Goal: Task Accomplishment & Management: Complete application form

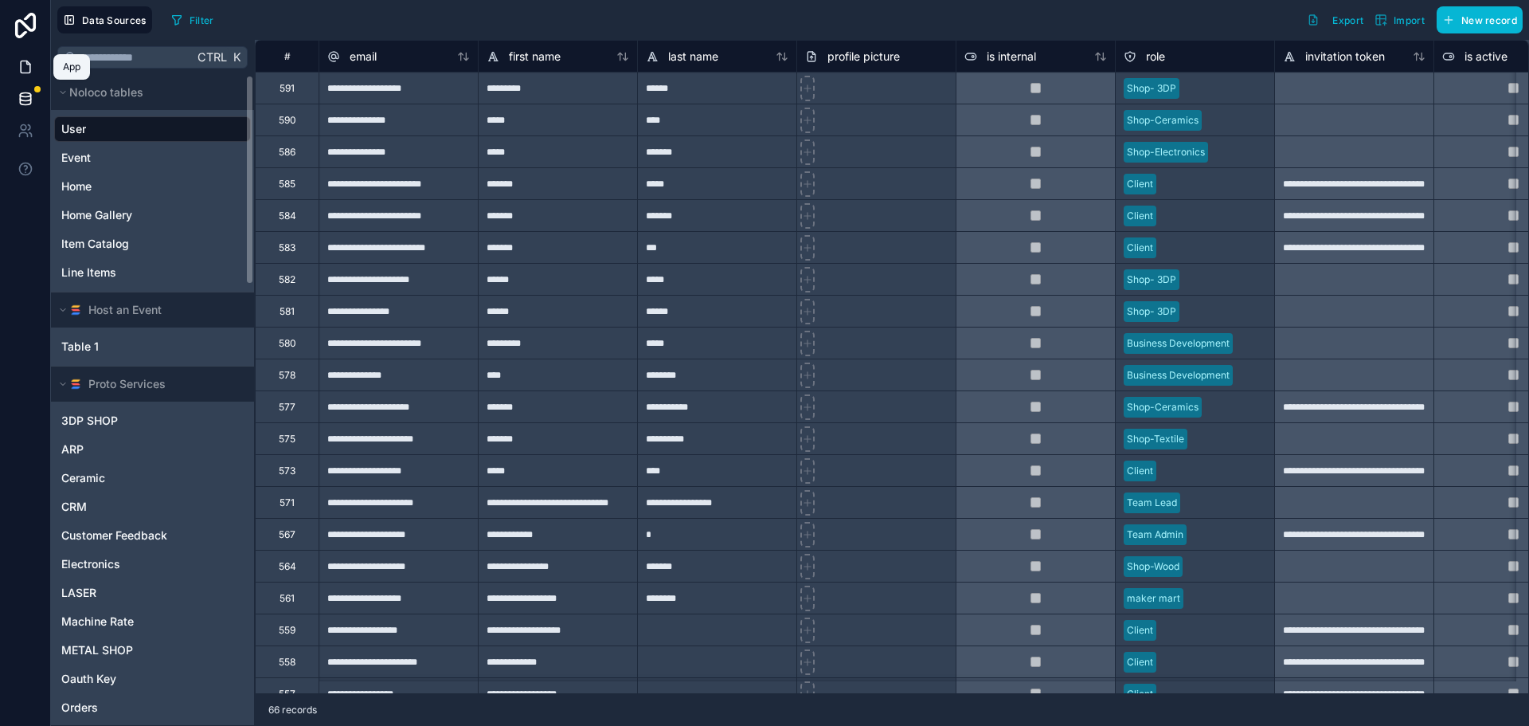
click at [23, 67] on icon at bounding box center [26, 67] width 16 height 16
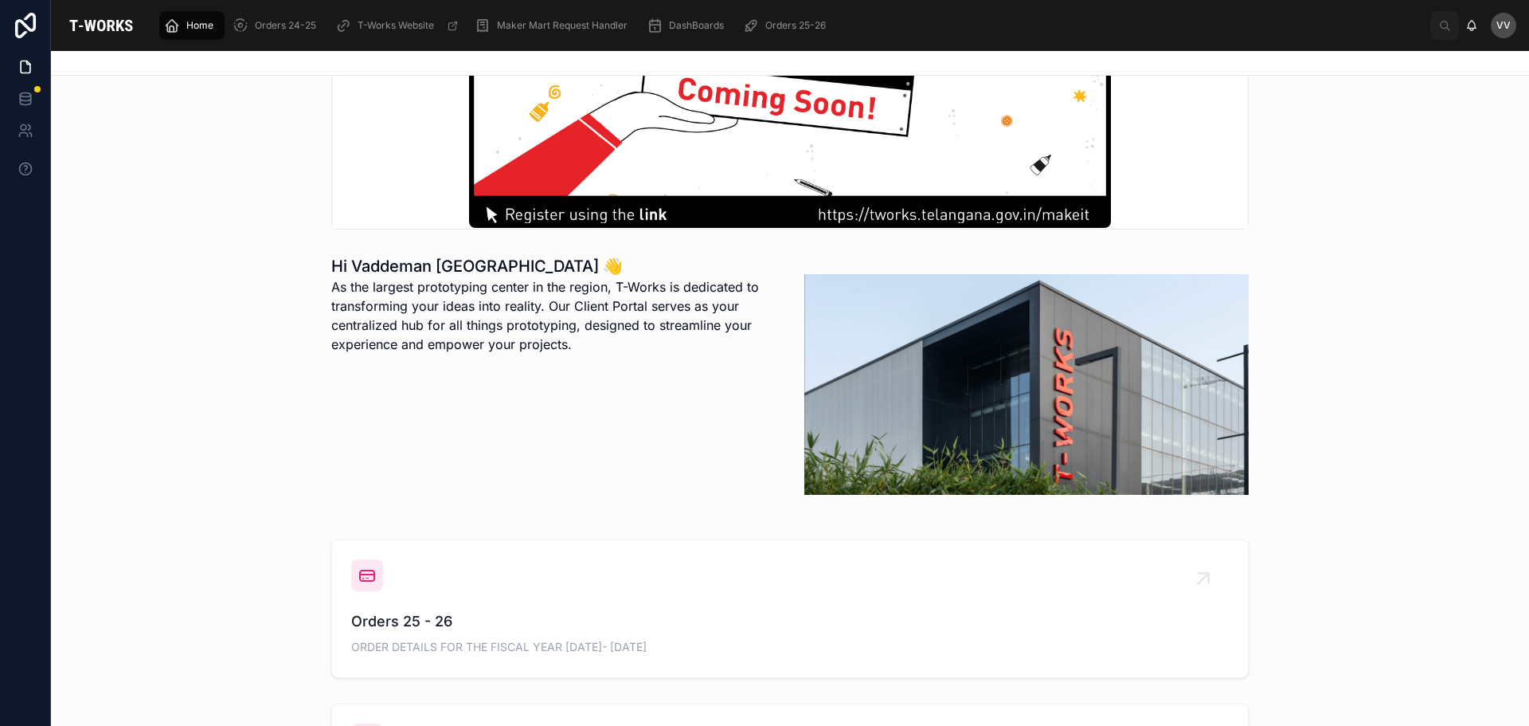
scroll to position [398, 0]
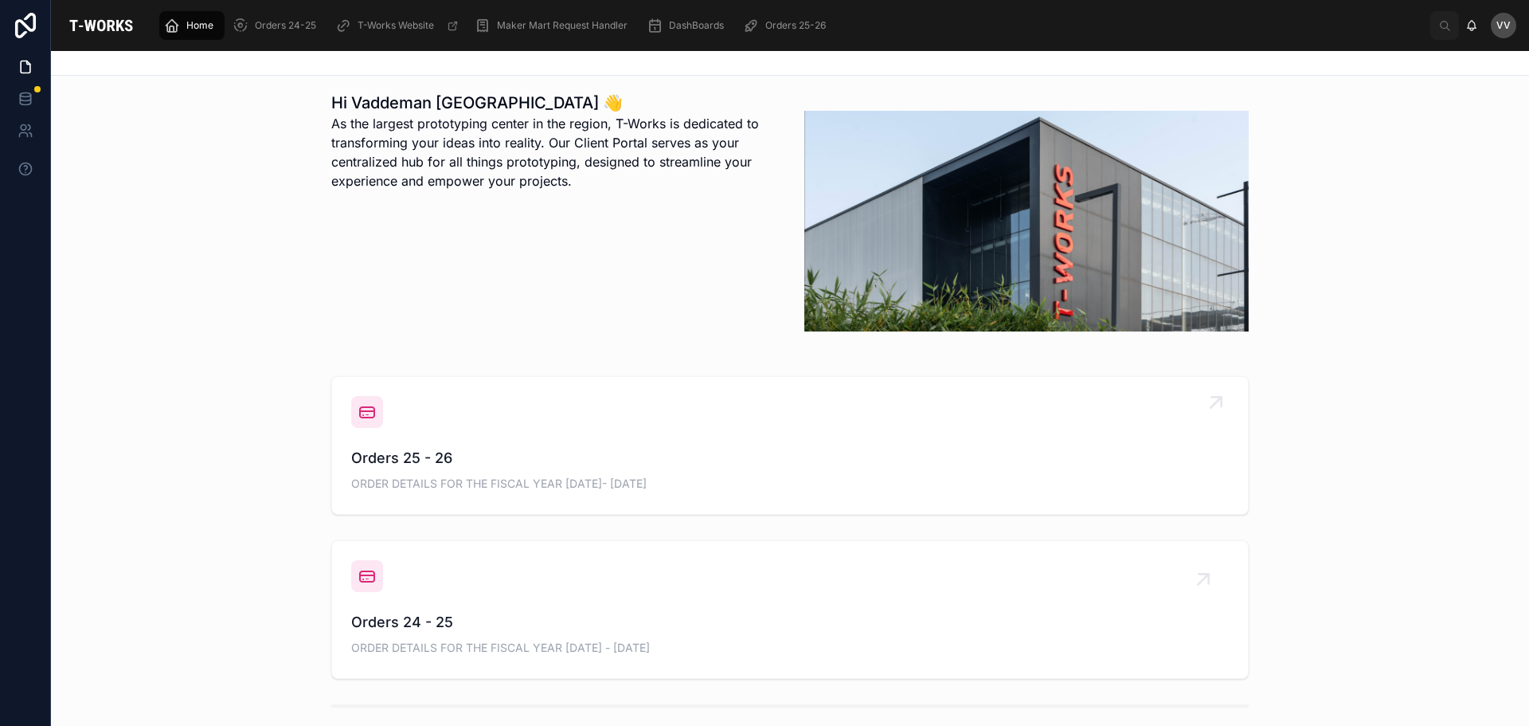
click at [390, 456] on span "Orders 25 - 26" at bounding box center [790, 458] width 878 height 22
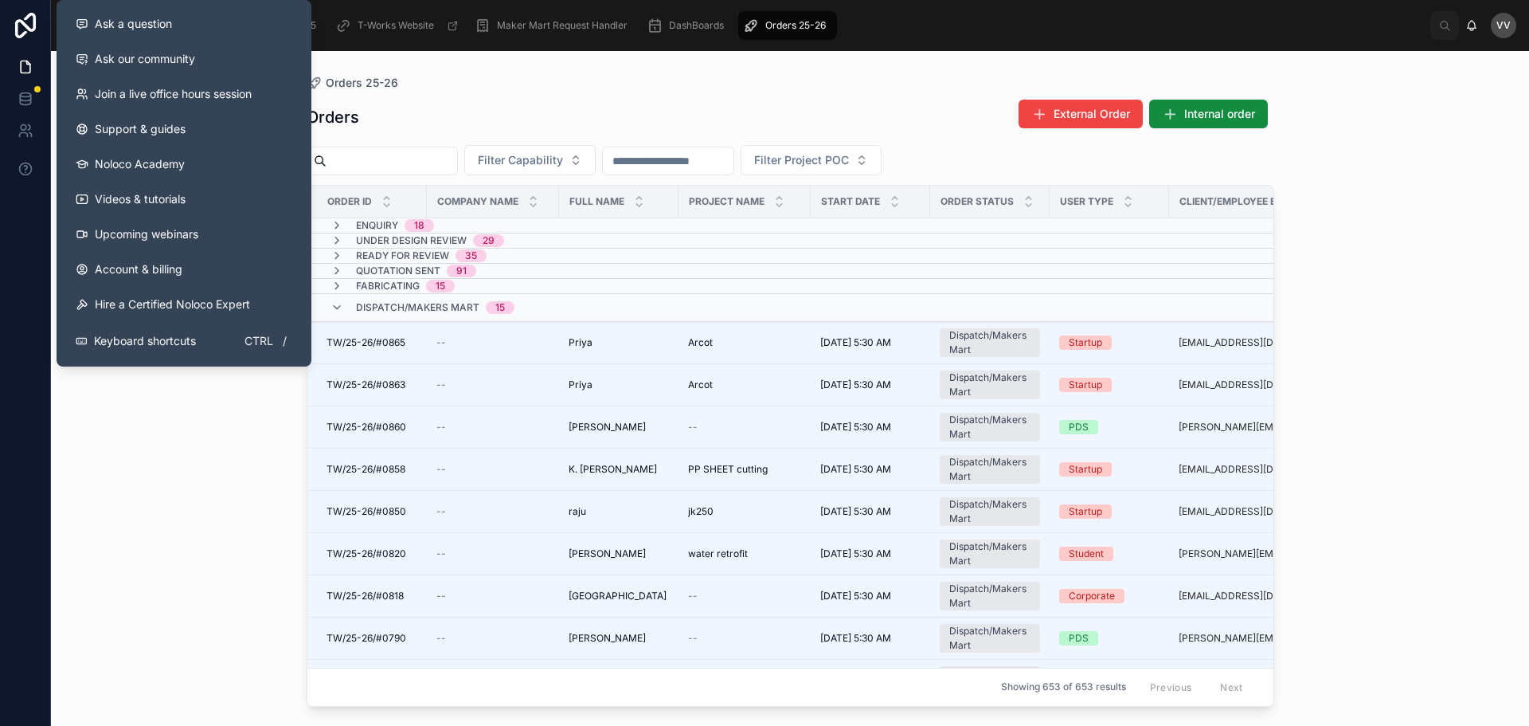
click at [253, 504] on div "Orders 25-26 Orders External Order Internal order Filter Capability Filter Proj…" at bounding box center [790, 388] width 1478 height 675
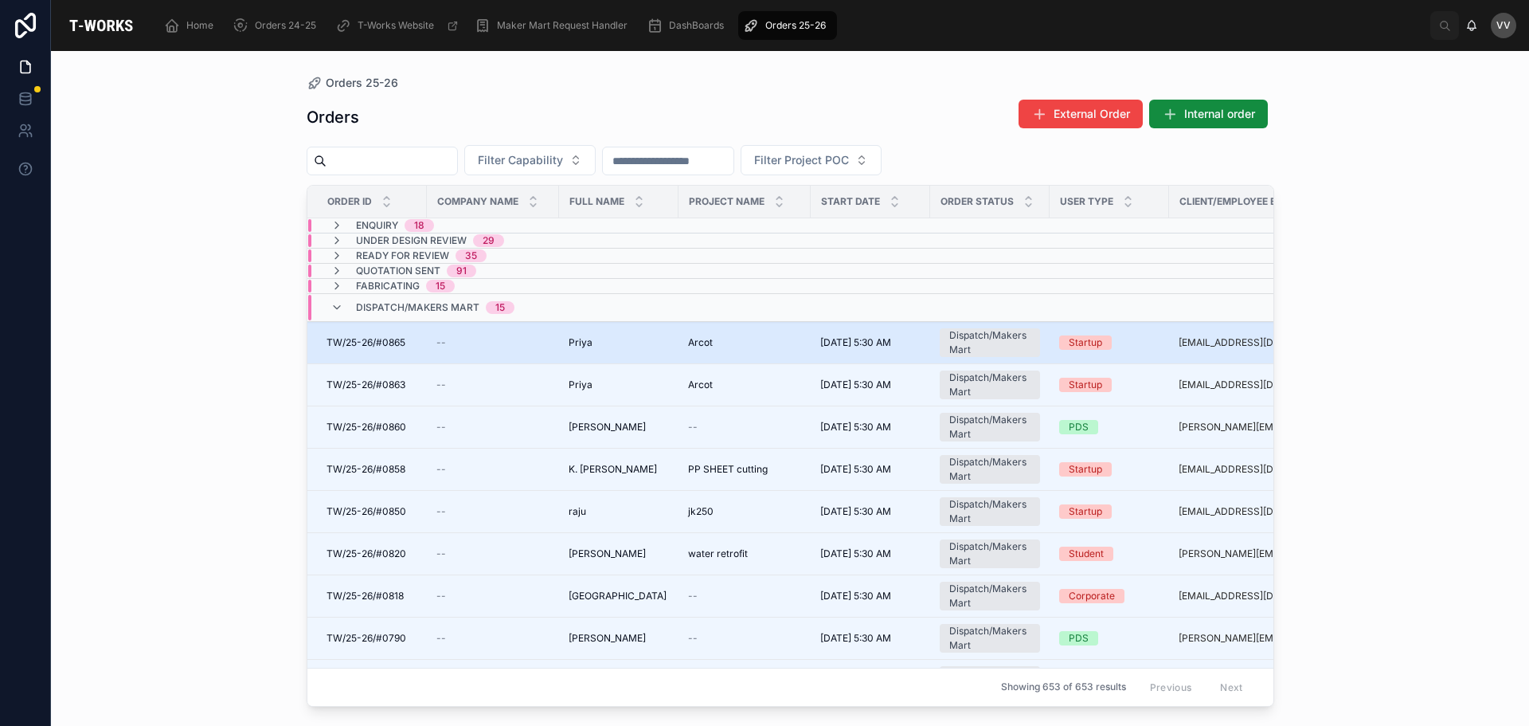
click at [558, 339] on td "--" at bounding box center [493, 343] width 132 height 42
click at [543, 341] on div "--" at bounding box center [493, 342] width 113 height 13
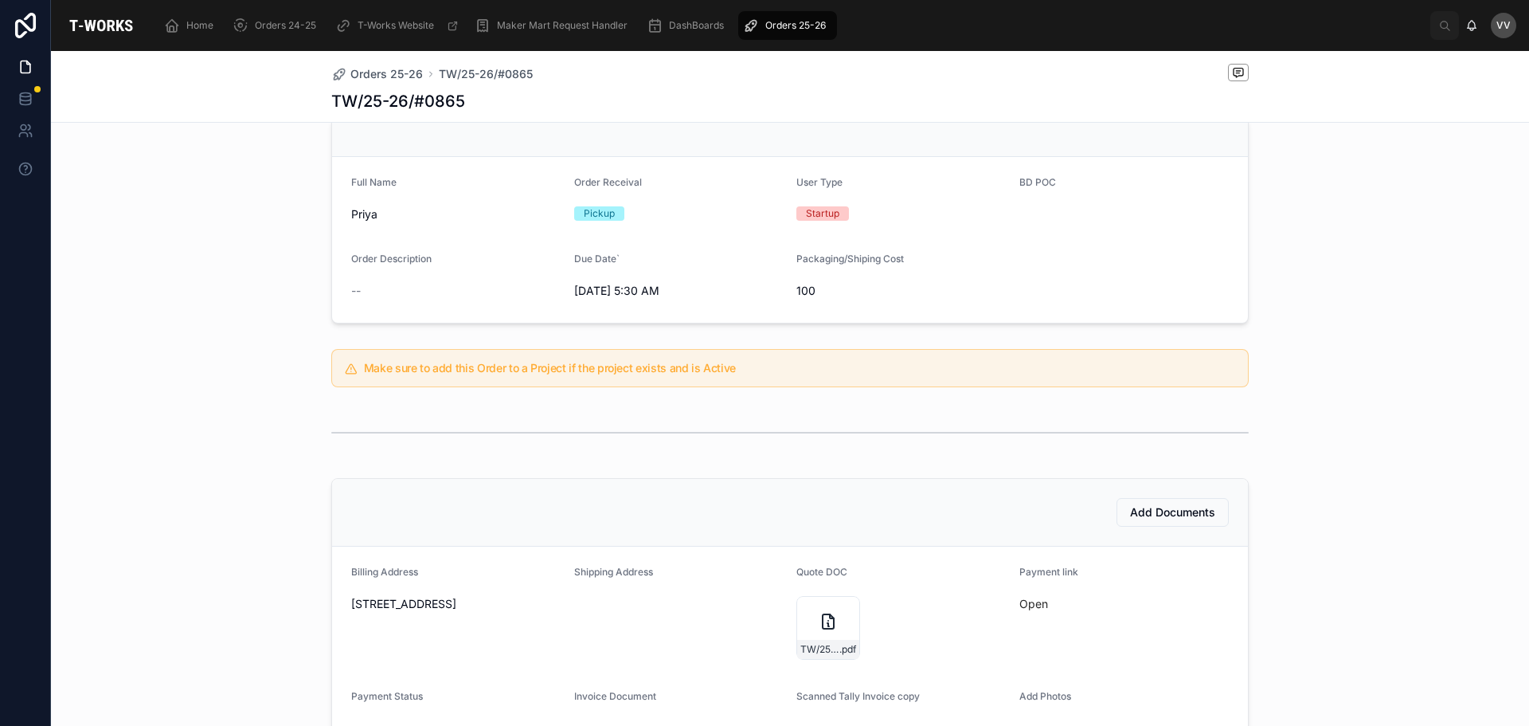
scroll to position [319, 0]
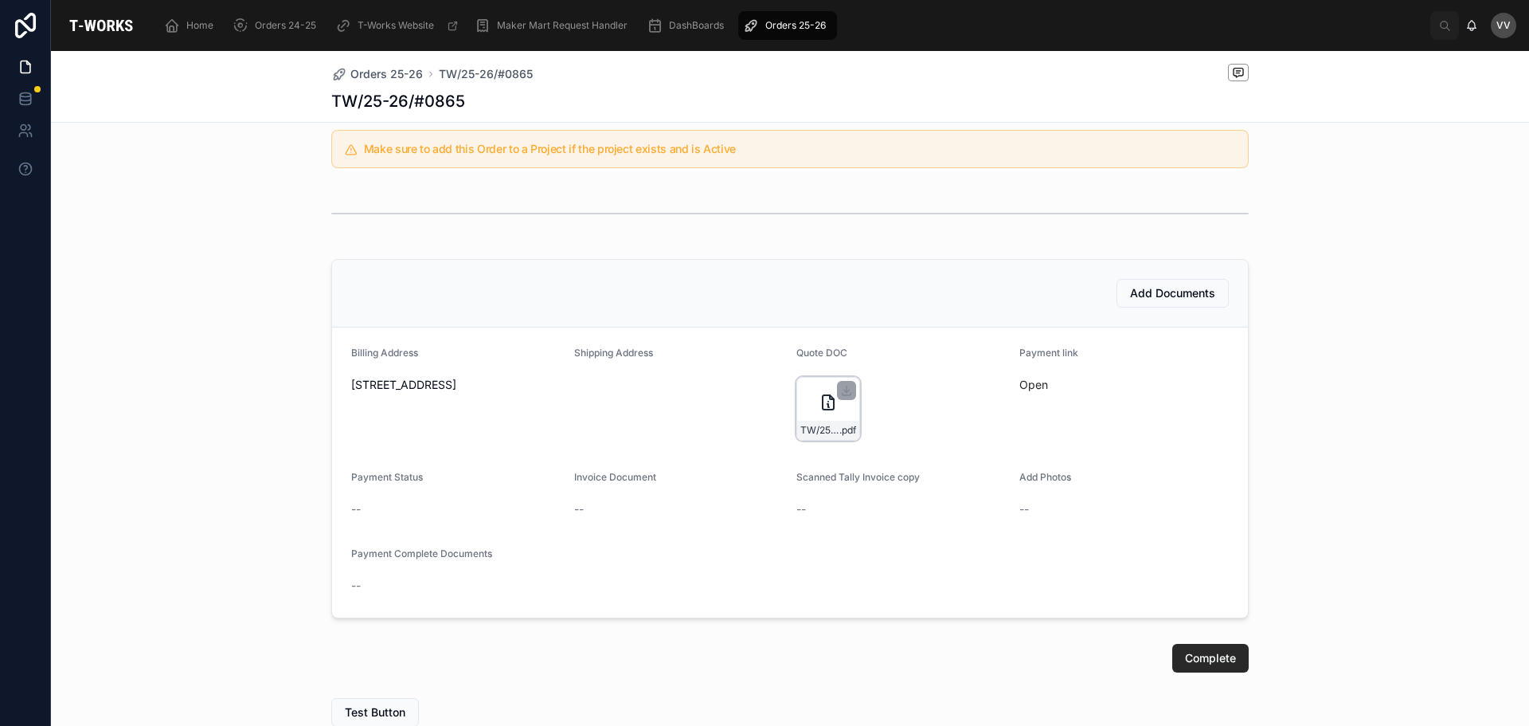
click at [819, 393] on icon at bounding box center [828, 402] width 19 height 19
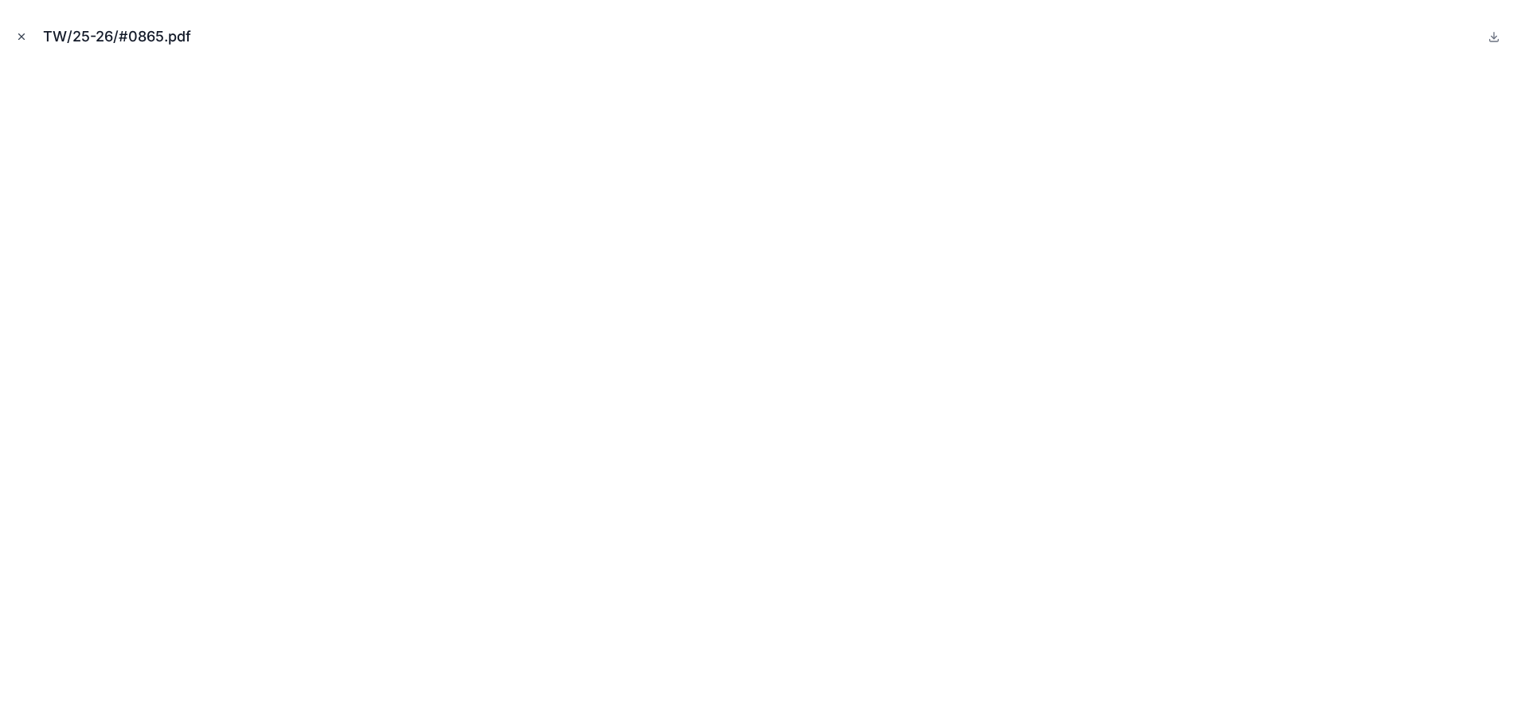
click at [21, 39] on icon "Close modal" at bounding box center [21, 36] width 11 height 11
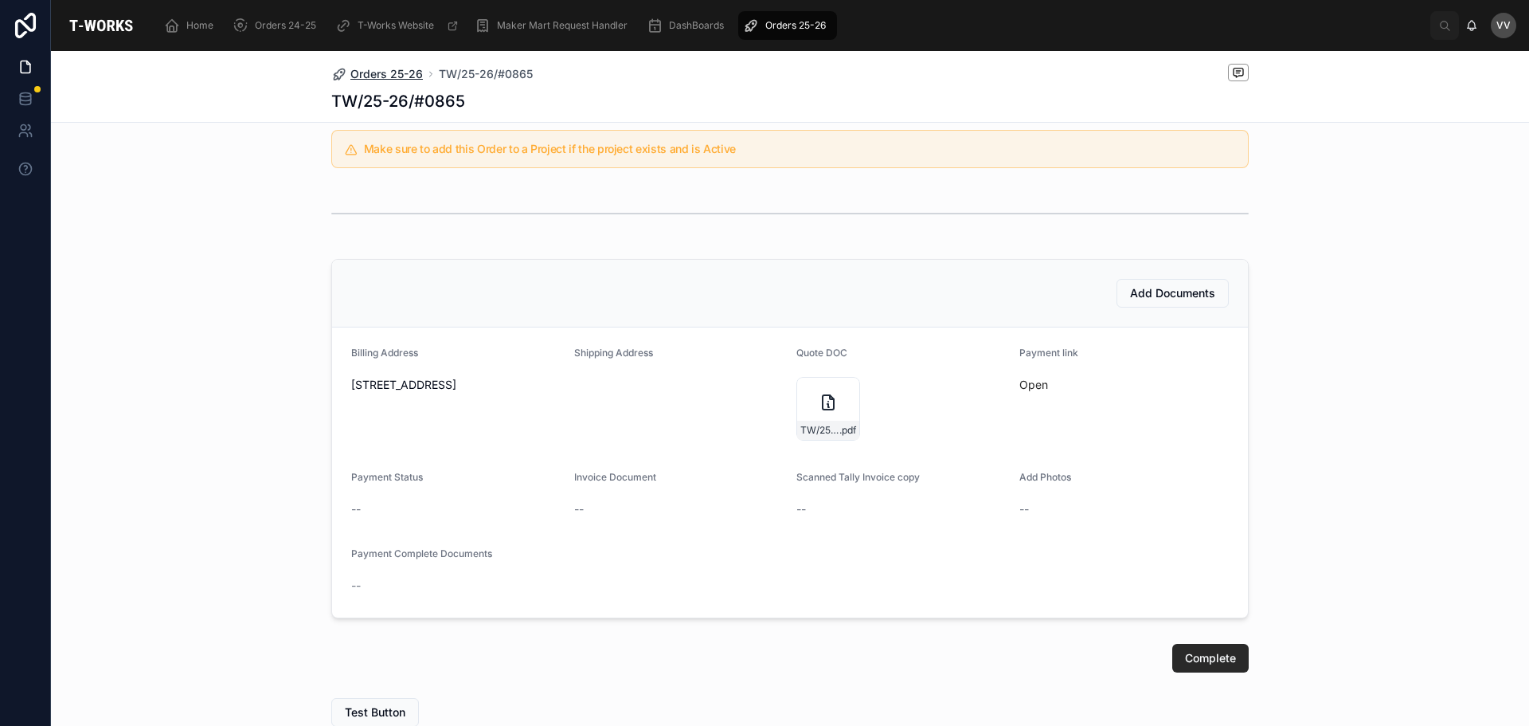
click at [398, 72] on span "Orders 25-26" at bounding box center [386, 74] width 72 height 16
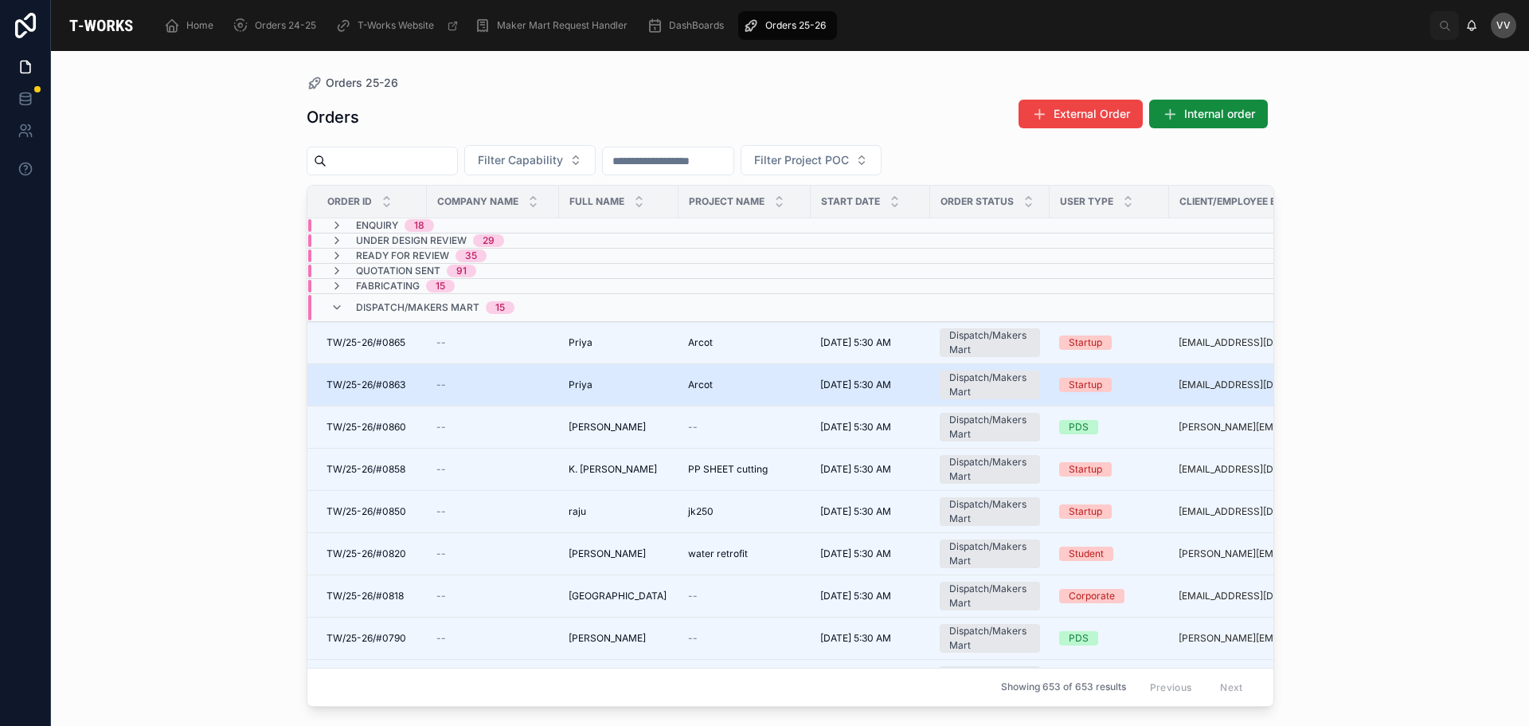
click at [474, 382] on div "--" at bounding box center [493, 384] width 113 height 13
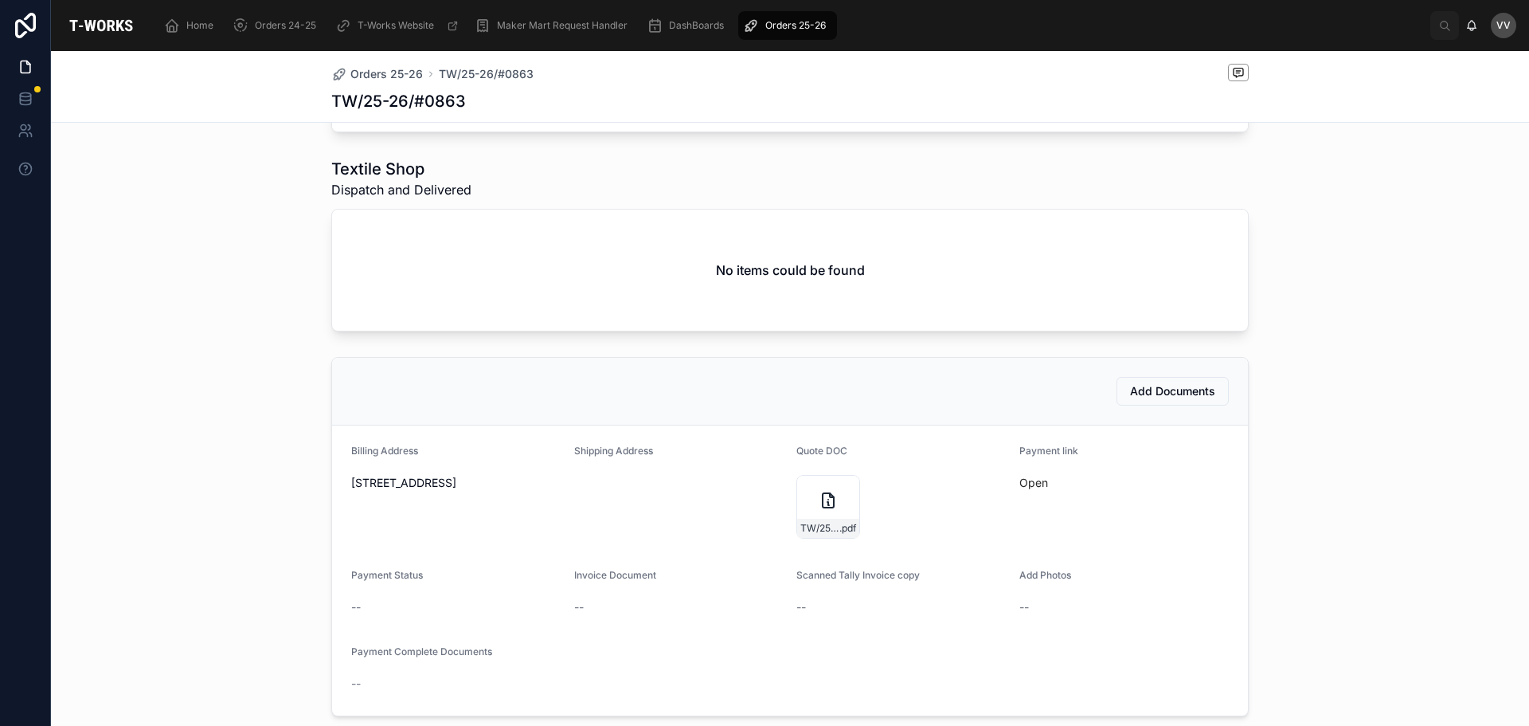
scroll to position [637, 0]
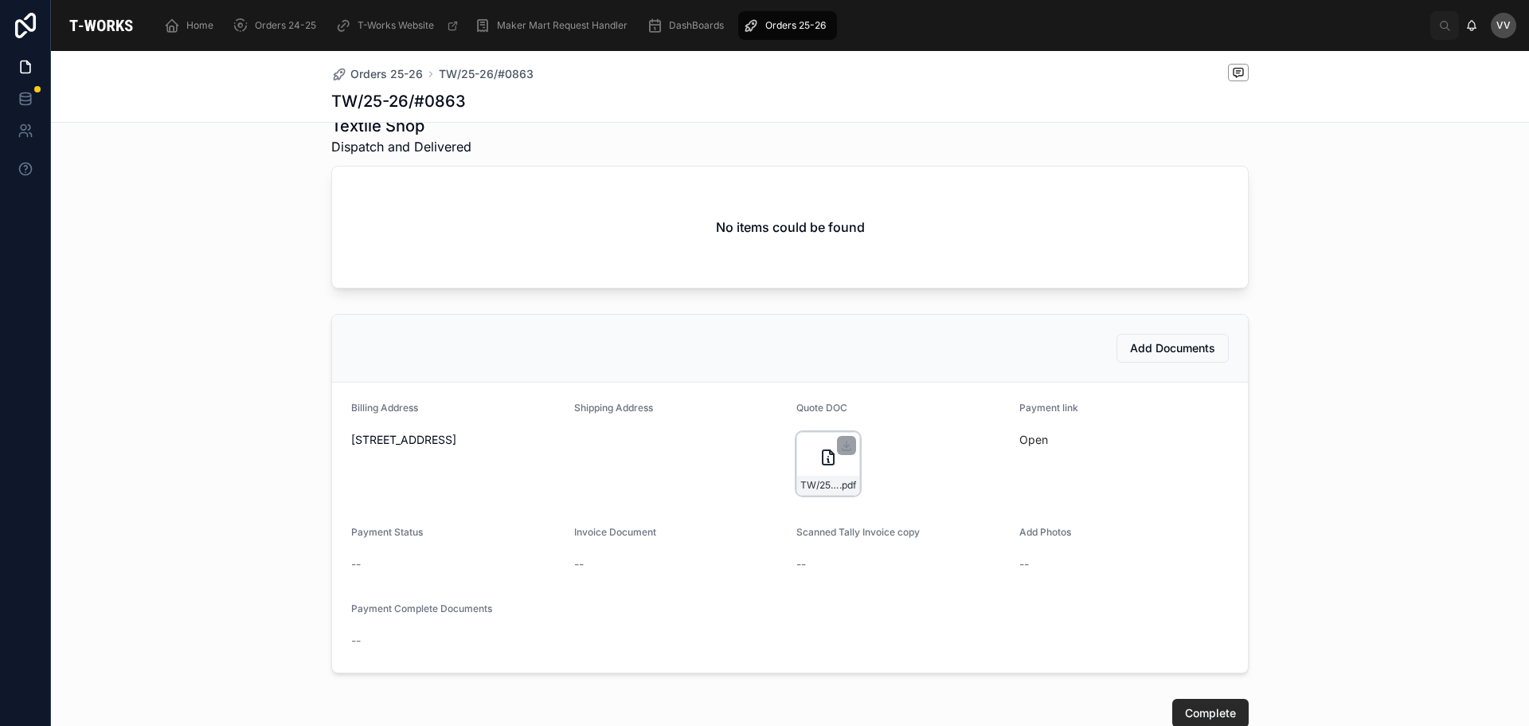
click at [827, 467] on icon at bounding box center [828, 457] width 19 height 19
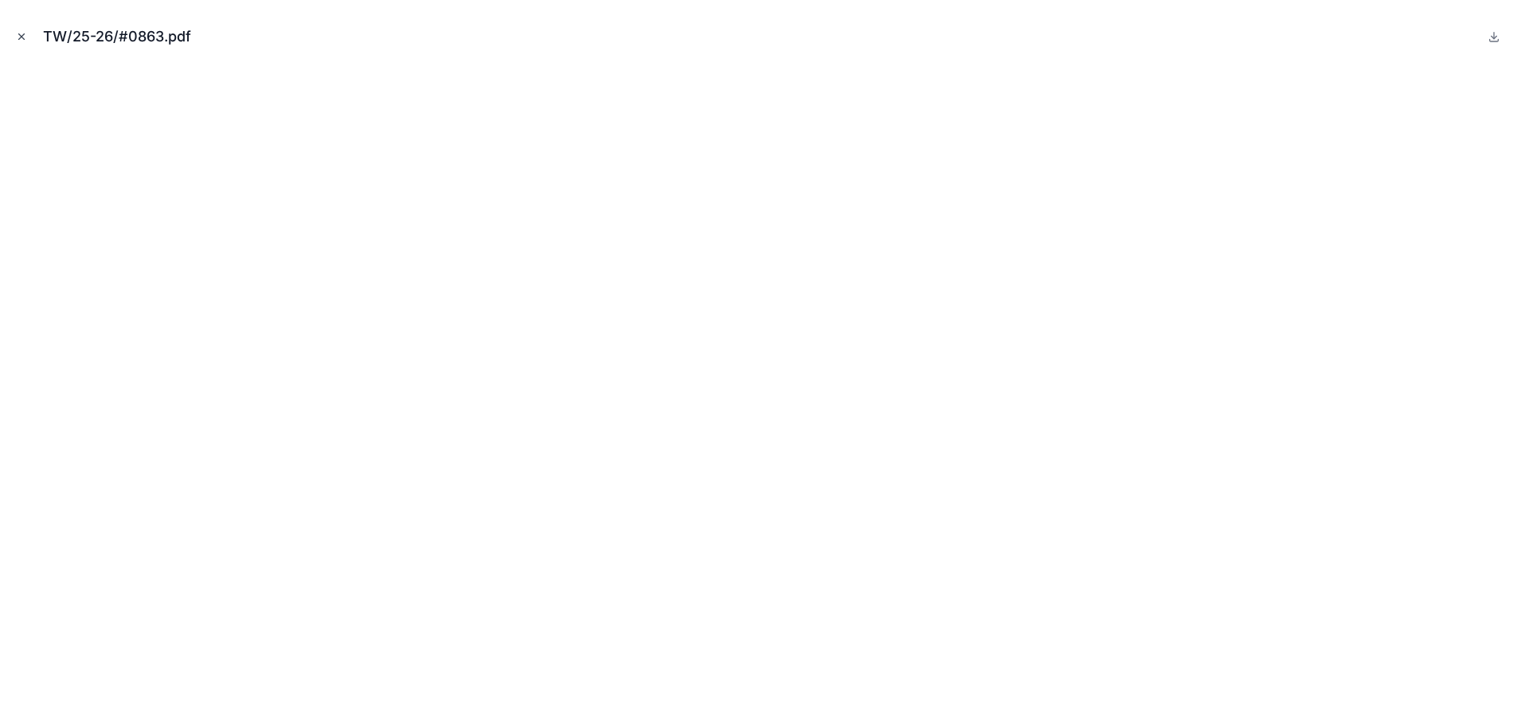
click at [23, 36] on icon "Close modal" at bounding box center [21, 36] width 11 height 11
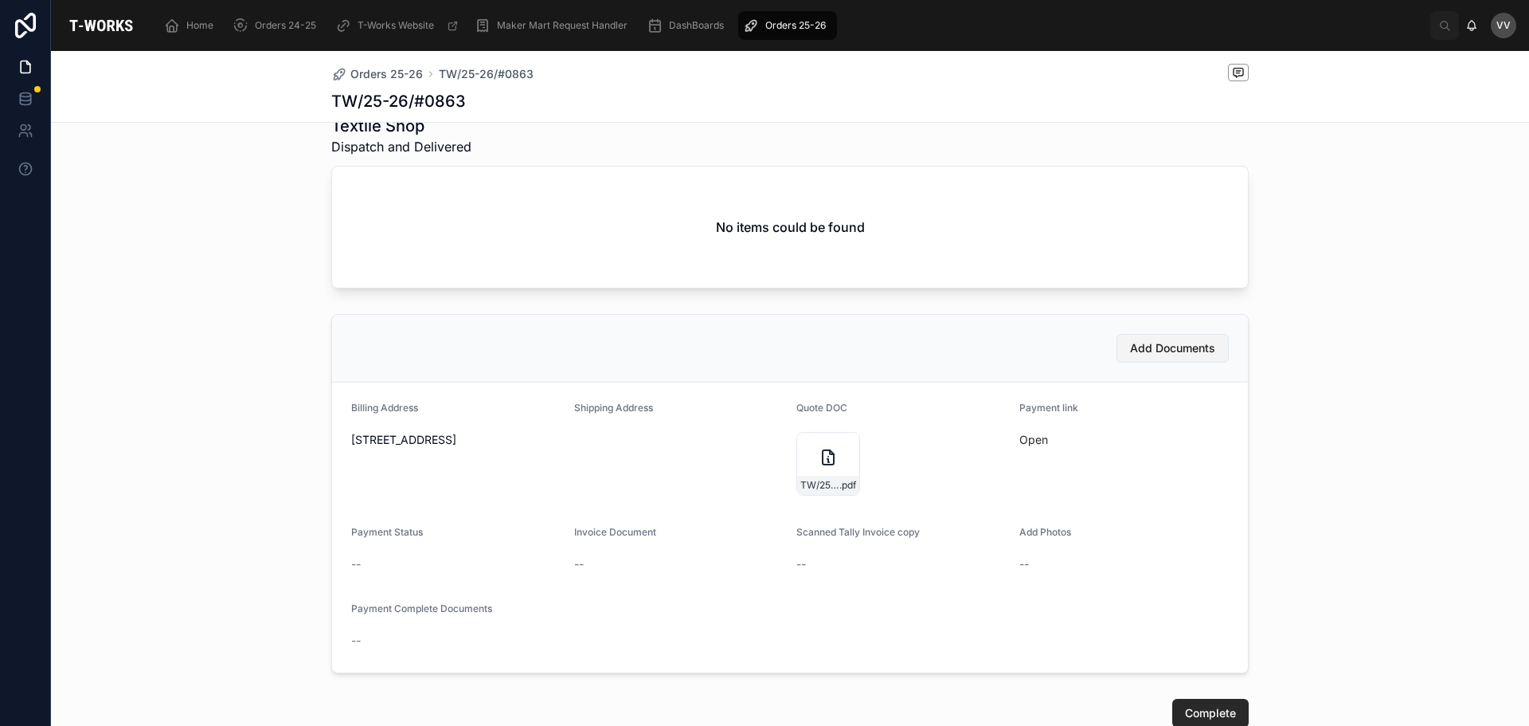
click at [1163, 355] on span "Add Documents" at bounding box center [1172, 348] width 85 height 16
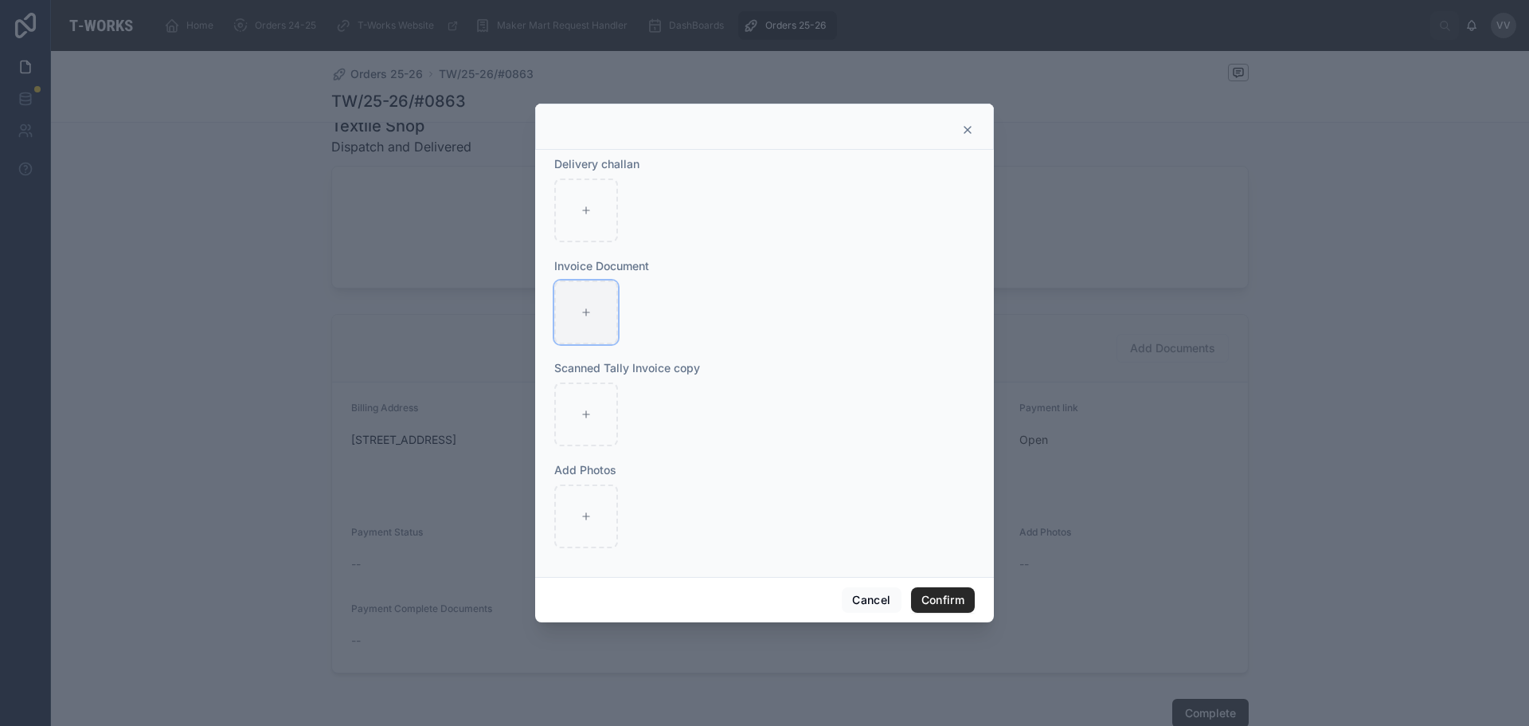
click at [592, 322] on div at bounding box center [586, 312] width 64 height 64
type input "**********"
click at [597, 515] on div at bounding box center [586, 516] width 64 height 64
type input "**********"
click at [941, 594] on button "Confirm" at bounding box center [943, 599] width 64 height 25
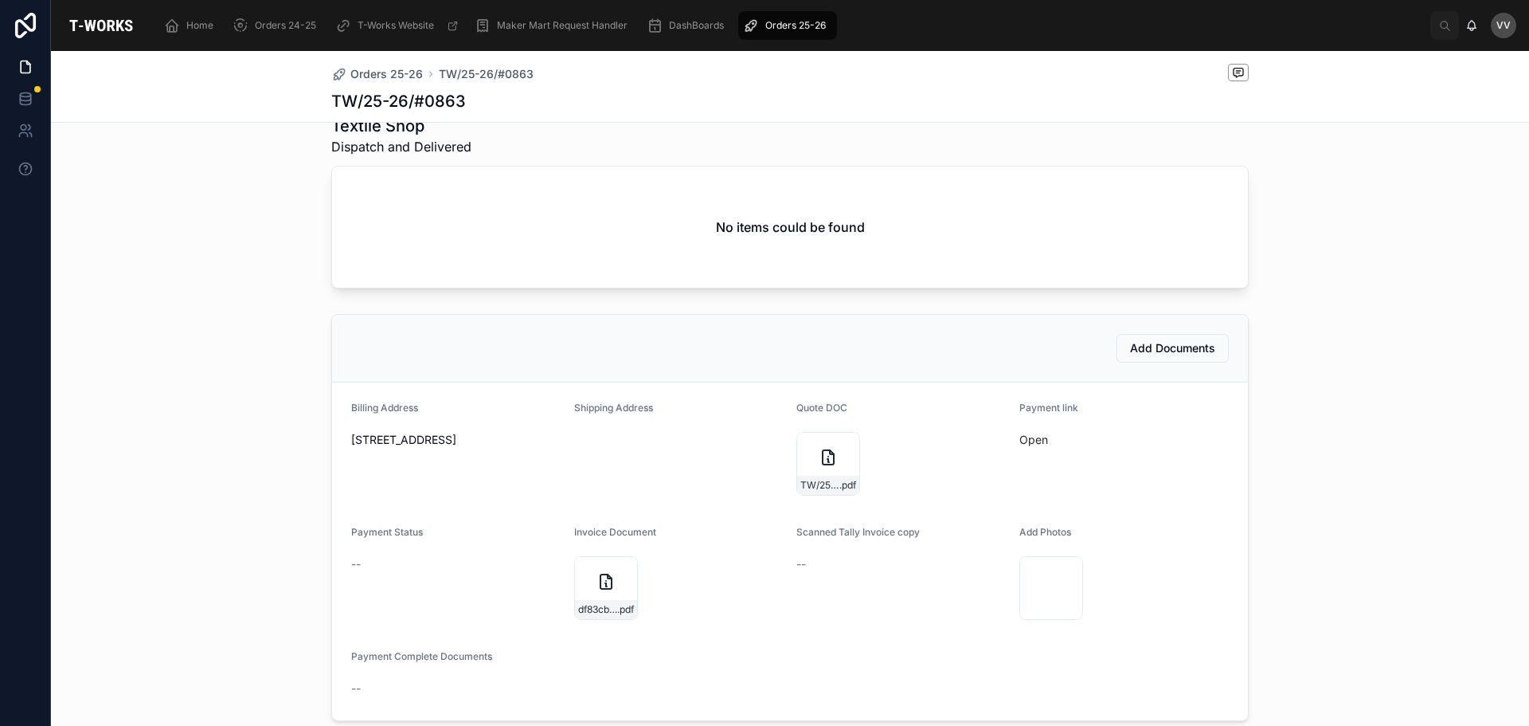
scroll to position [861, 0]
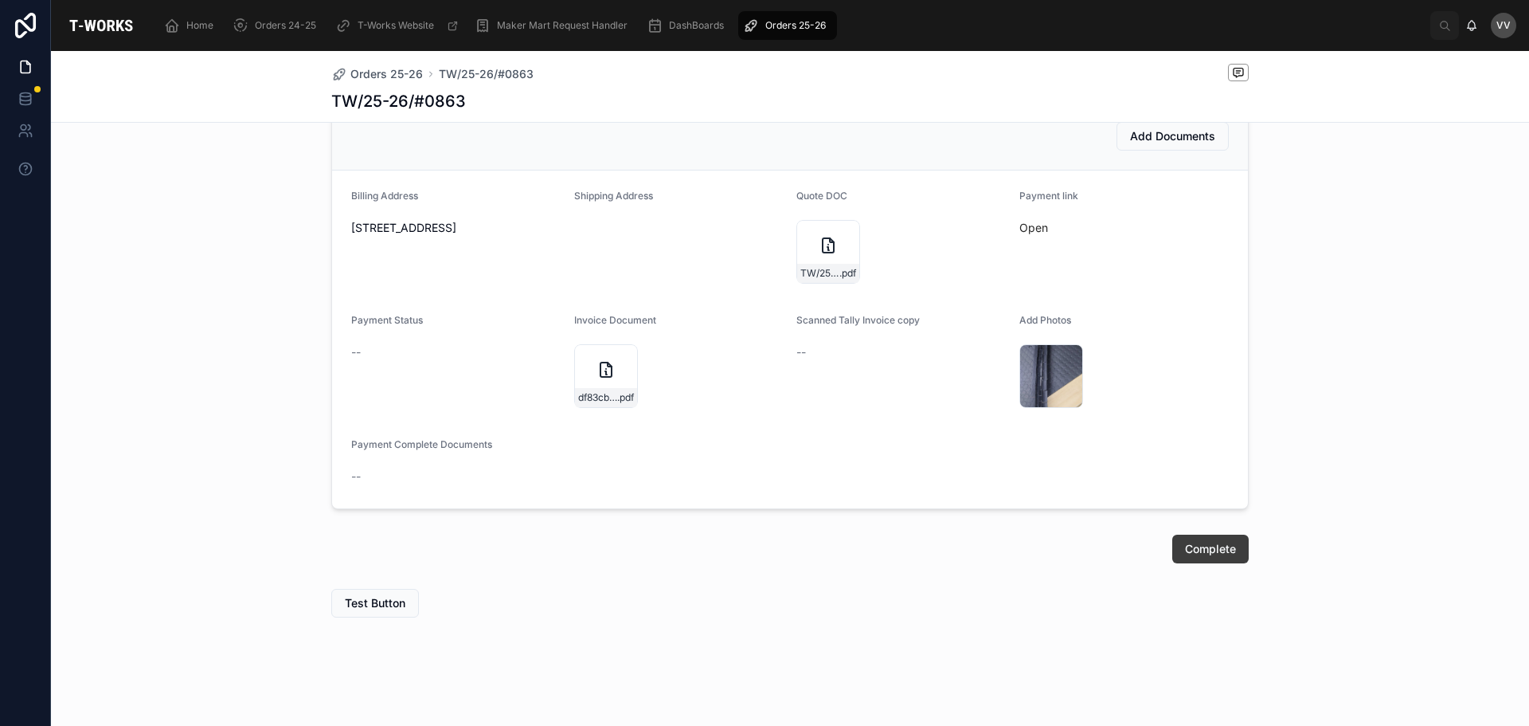
click at [1222, 542] on span "Complete" at bounding box center [1210, 549] width 51 height 16
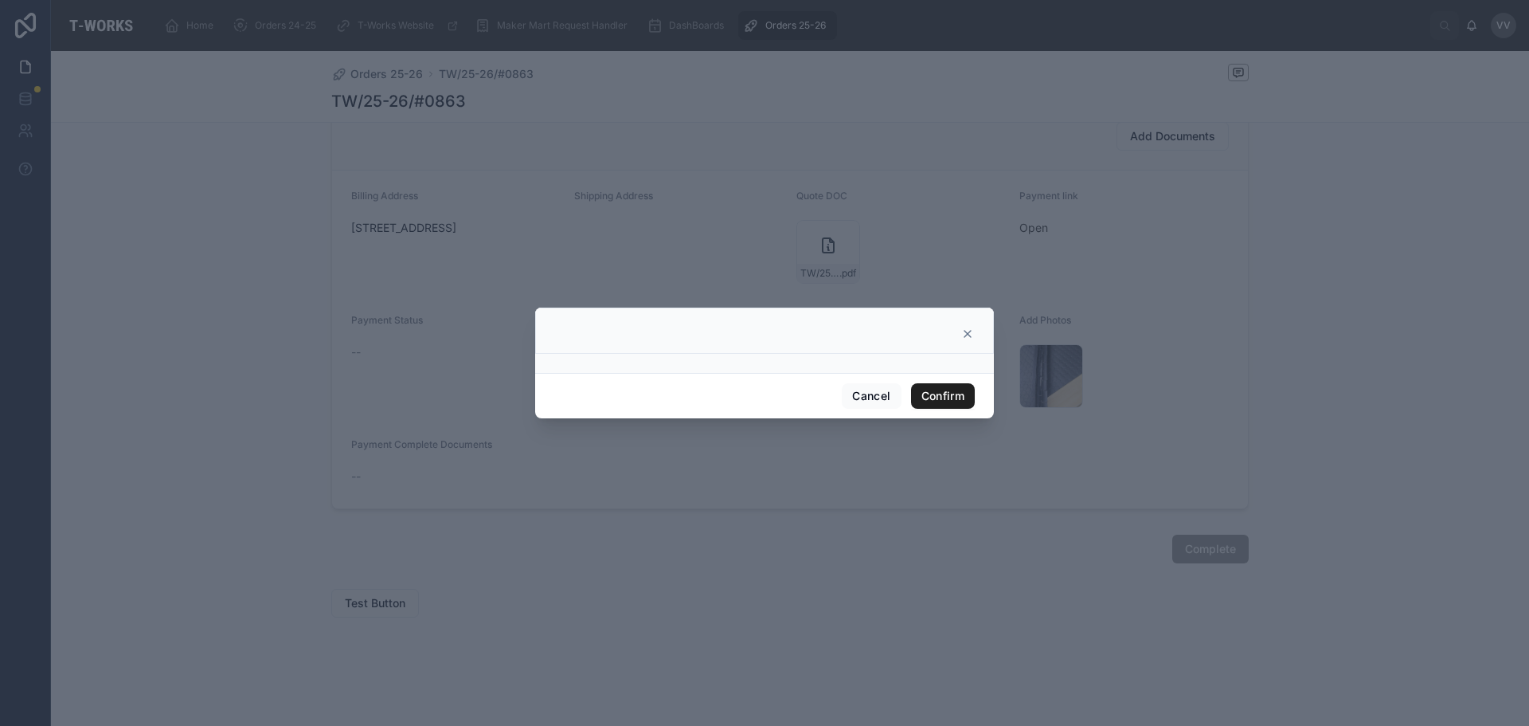
click at [956, 397] on button "Confirm" at bounding box center [943, 395] width 64 height 25
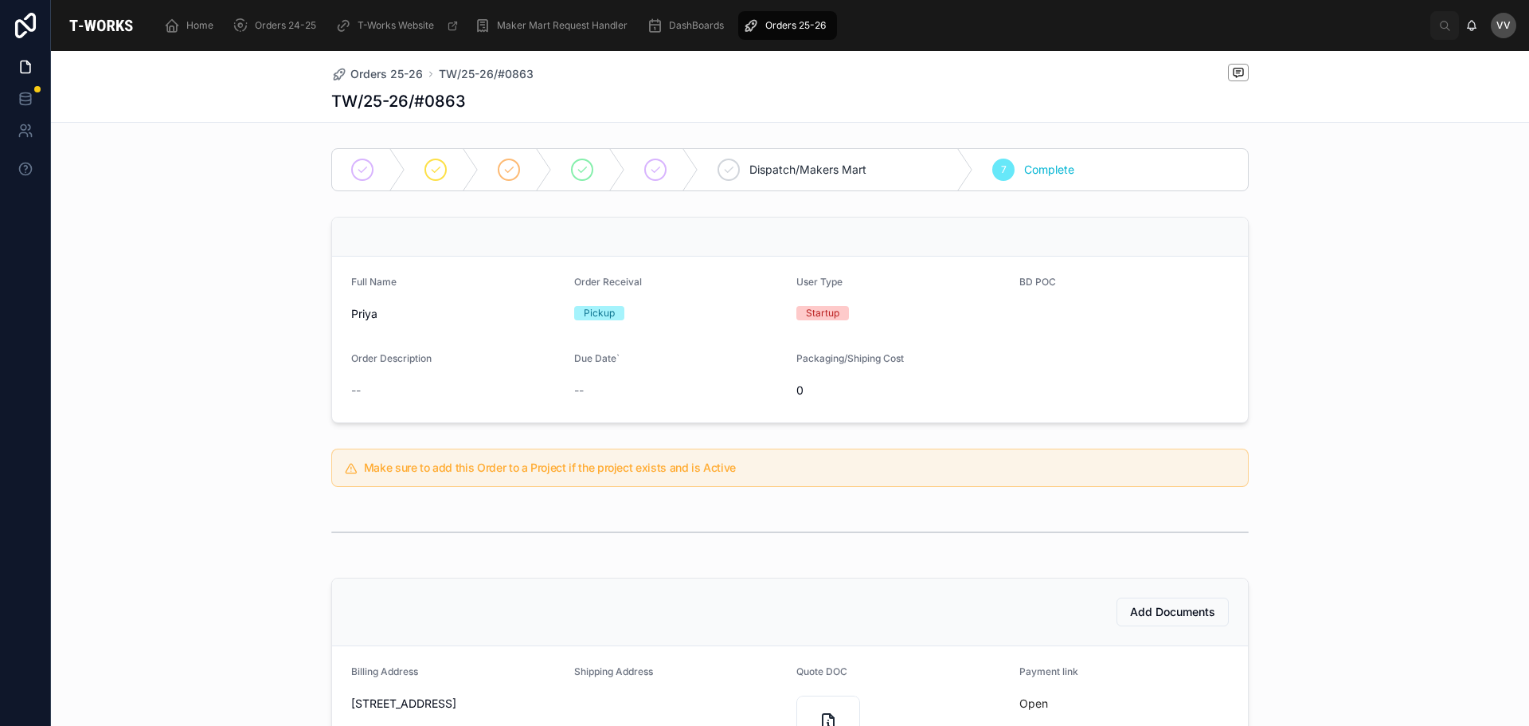
scroll to position [398, 0]
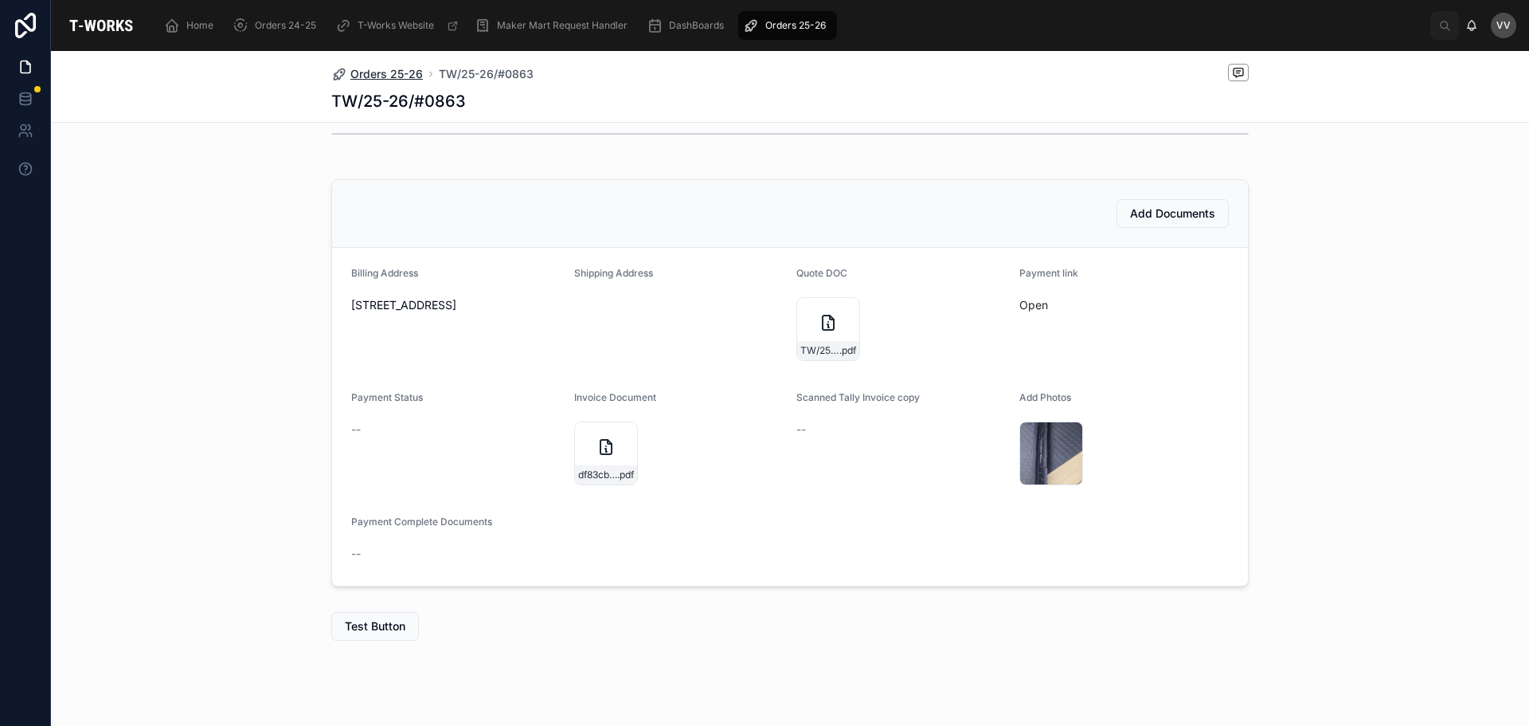
click at [370, 69] on span "Orders 25-26" at bounding box center [386, 74] width 72 height 16
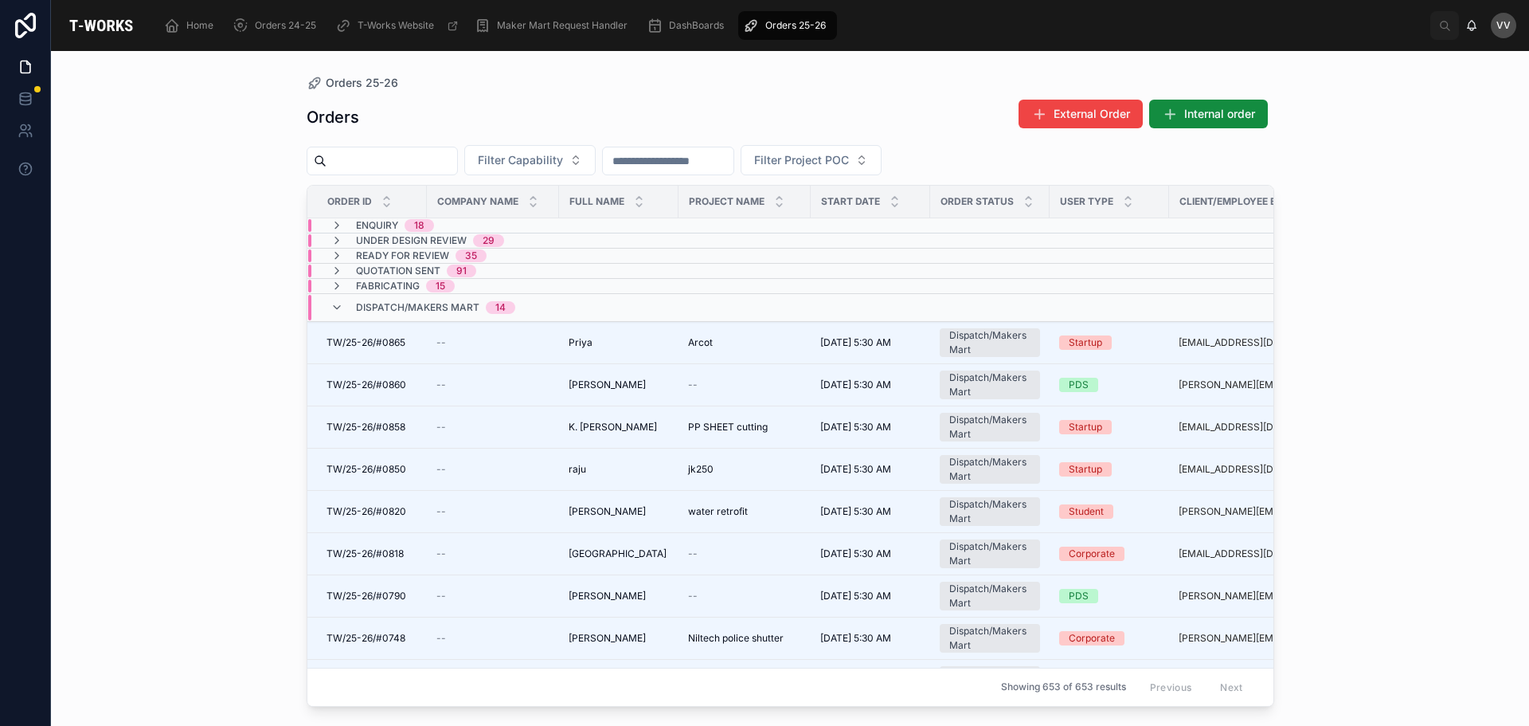
click at [148, 524] on div "Orders 25-26 Orders External Order Internal order Filter Capability Filter Proj…" at bounding box center [790, 388] width 1478 height 675
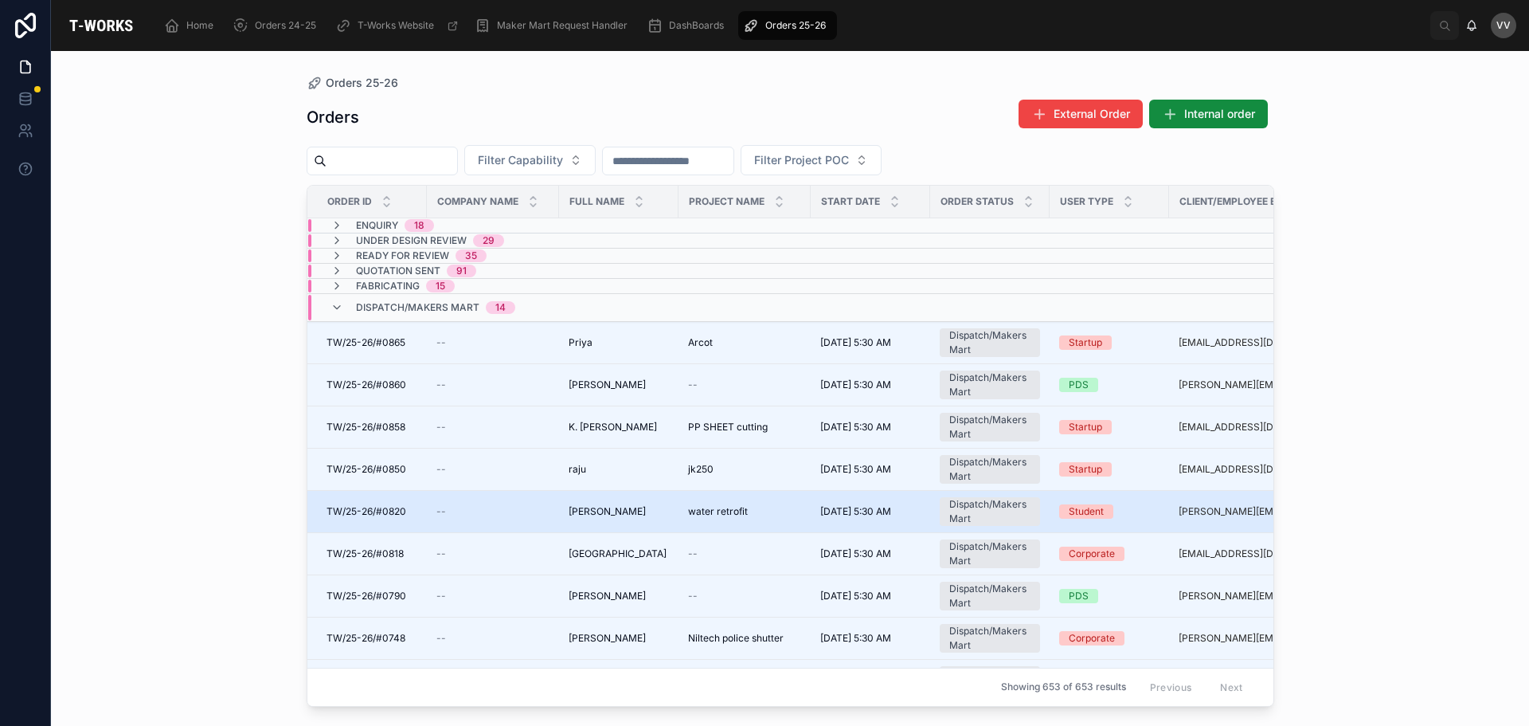
click at [524, 515] on div "--" at bounding box center [493, 511] width 113 height 13
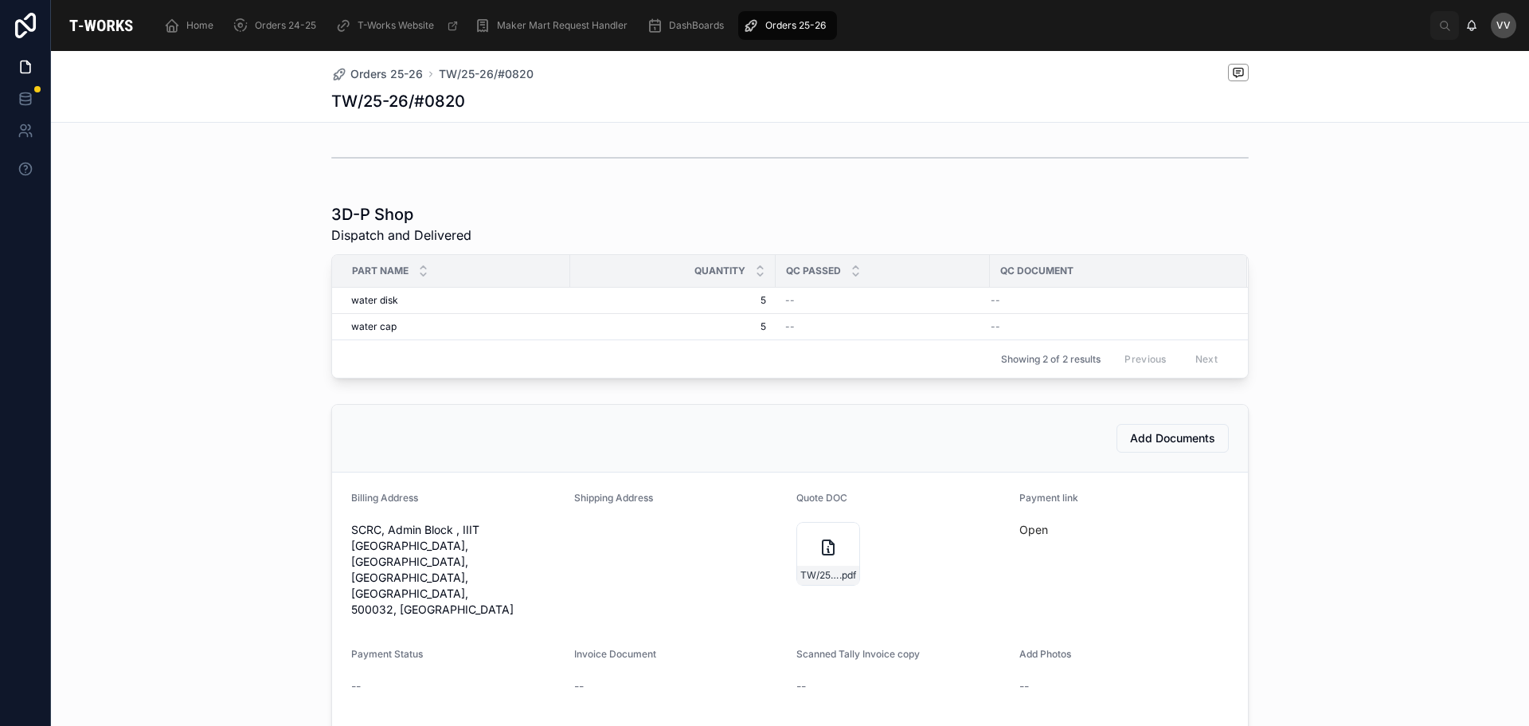
scroll to position [398, 0]
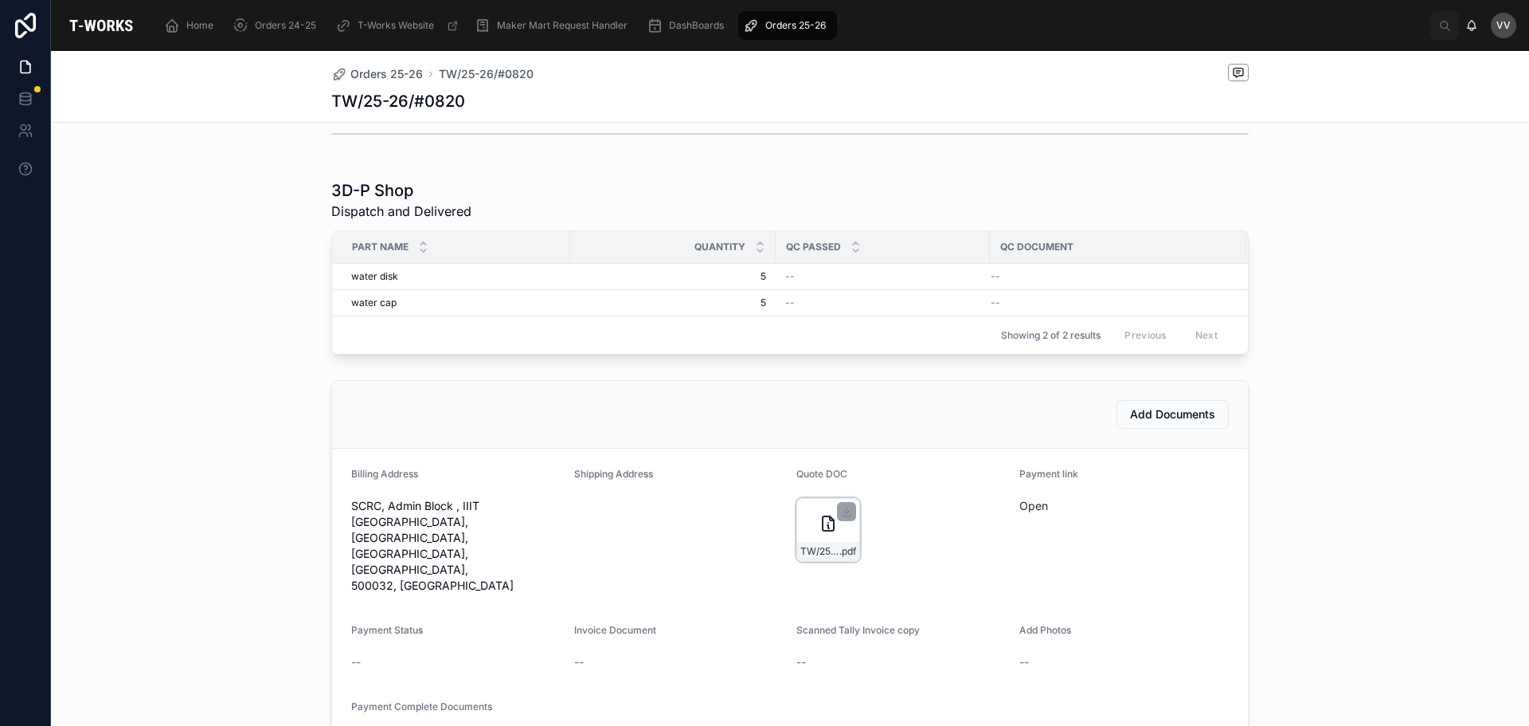
click at [823, 521] on div "TW/25-26/#0820 .pdf" at bounding box center [829, 530] width 64 height 64
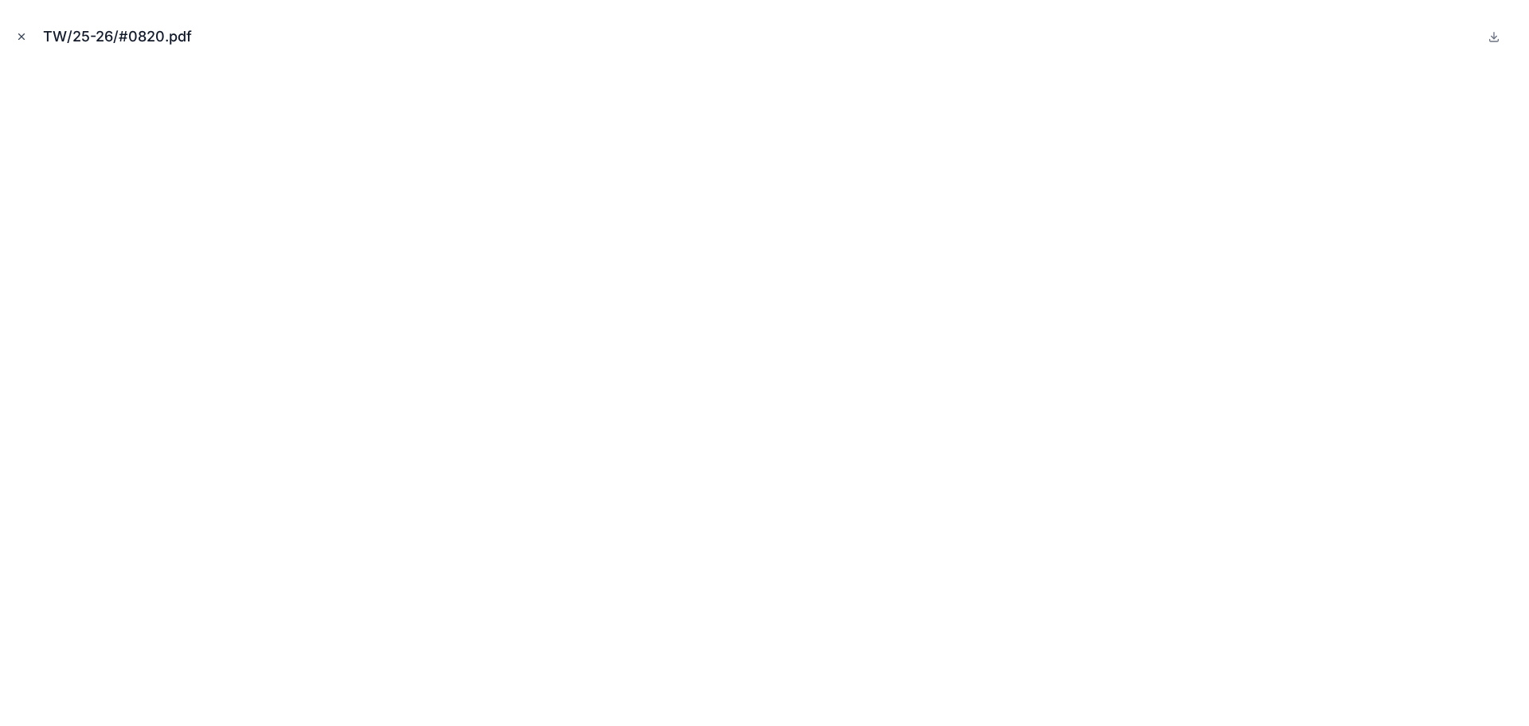
click at [19, 36] on icon "Close modal" at bounding box center [21, 36] width 11 height 11
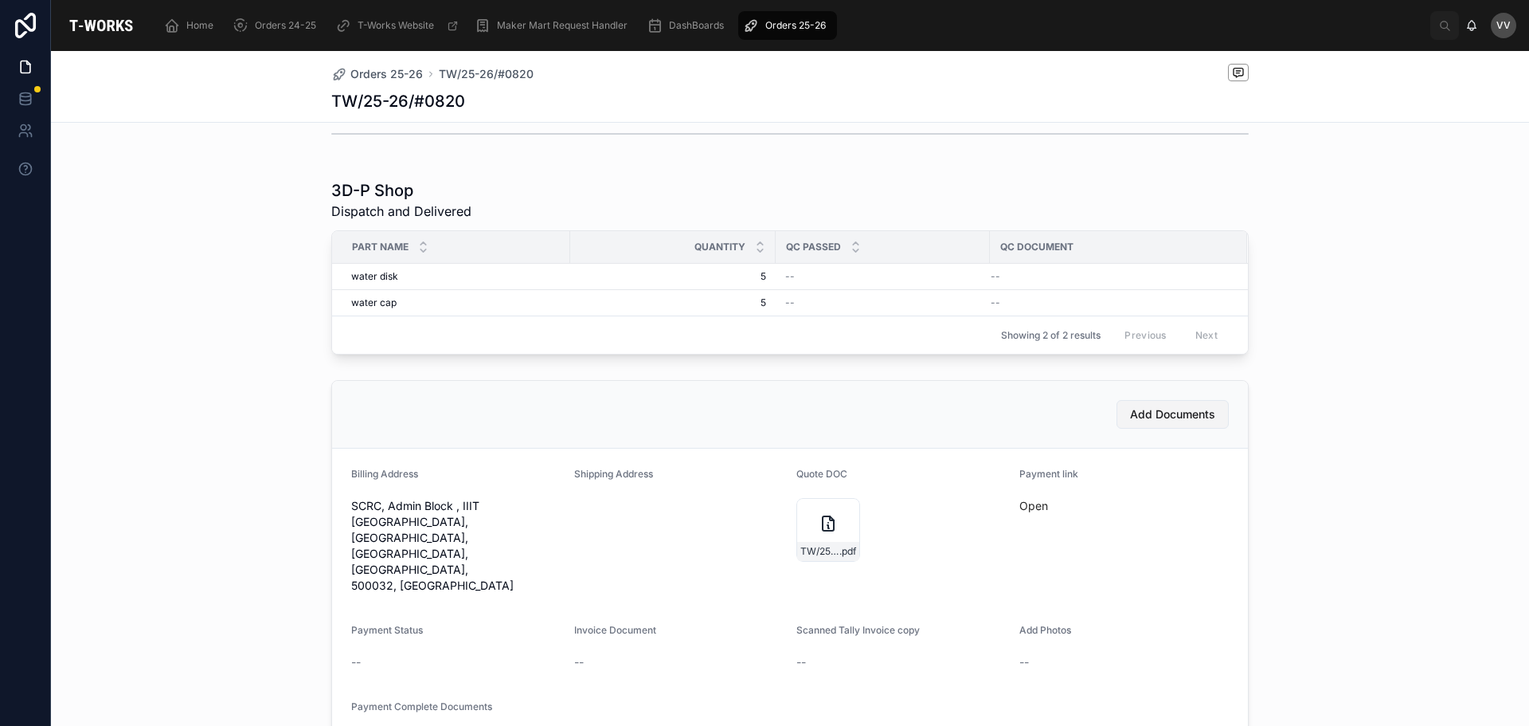
click at [1139, 422] on span "Add Documents" at bounding box center [1172, 414] width 85 height 16
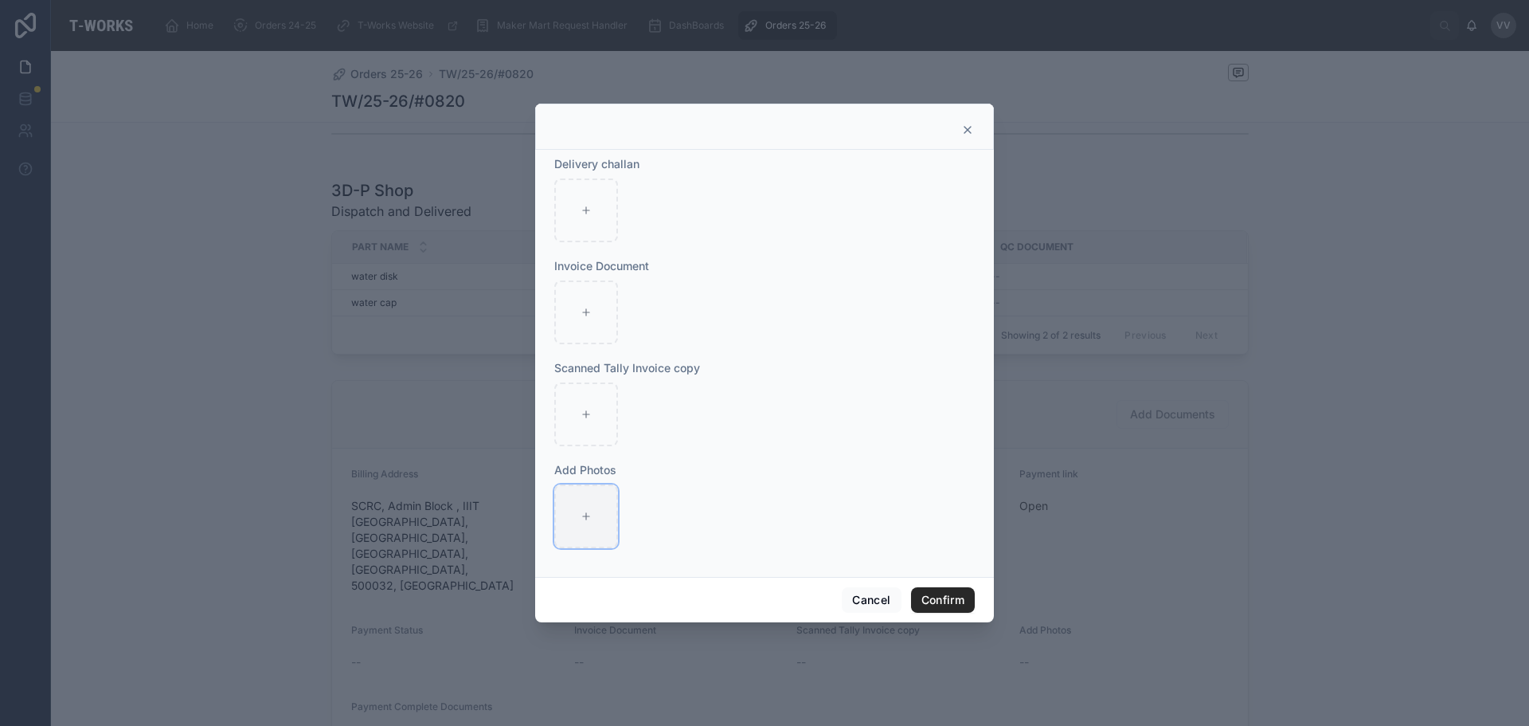
click at [583, 512] on icon at bounding box center [586, 516] width 11 height 11
type input "**********"
click at [578, 308] on div at bounding box center [586, 312] width 64 height 64
type input "**********"
click at [941, 600] on button "Confirm" at bounding box center [943, 599] width 64 height 25
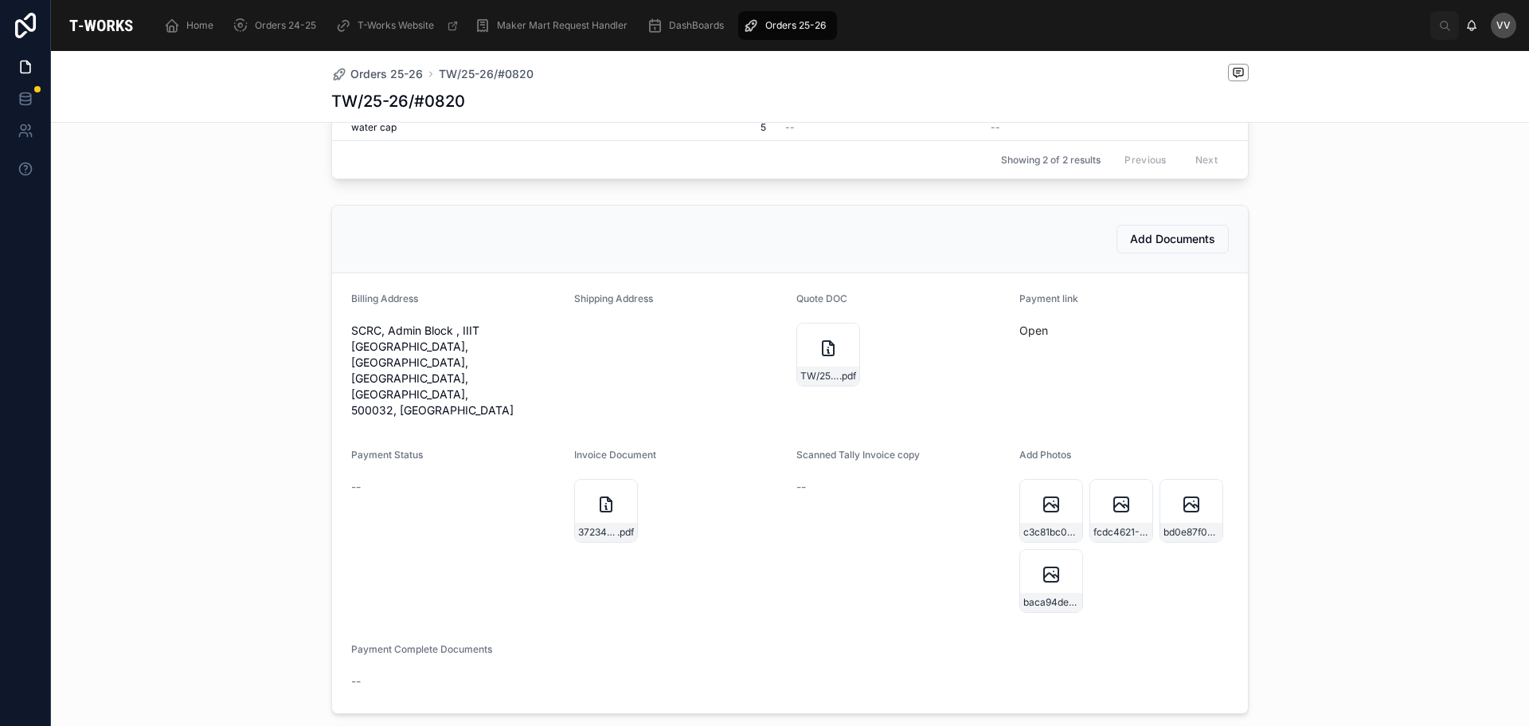
scroll to position [758, 0]
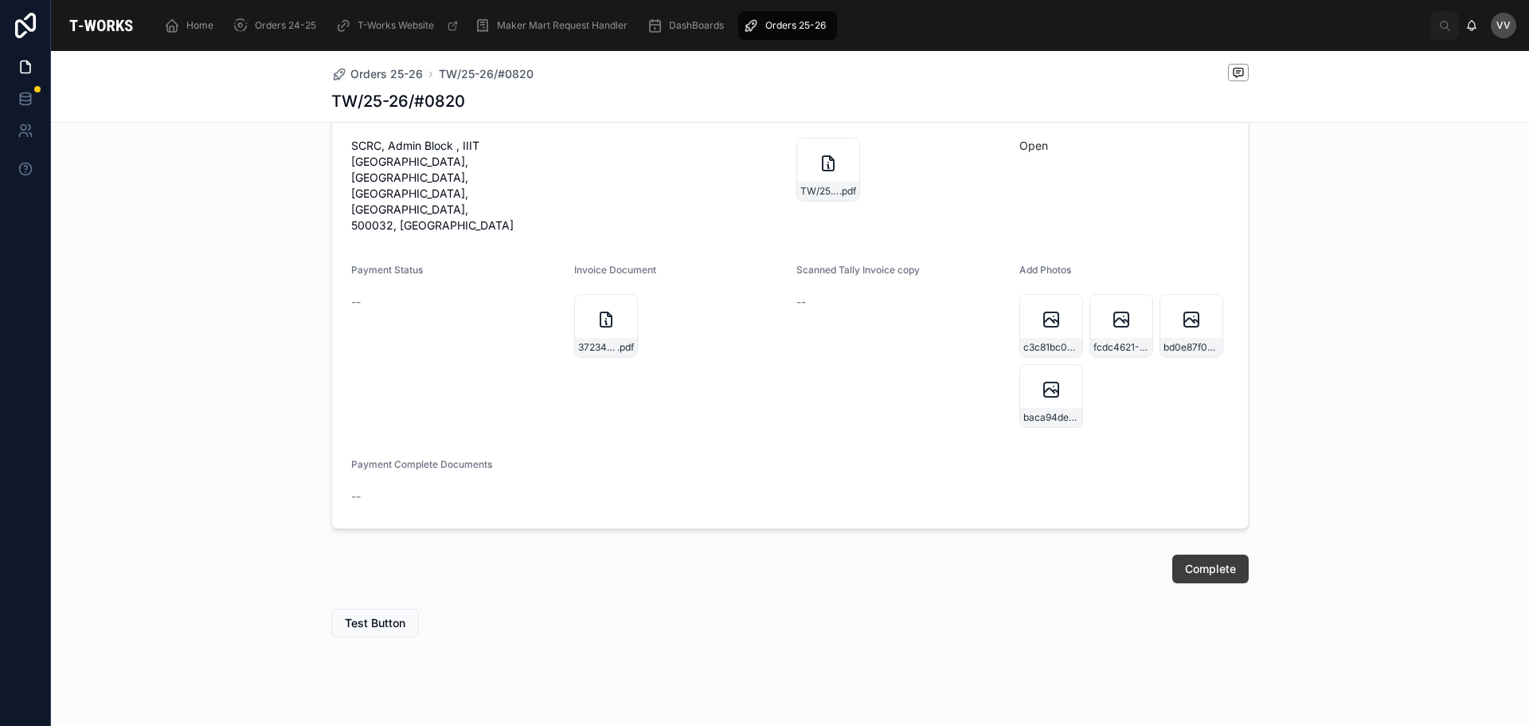
click at [1200, 554] on button "Complete" at bounding box center [1211, 568] width 76 height 29
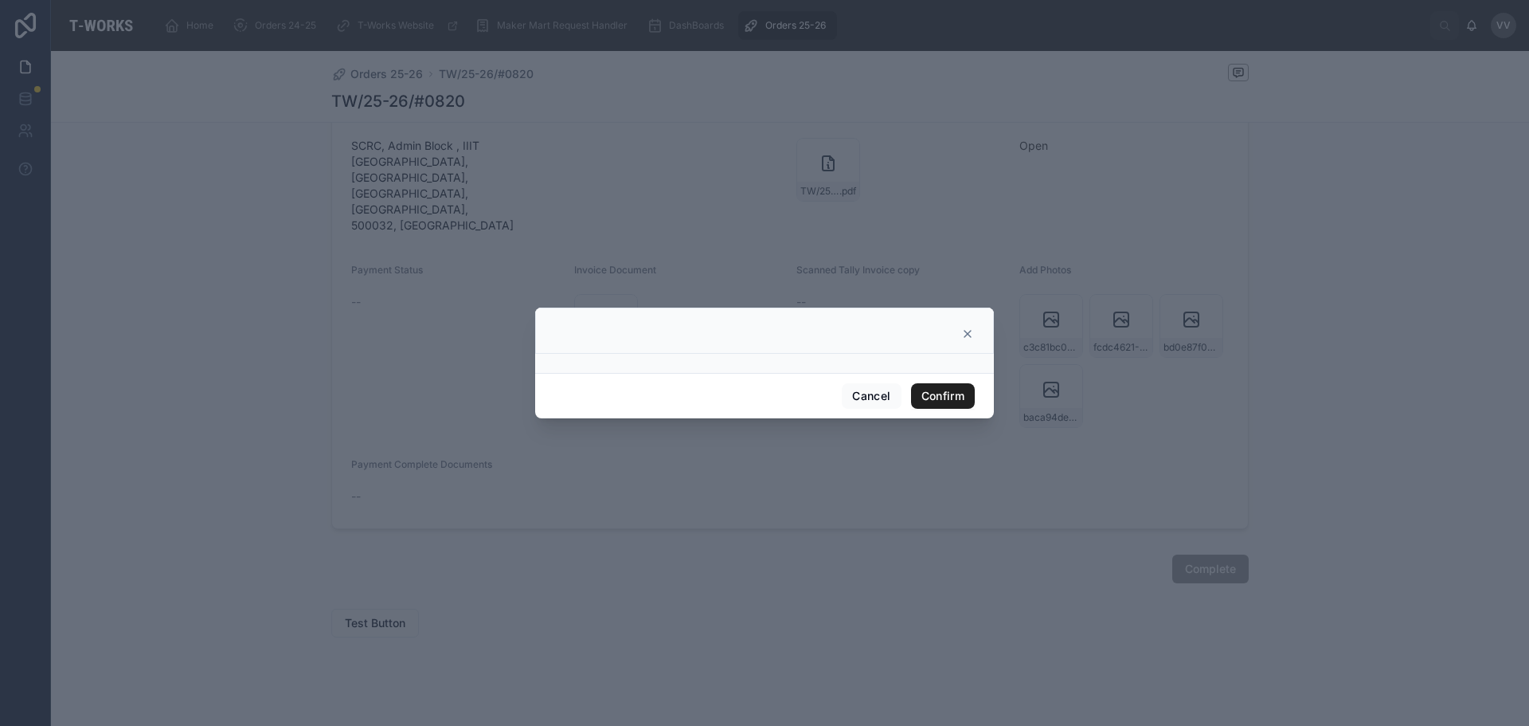
click at [946, 392] on button "Confirm" at bounding box center [943, 395] width 64 height 25
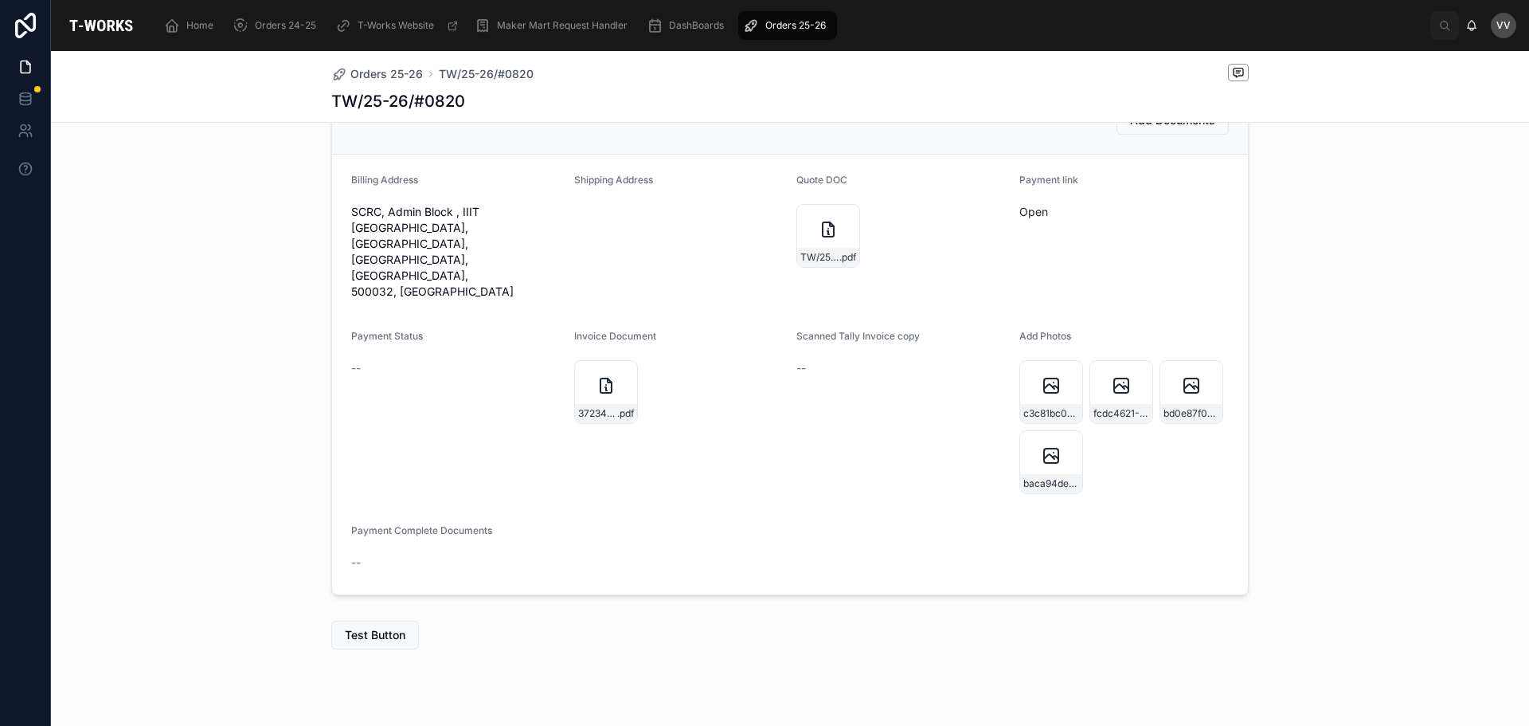
click at [168, 252] on div "Add Documents Billing Address SCRC, Admin Block , IIIT Hyderabad, GACHIBOWLI, H…" at bounding box center [790, 341] width 1478 height 522
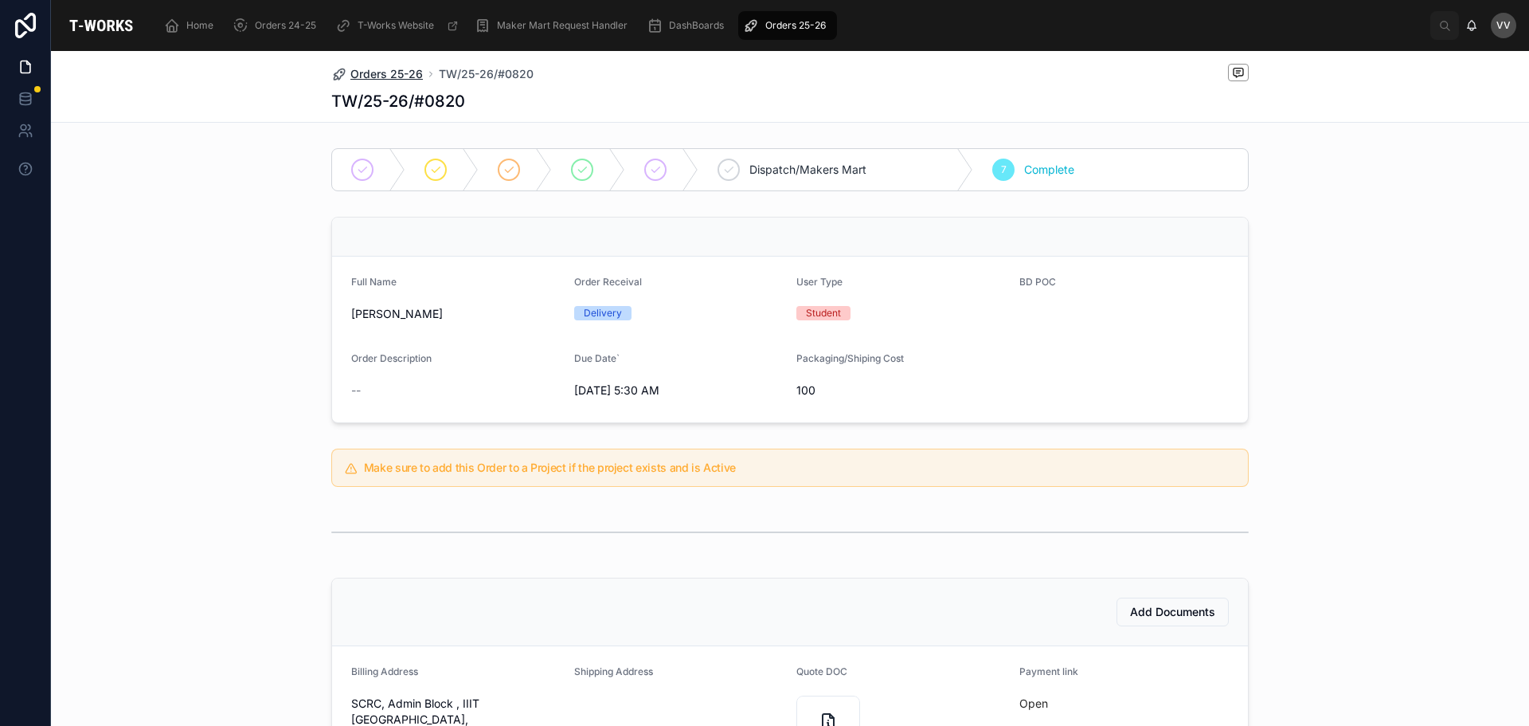
click at [405, 72] on span "Orders 25-26" at bounding box center [386, 74] width 72 height 16
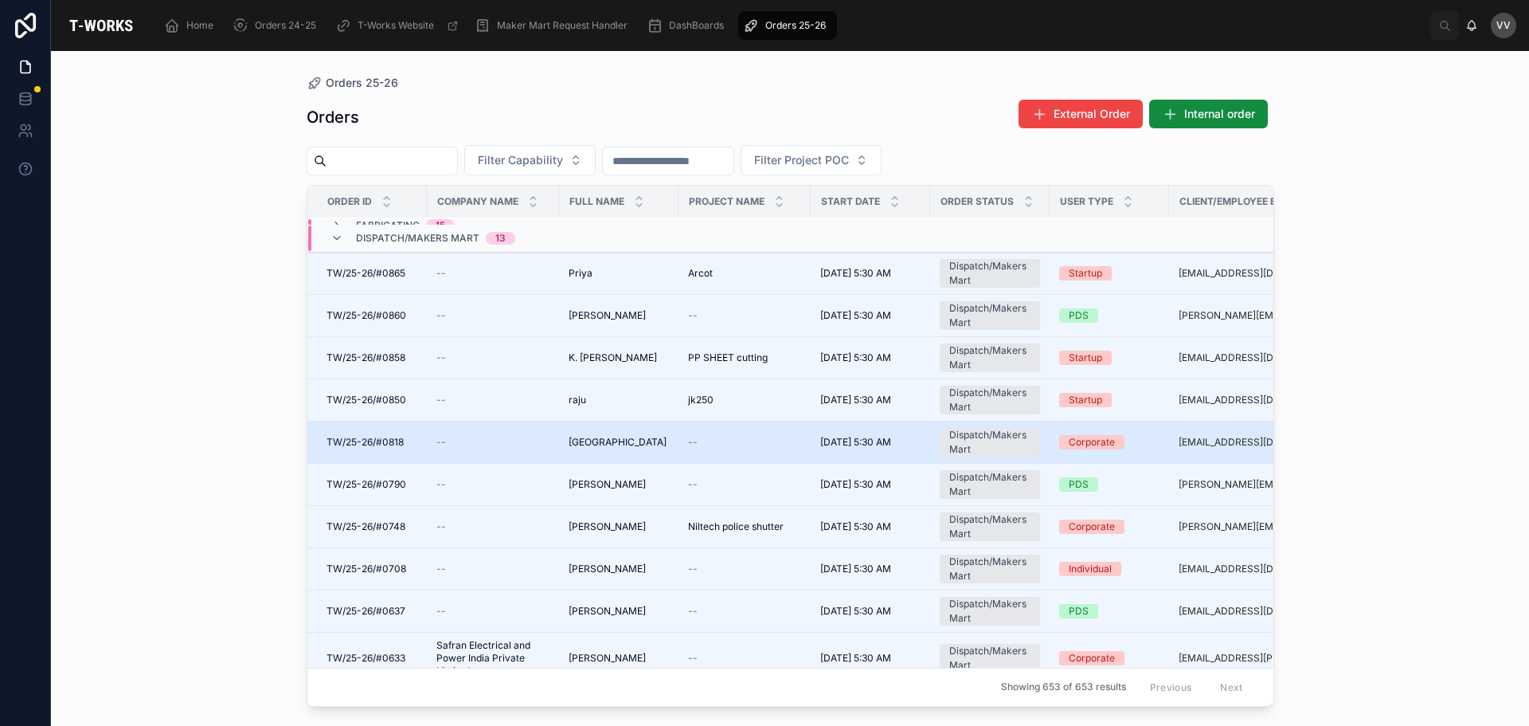
scroll to position [159, 0]
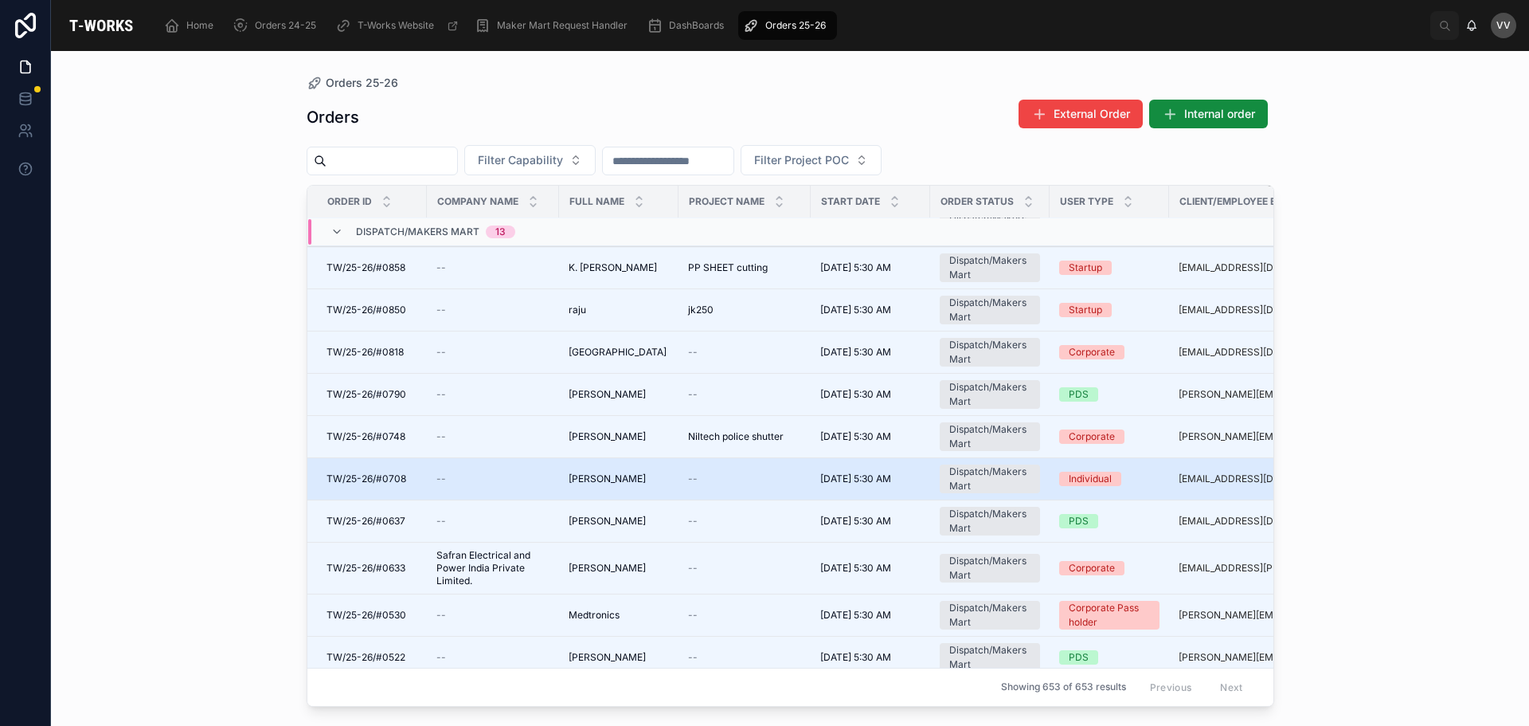
click at [734, 488] on td "--" at bounding box center [745, 479] width 132 height 42
click at [640, 480] on span "[PERSON_NAME]" at bounding box center [607, 478] width 77 height 13
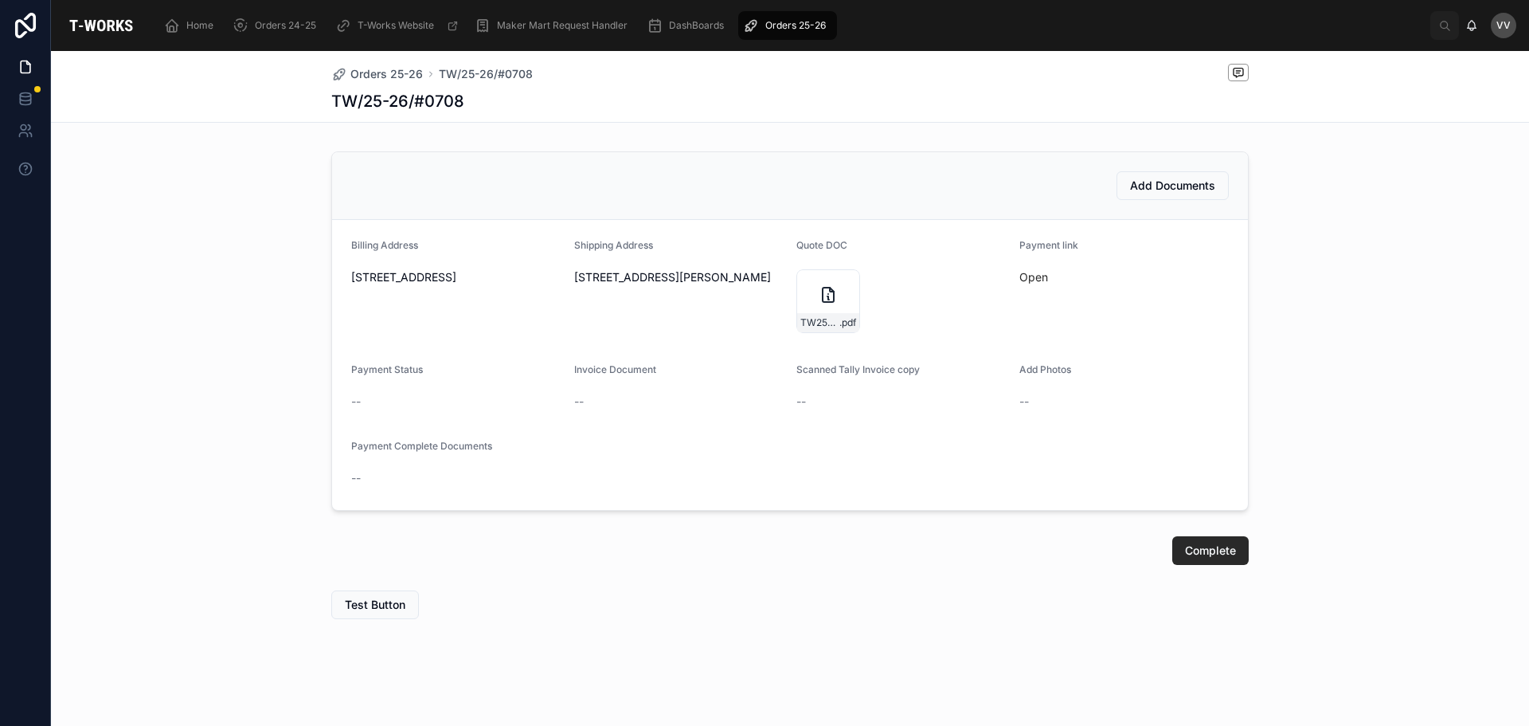
scroll to position [428, 0]
click at [810, 298] on div "TW25-26#0708 .pdf" at bounding box center [829, 300] width 64 height 64
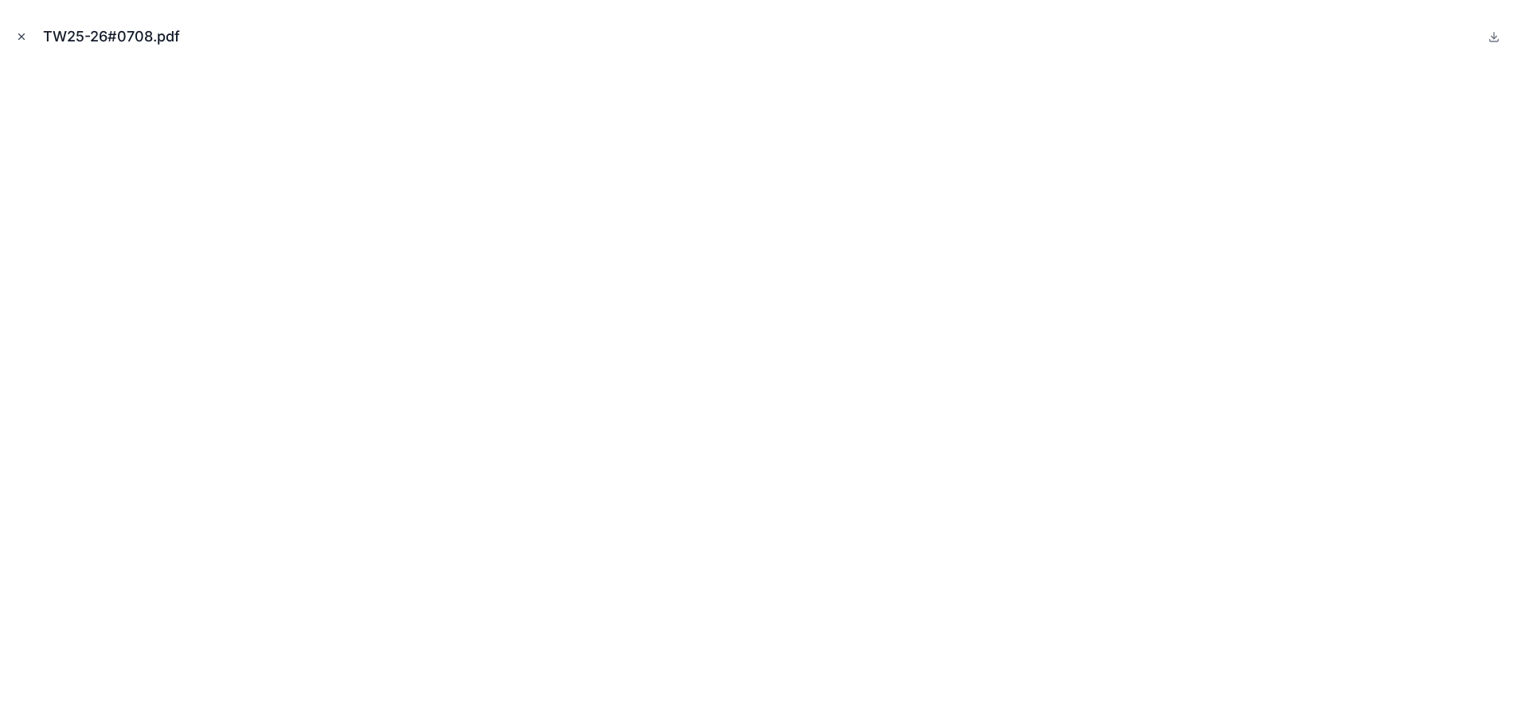
click at [18, 37] on icon "Close modal" at bounding box center [21, 36] width 11 height 11
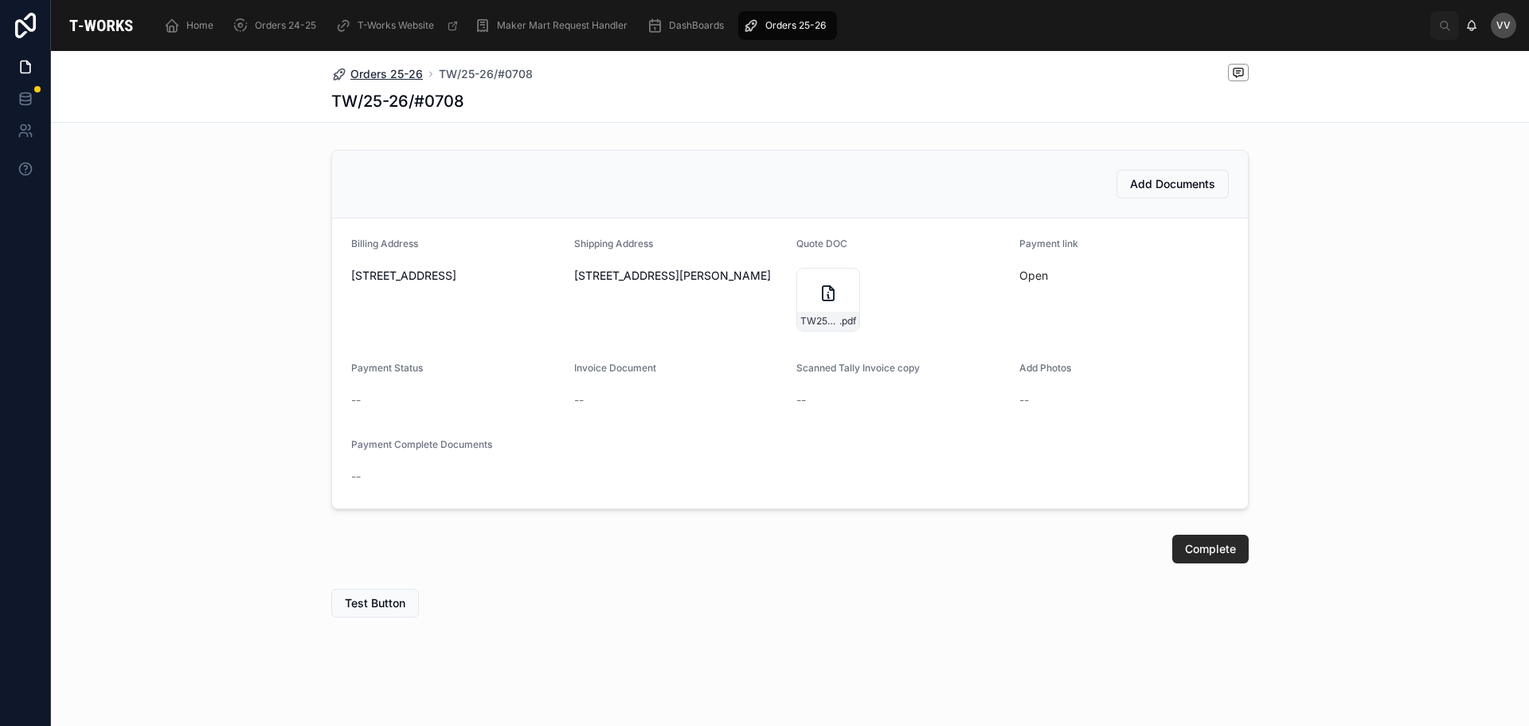
click at [361, 69] on span "Orders 25-26" at bounding box center [386, 74] width 72 height 16
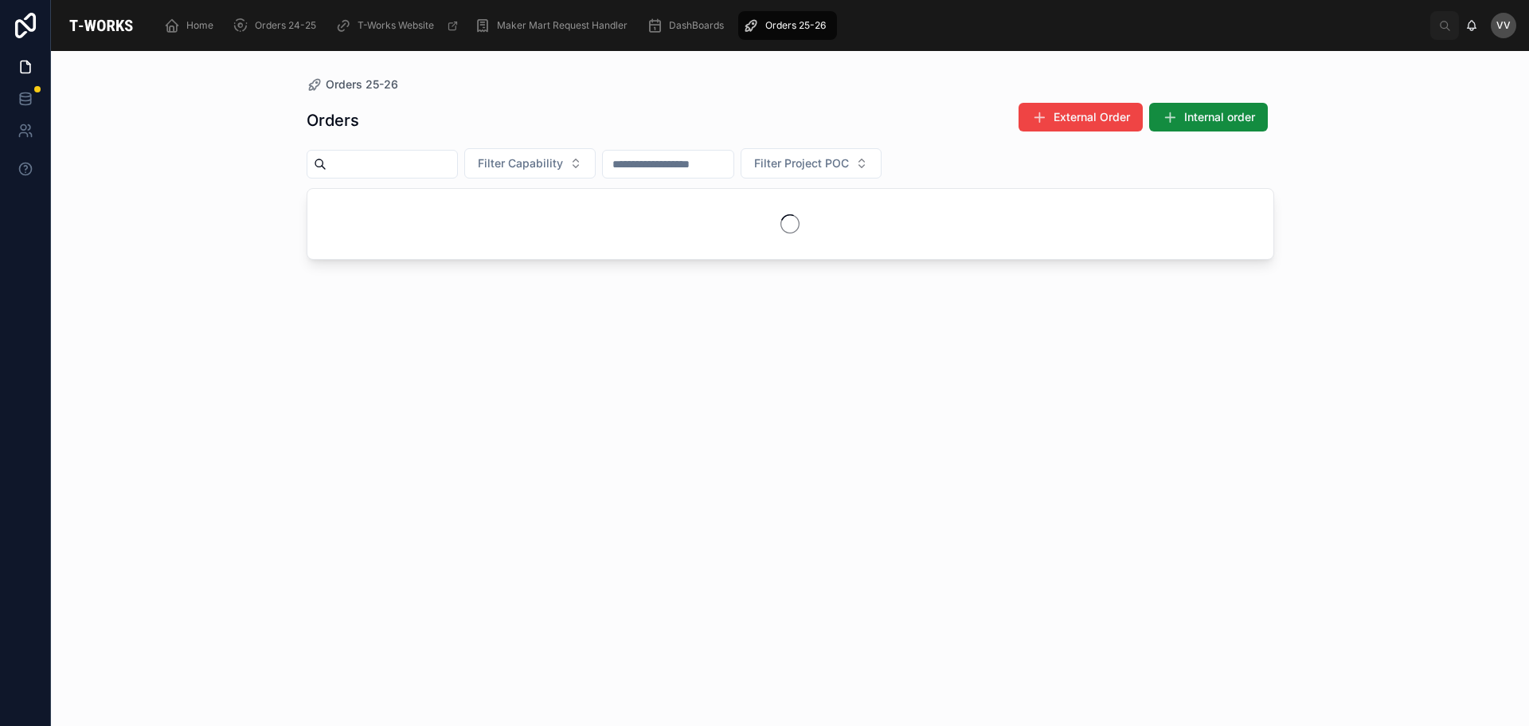
click at [415, 173] on input "text" at bounding box center [392, 164] width 131 height 22
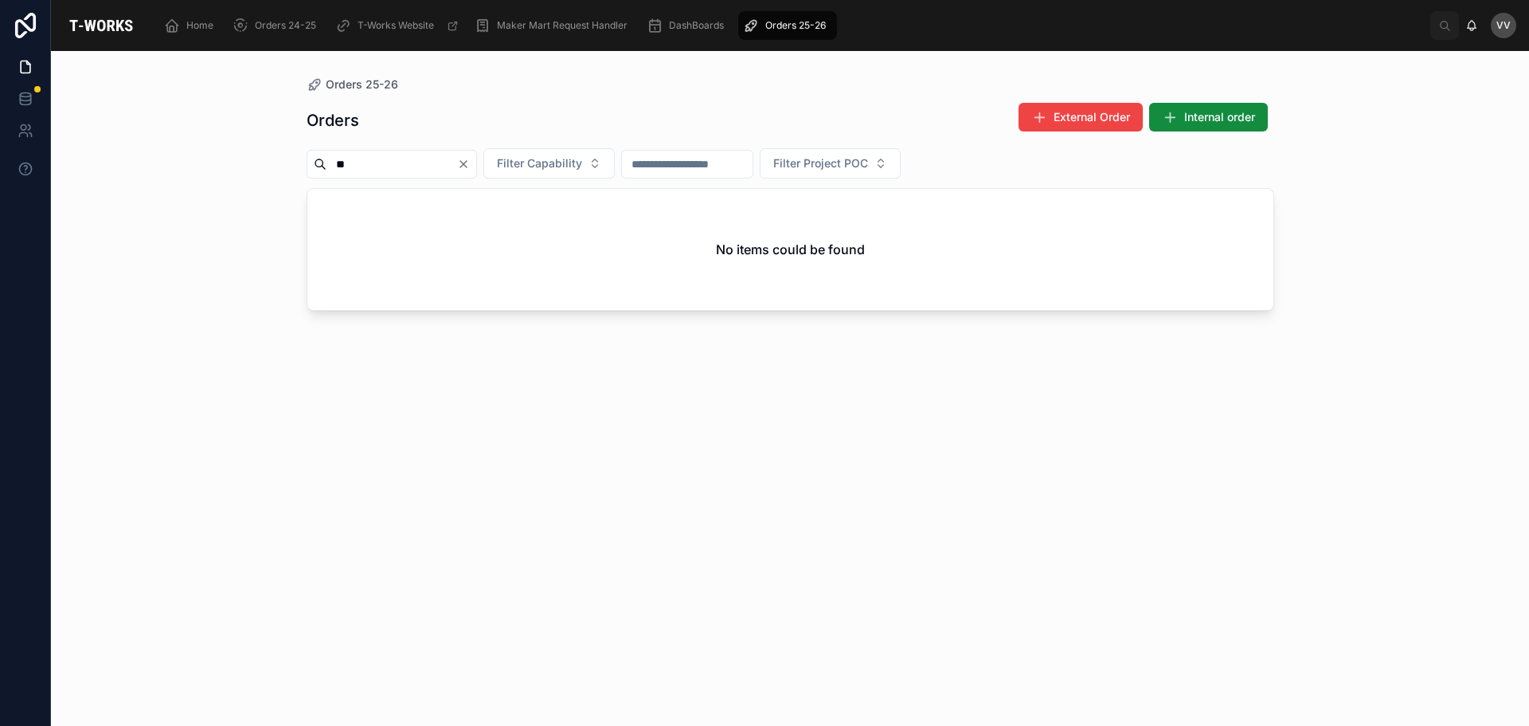
type input "*"
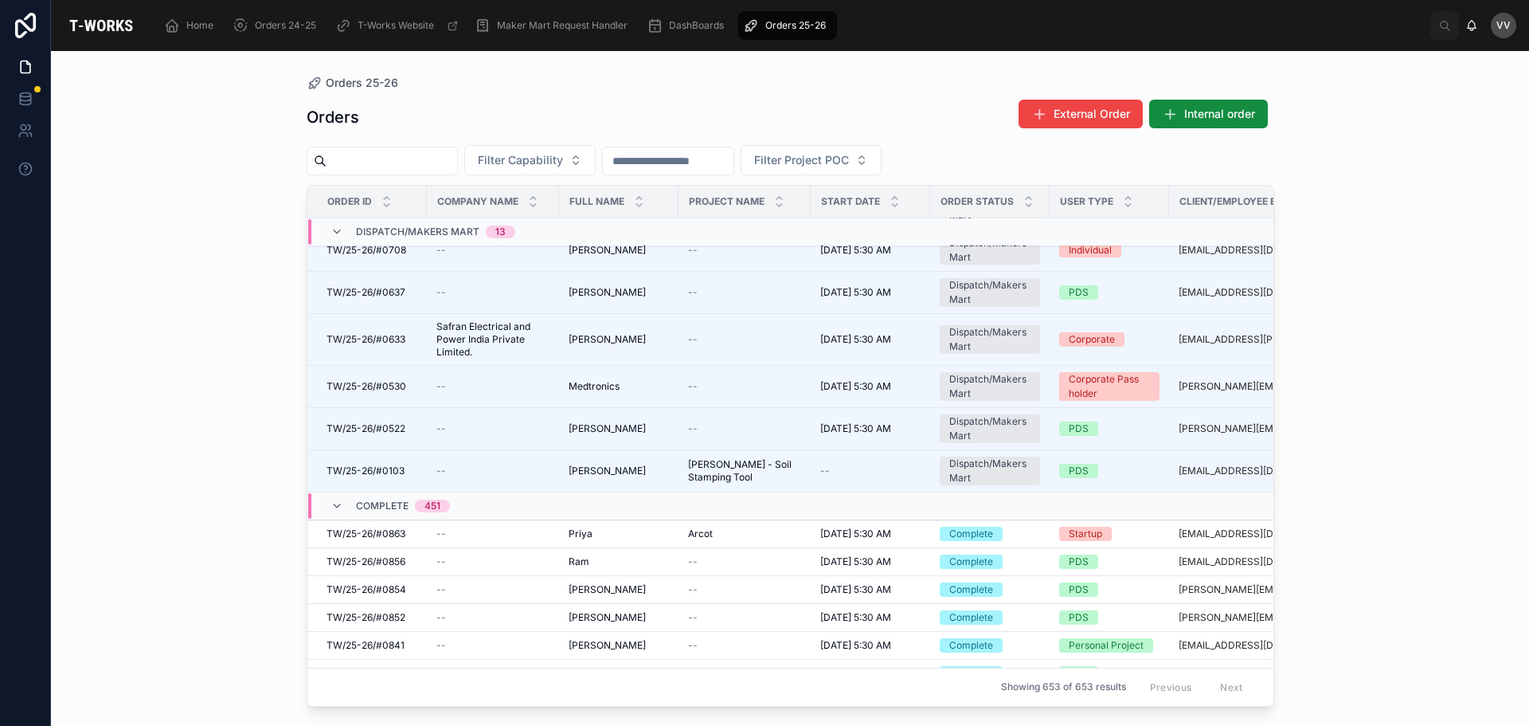
scroll to position [413, 0]
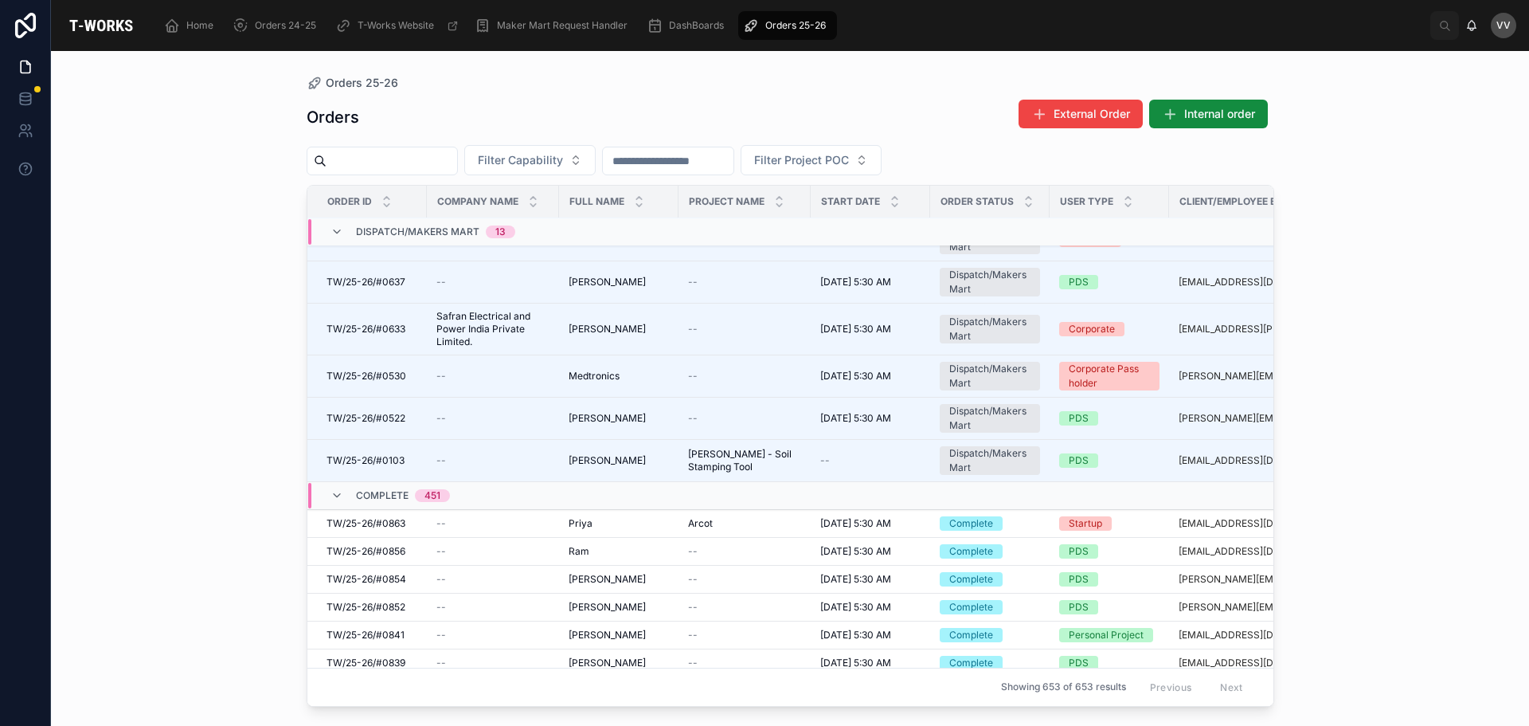
click at [405, 155] on input "text" at bounding box center [392, 161] width 131 height 22
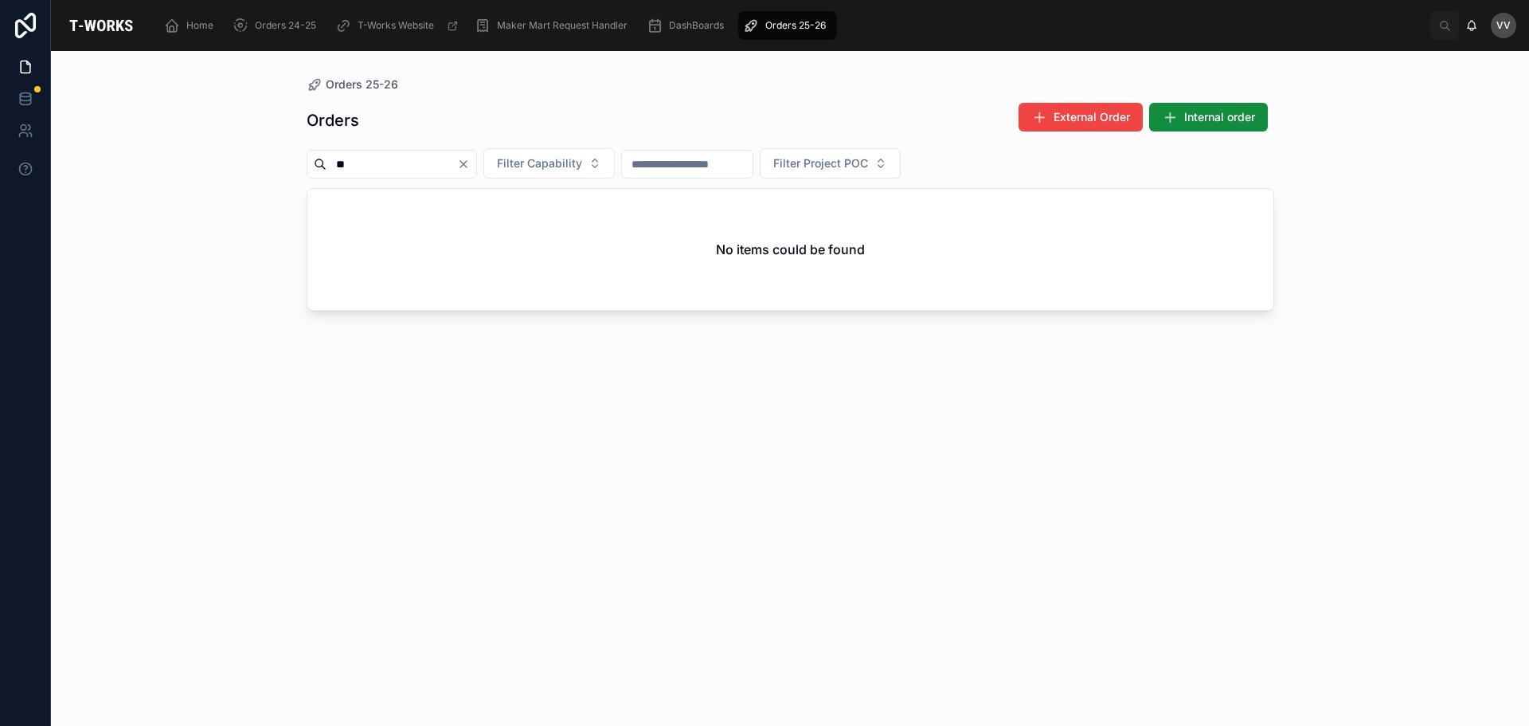
type input "*"
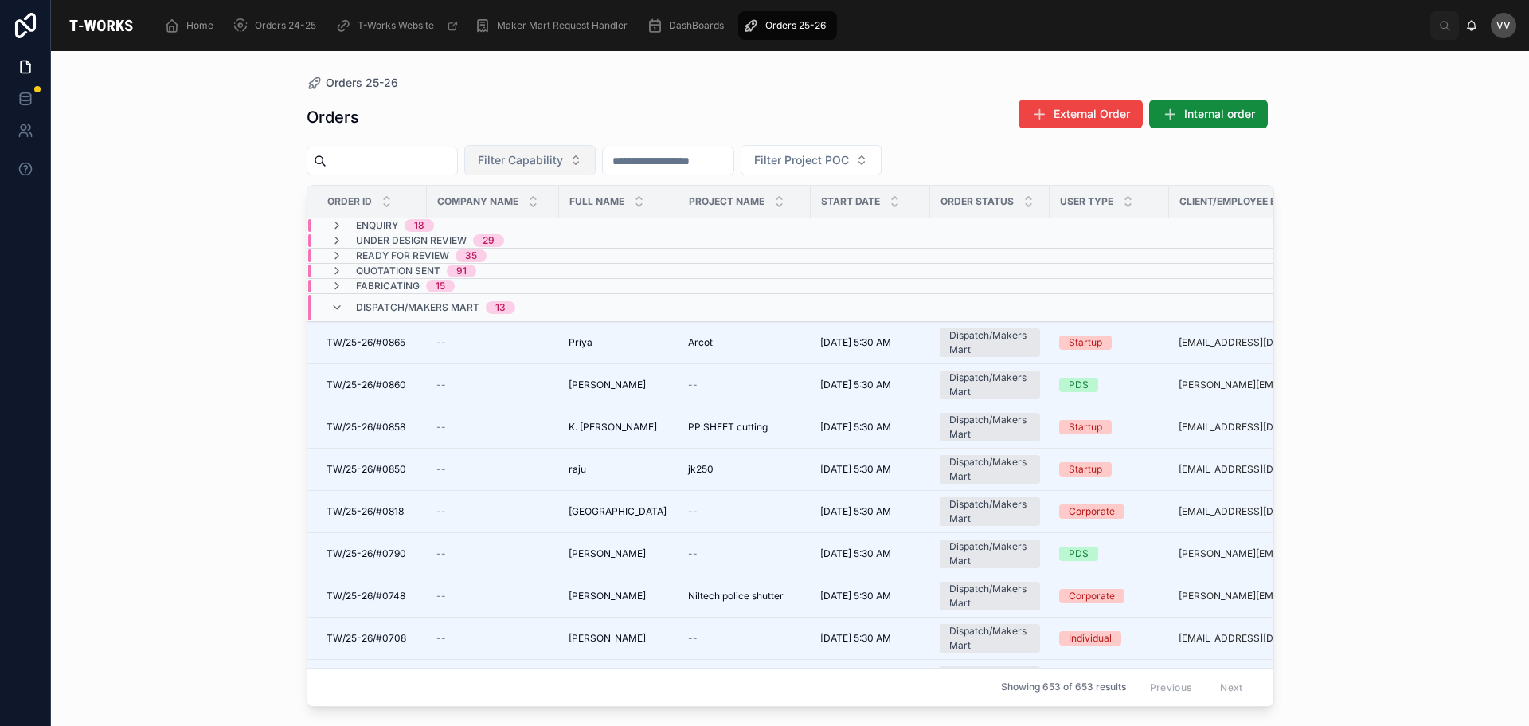
click at [596, 163] on button "Filter Capability" at bounding box center [529, 160] width 131 height 30
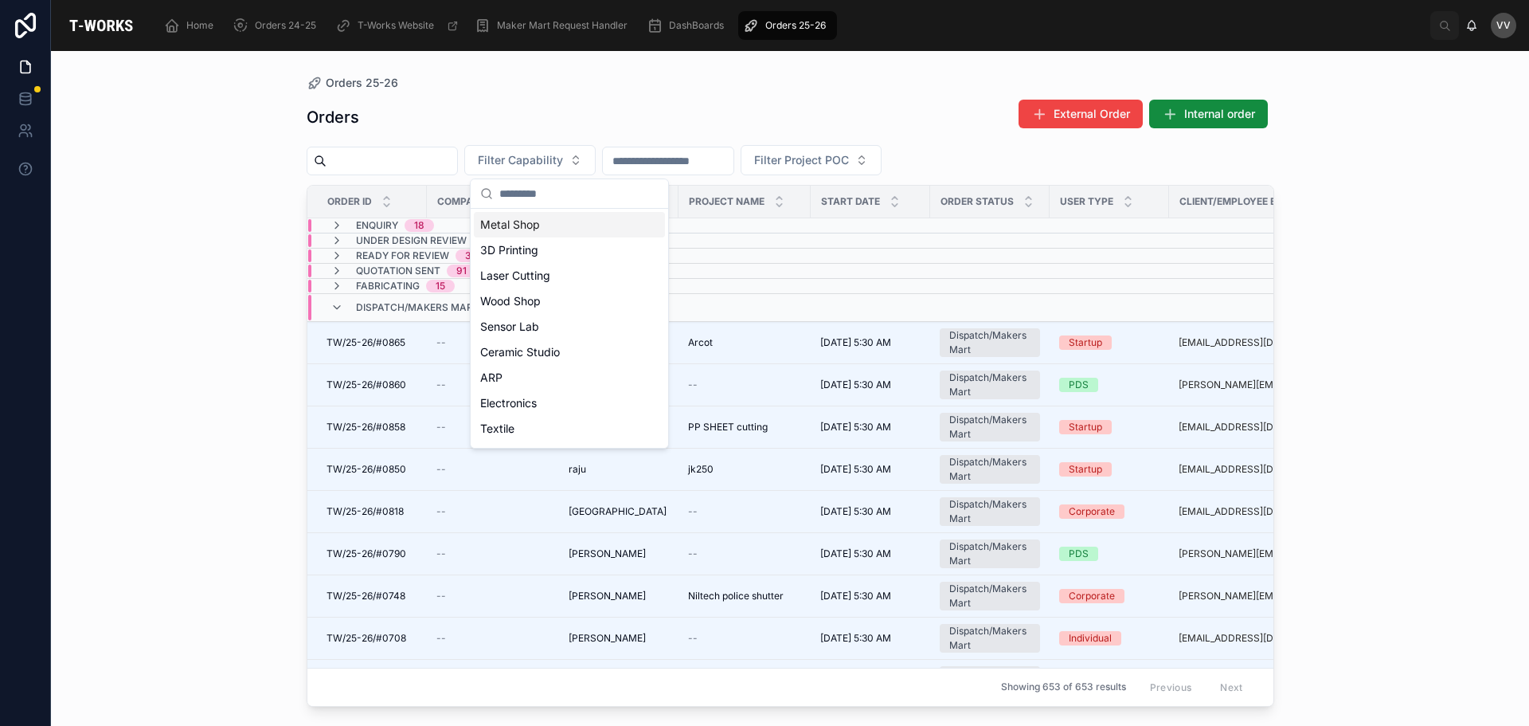
click at [734, 163] on input "text" at bounding box center [668, 161] width 131 height 22
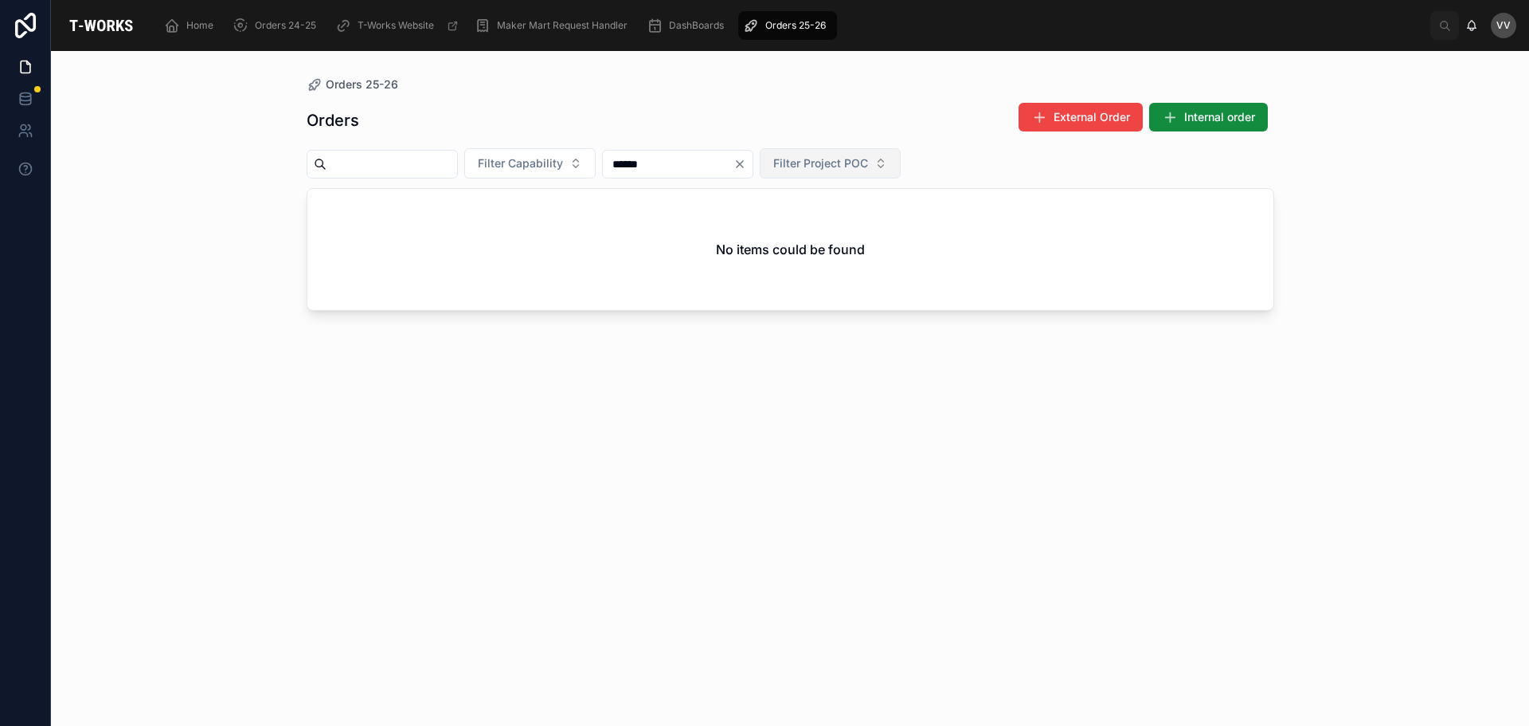
type input "******"
click at [901, 174] on button "Filter Project POC" at bounding box center [830, 163] width 141 height 30
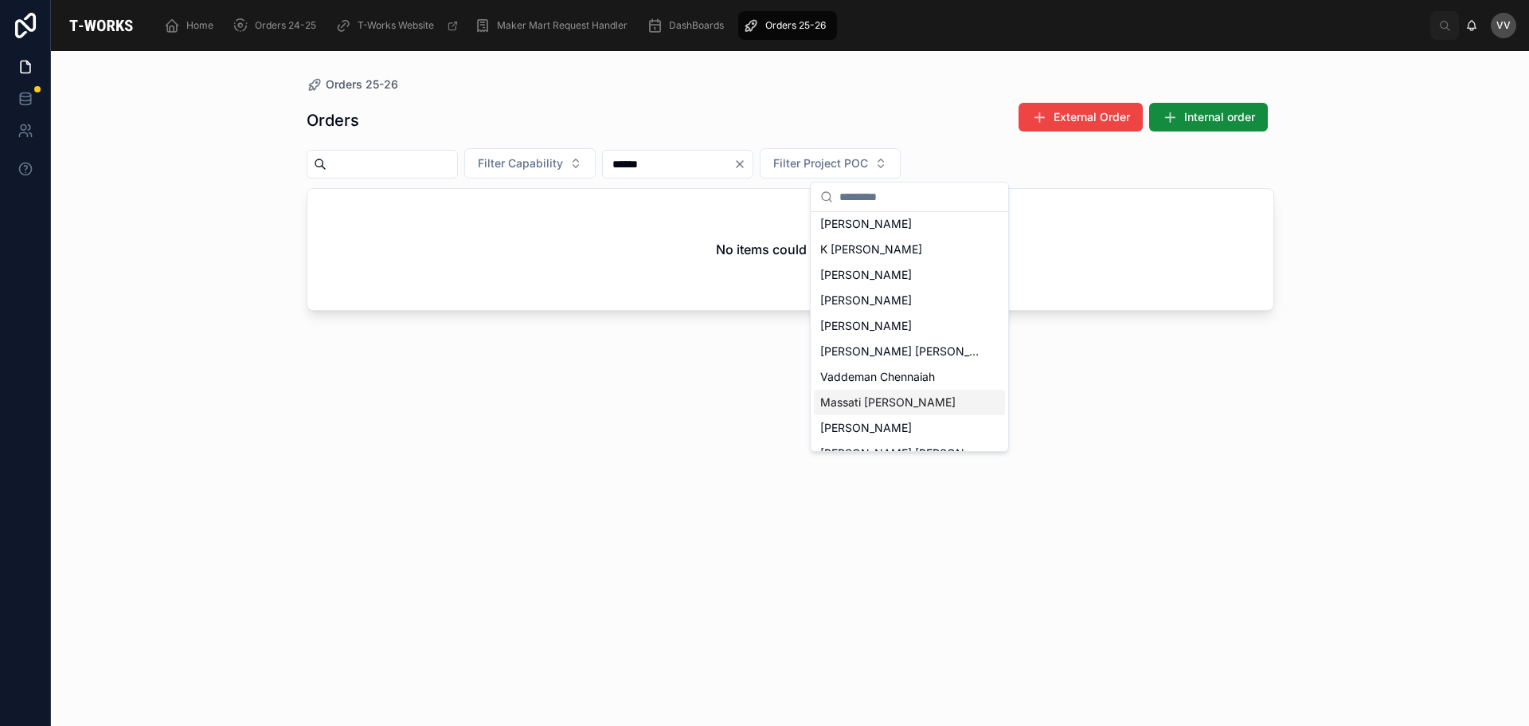
scroll to position [1080, 0]
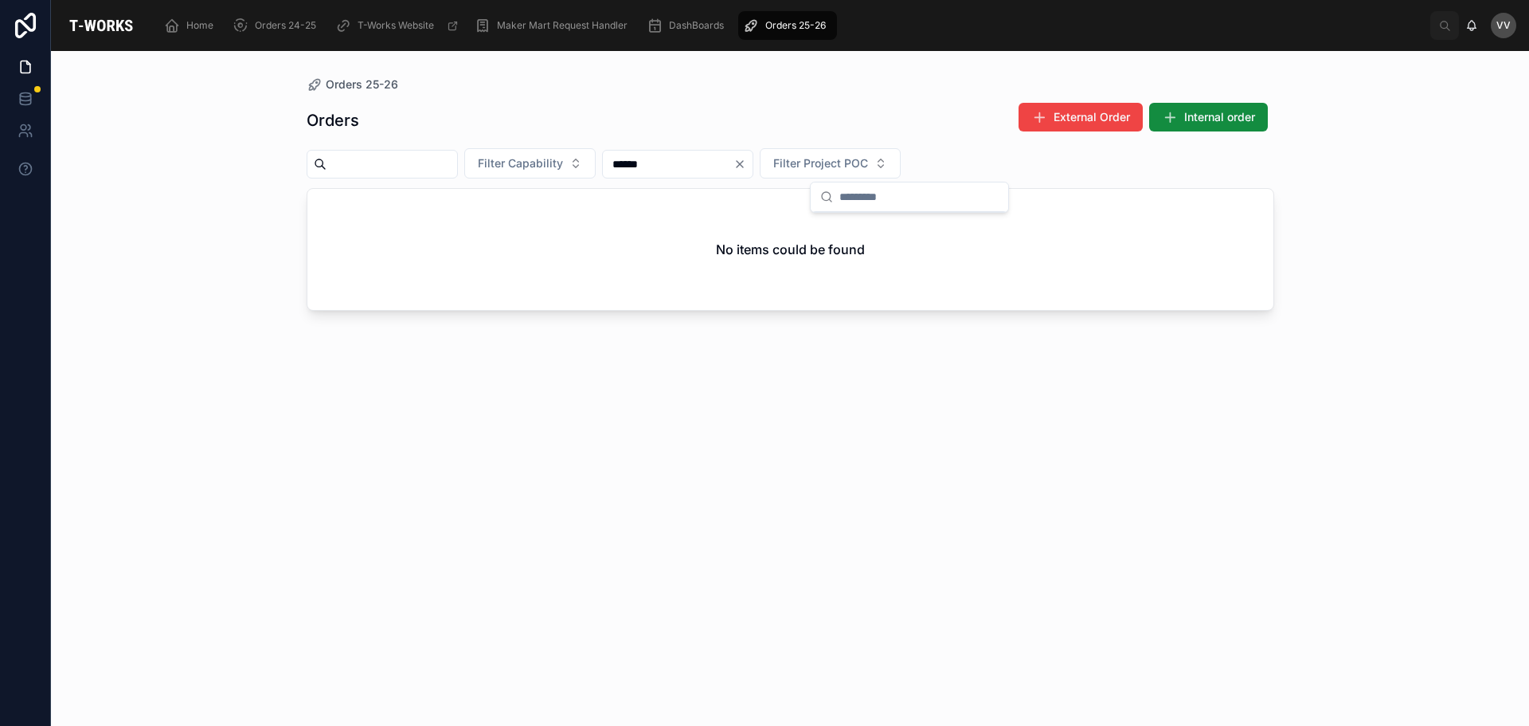
click at [638, 528] on div "Orders External Order Internal order Filter Capability ****** Filter Project PO…" at bounding box center [791, 399] width 968 height 614
click at [754, 151] on div "******" at bounding box center [677, 164] width 151 height 29
click at [746, 159] on icon "Clear" at bounding box center [740, 164] width 13 height 13
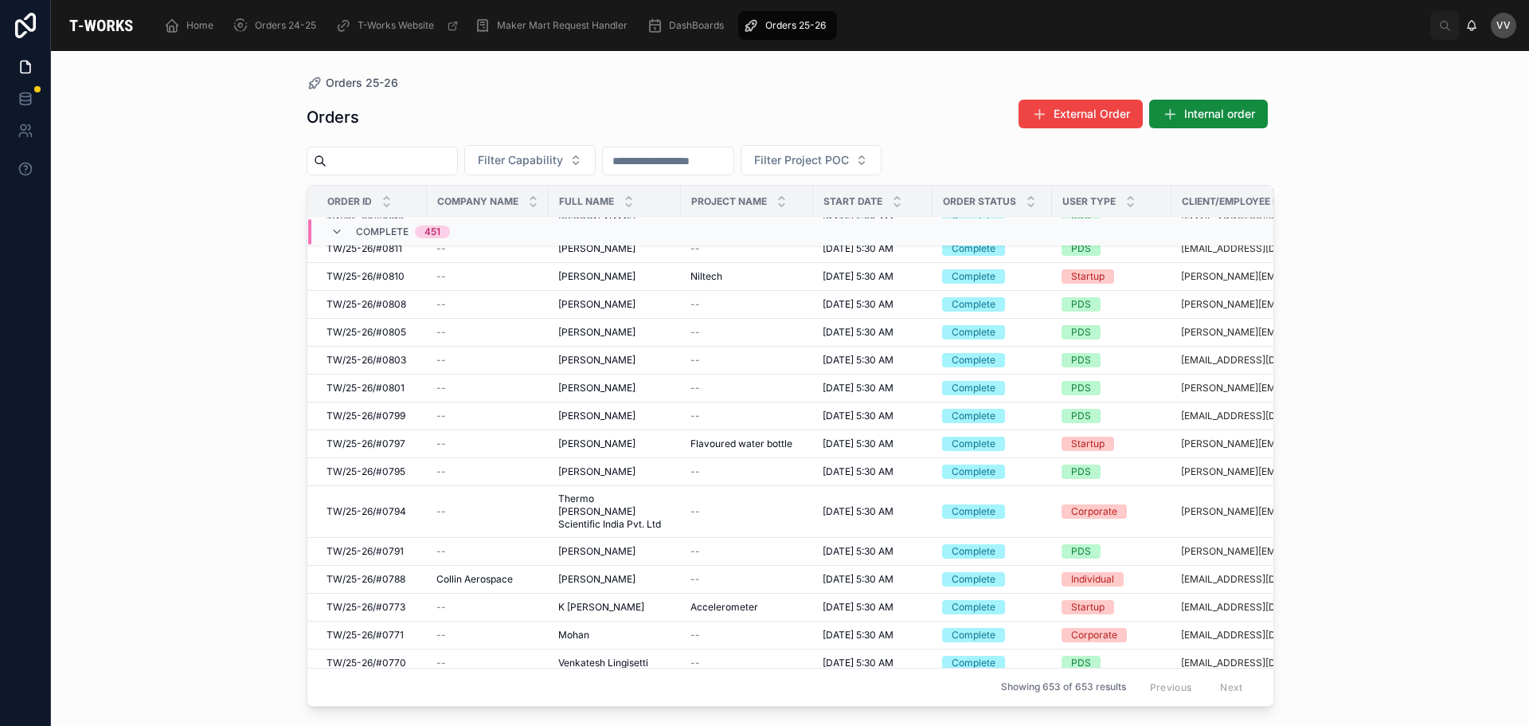
scroll to position [1168, 0]
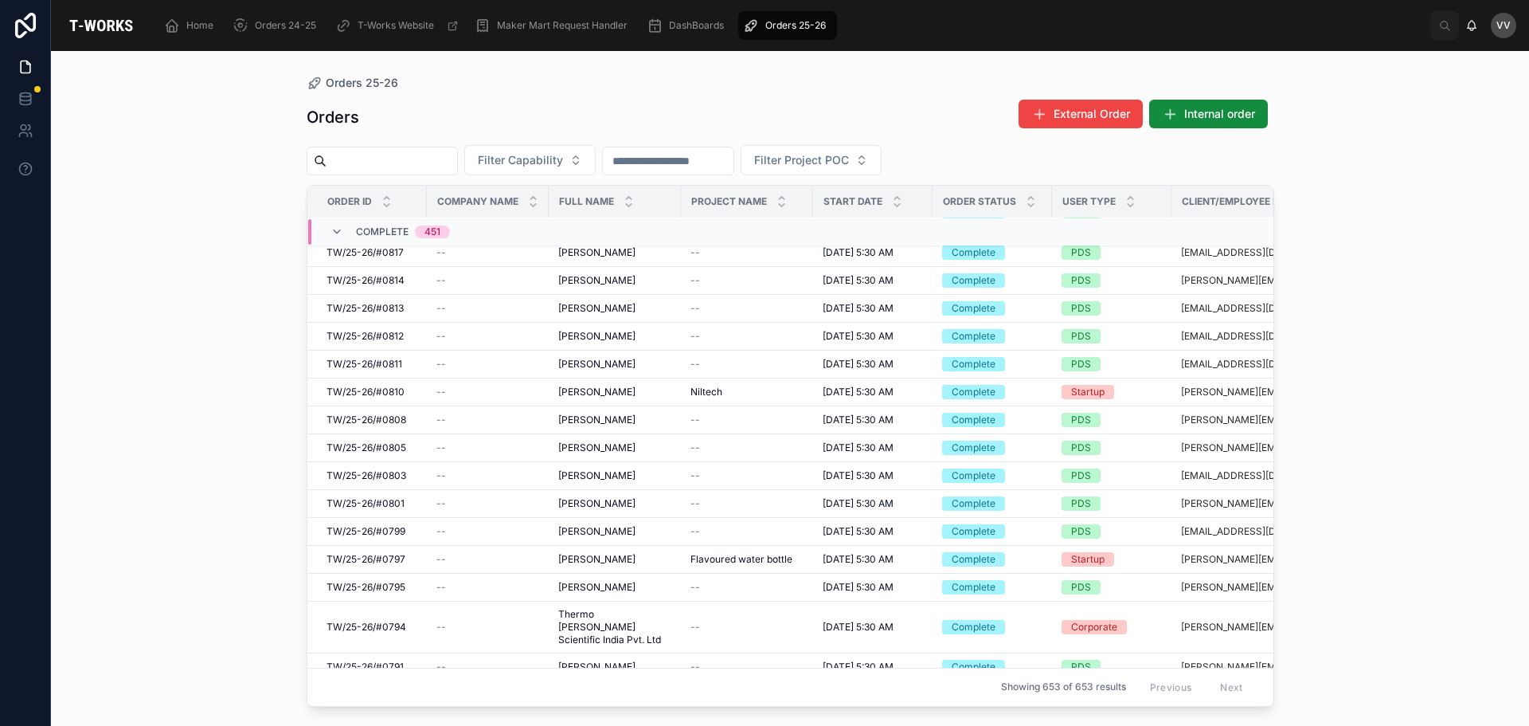
click at [418, 159] on input "text" at bounding box center [392, 161] width 131 height 22
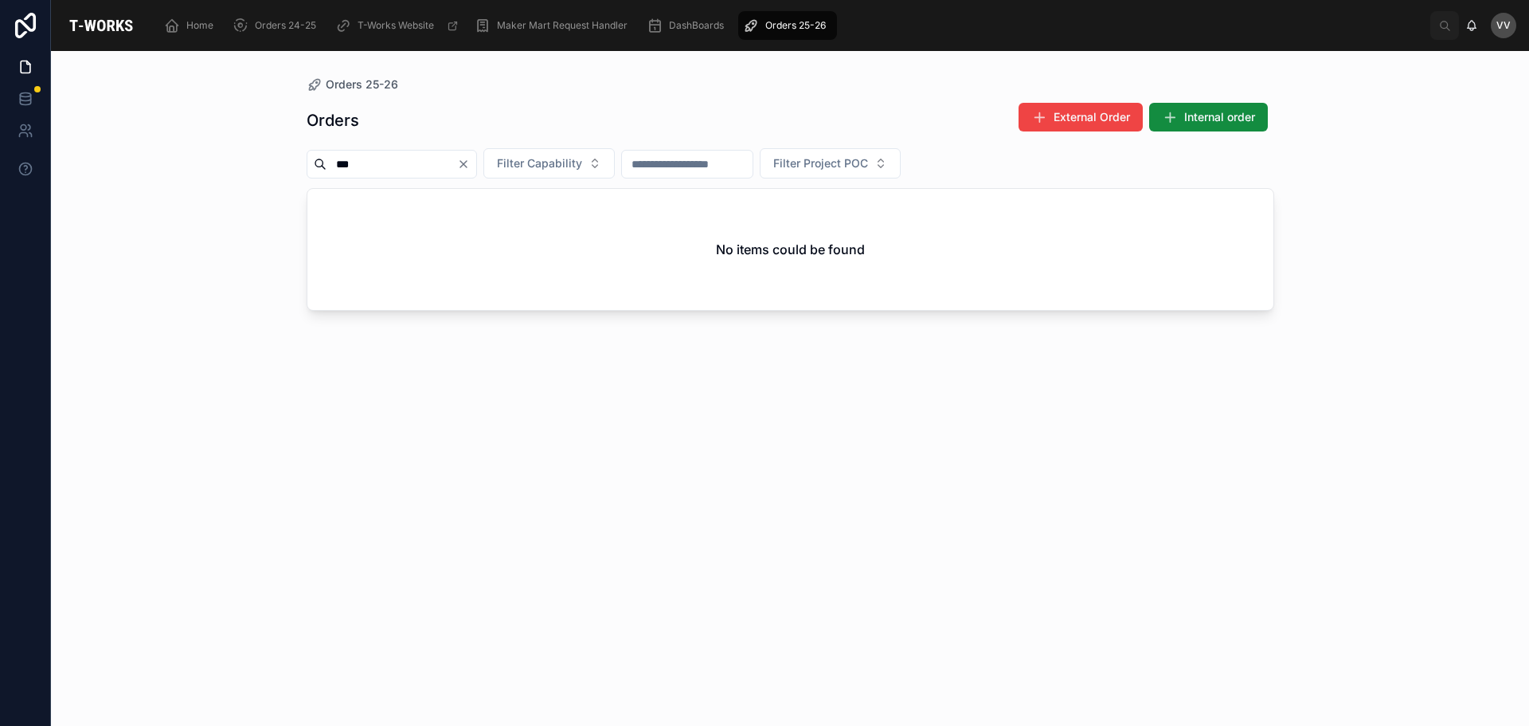
click at [335, 166] on input "***" at bounding box center [392, 164] width 131 height 22
type input "****"
click at [470, 168] on icon "Clear" at bounding box center [463, 164] width 13 height 13
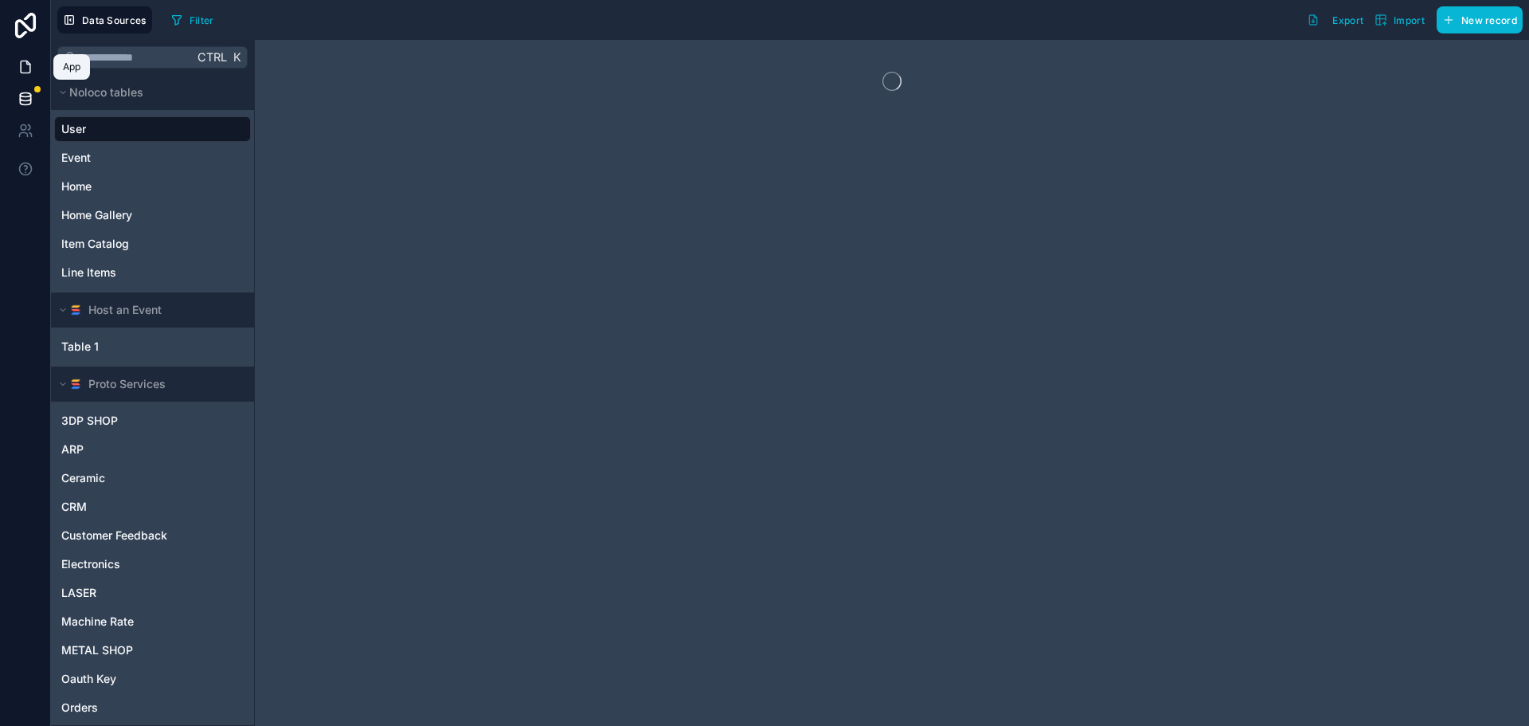
click at [23, 66] on icon at bounding box center [26, 67] width 16 height 16
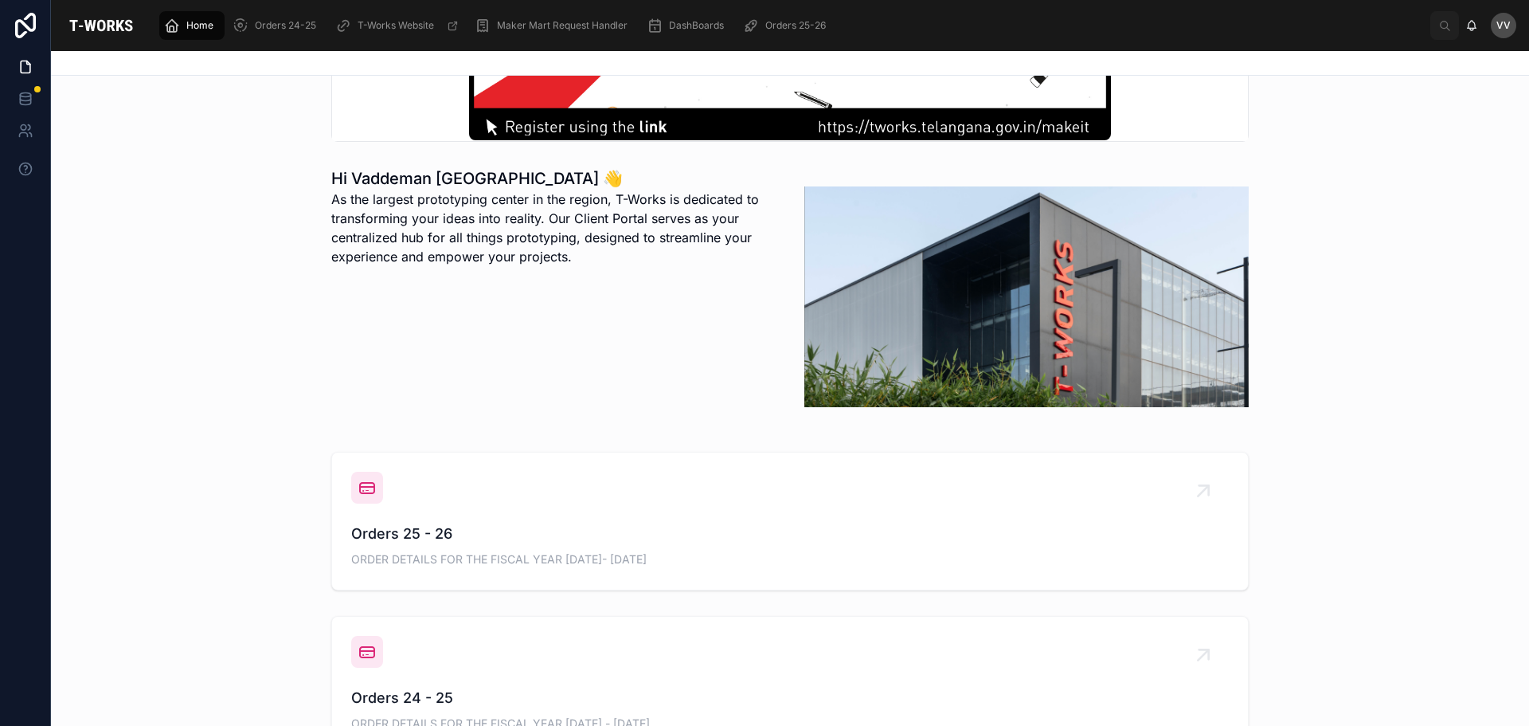
scroll to position [478, 0]
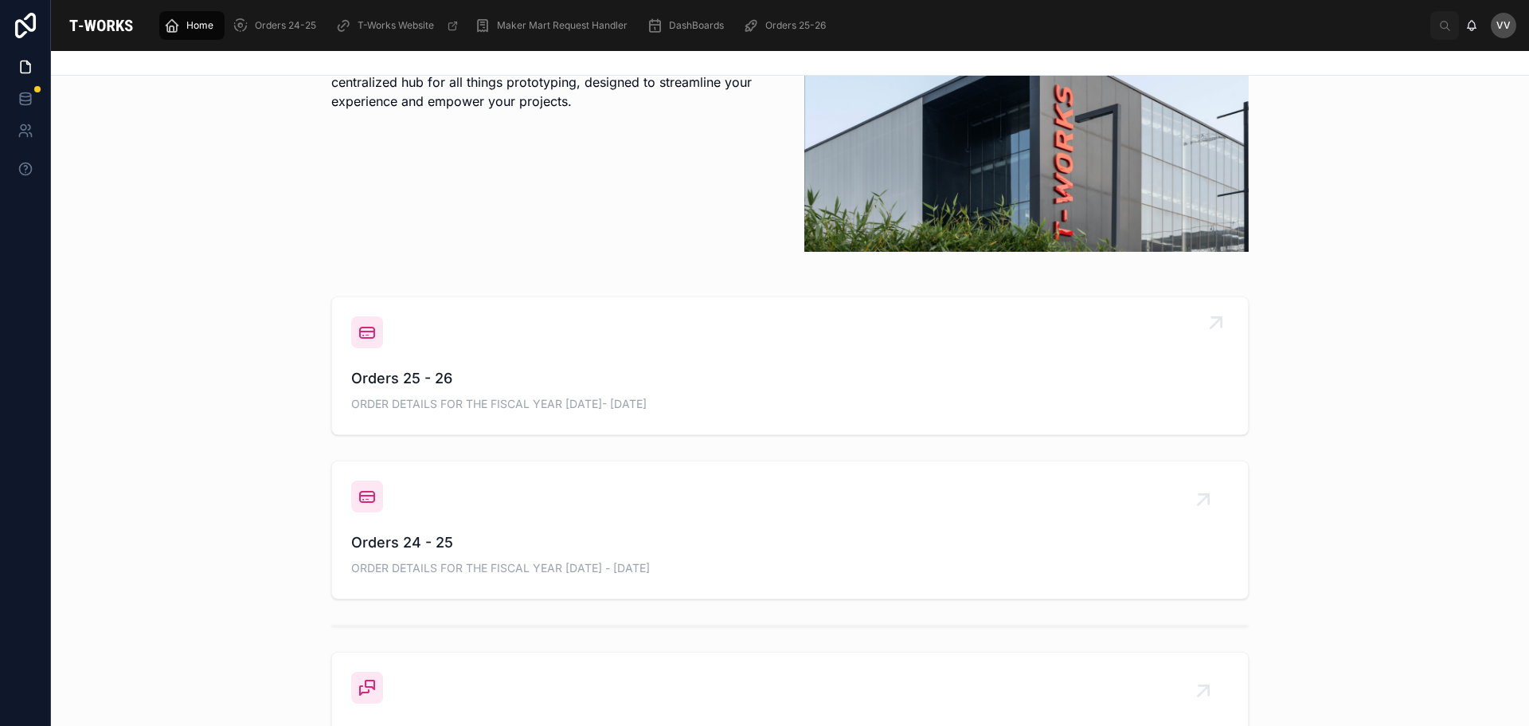
click at [373, 382] on span "Orders 25 - 26" at bounding box center [790, 378] width 878 height 22
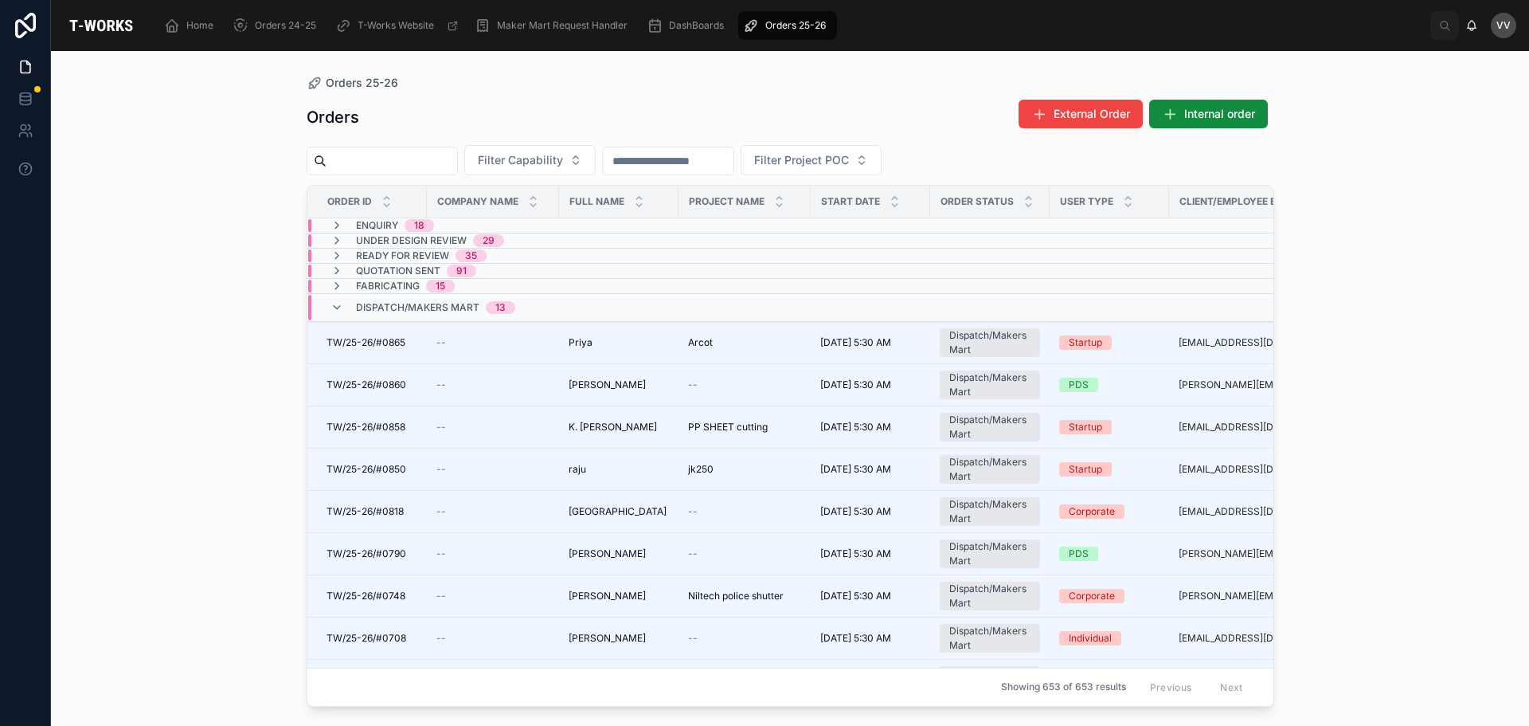
click at [378, 165] on input "text" at bounding box center [392, 161] width 131 height 22
type input "***"
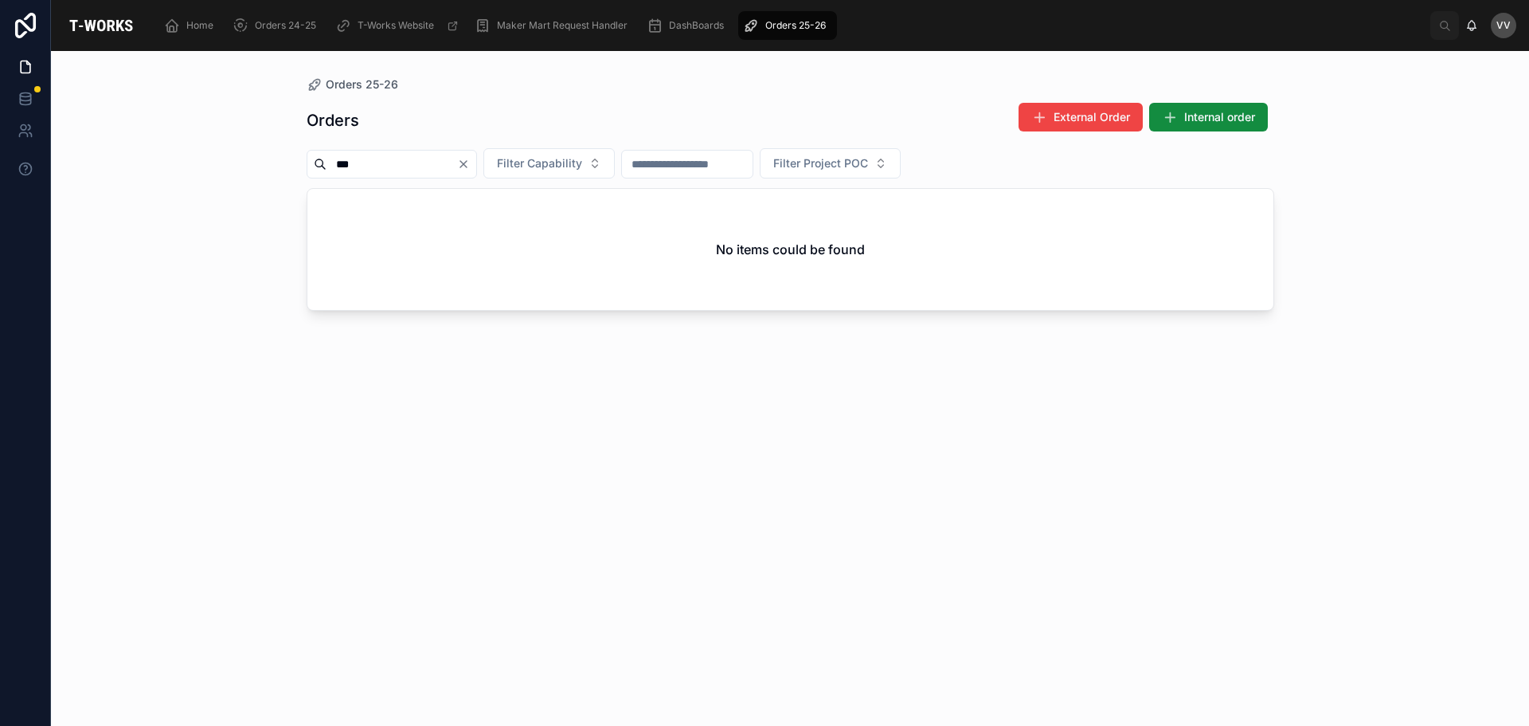
click at [467, 164] on icon "Clear" at bounding box center [463, 164] width 6 height 6
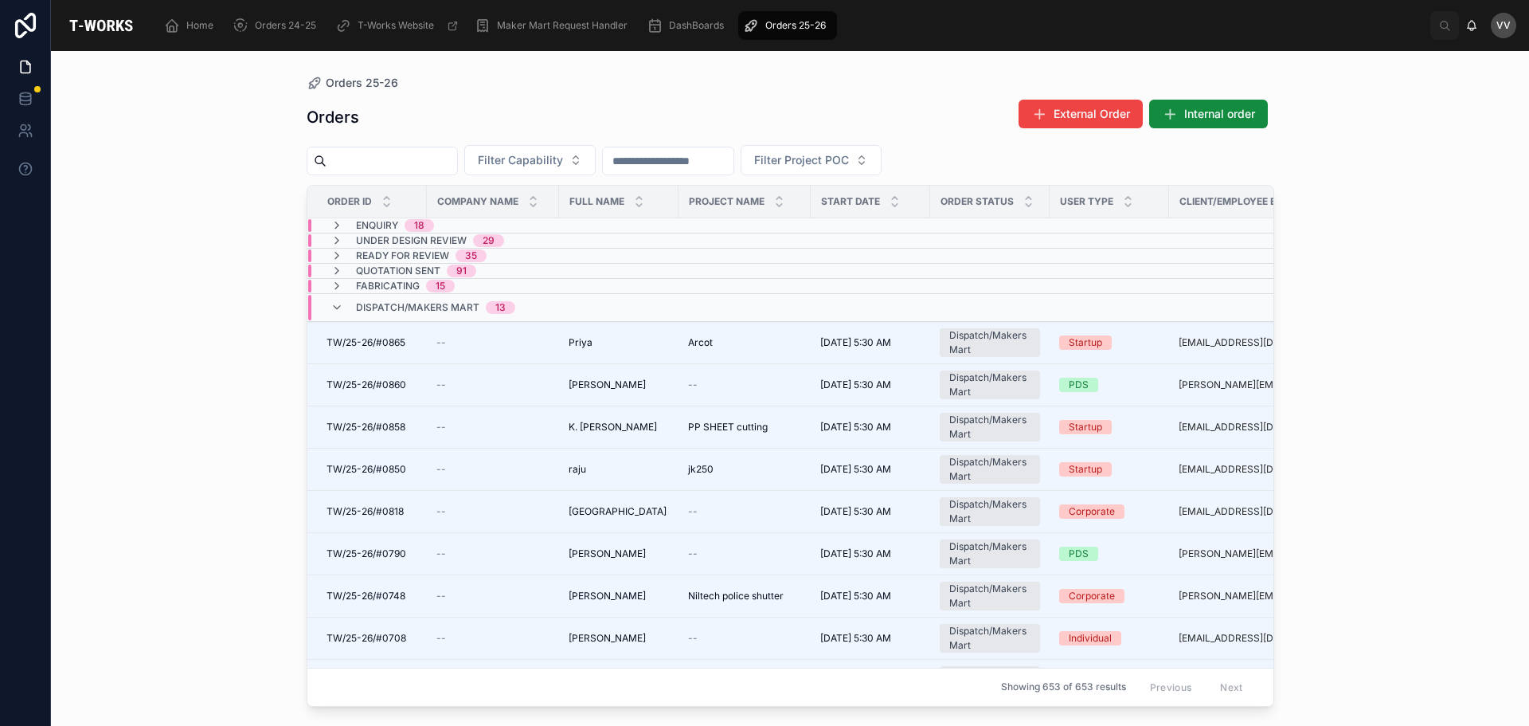
click at [119, 570] on div "Orders 25-26 Orders External Order Internal order Filter Capability Filter Proj…" at bounding box center [790, 388] width 1478 height 675
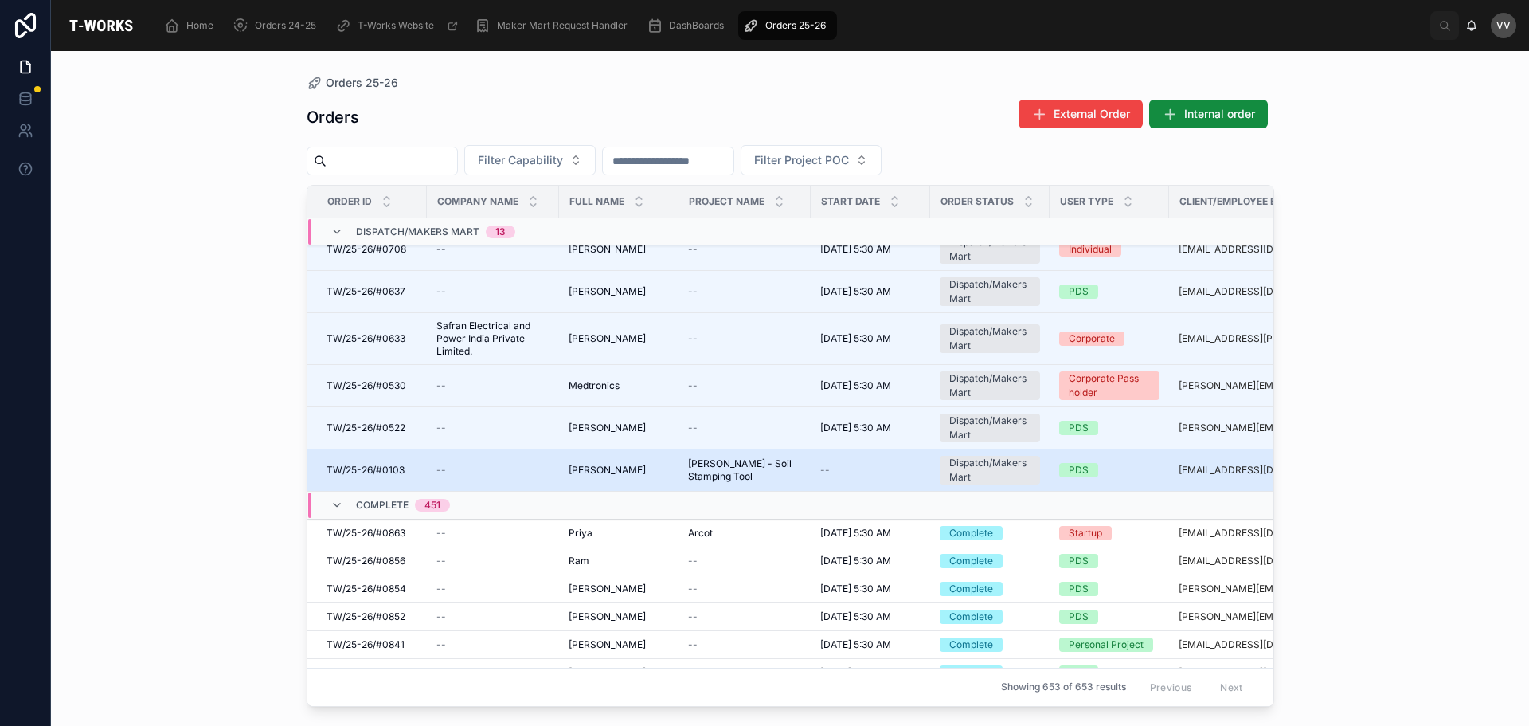
scroll to position [413, 0]
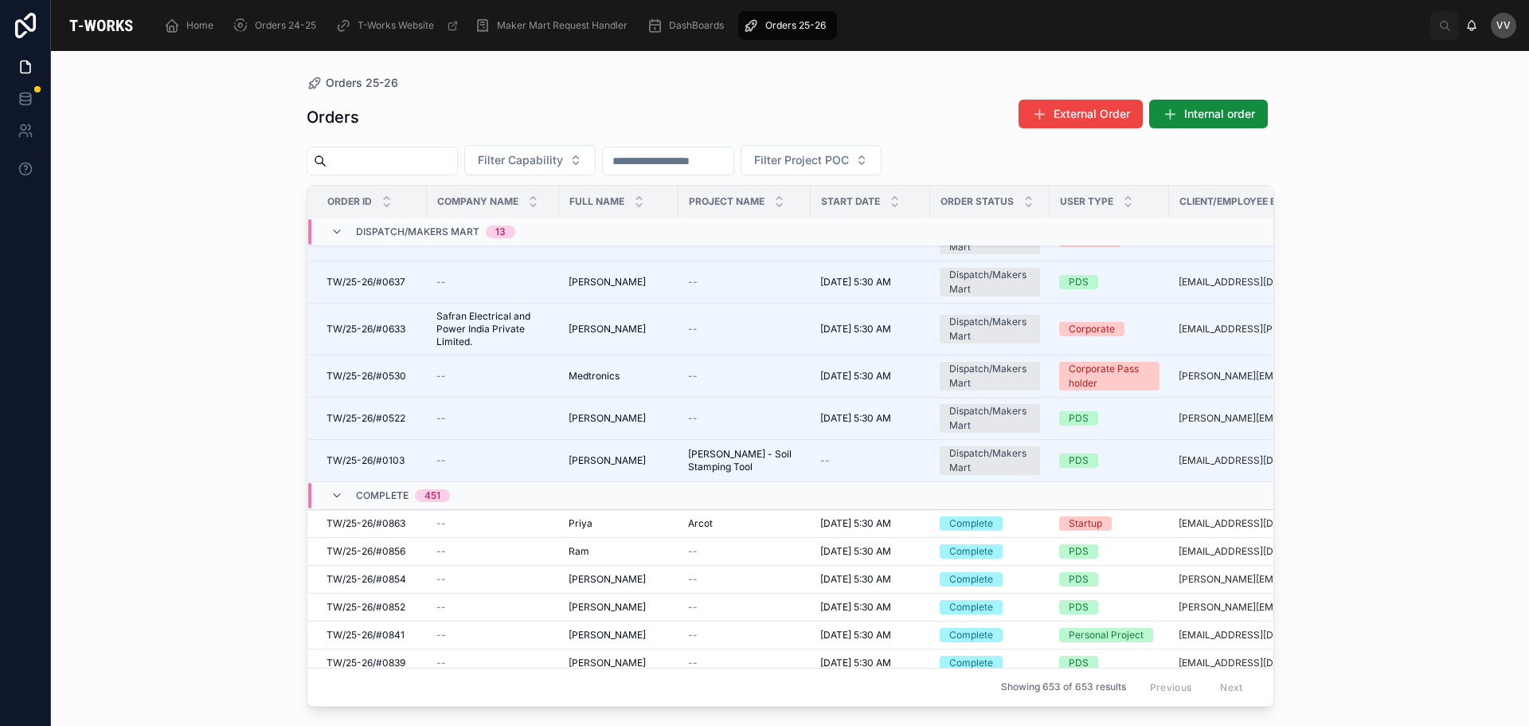
click at [154, 355] on div "Orders 25-26 Orders External Order Internal order Filter Capability Filter Proj…" at bounding box center [790, 388] width 1478 height 675
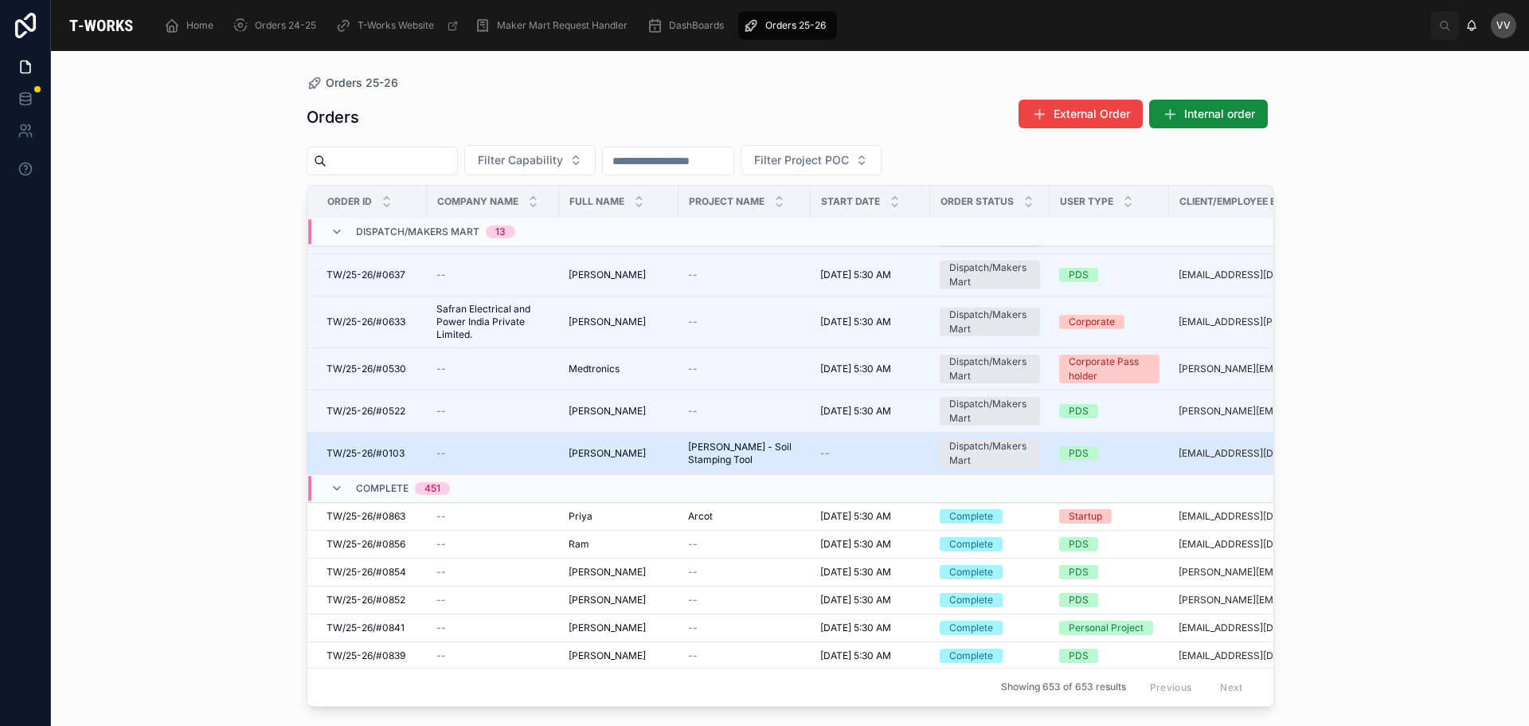
scroll to position [80, 0]
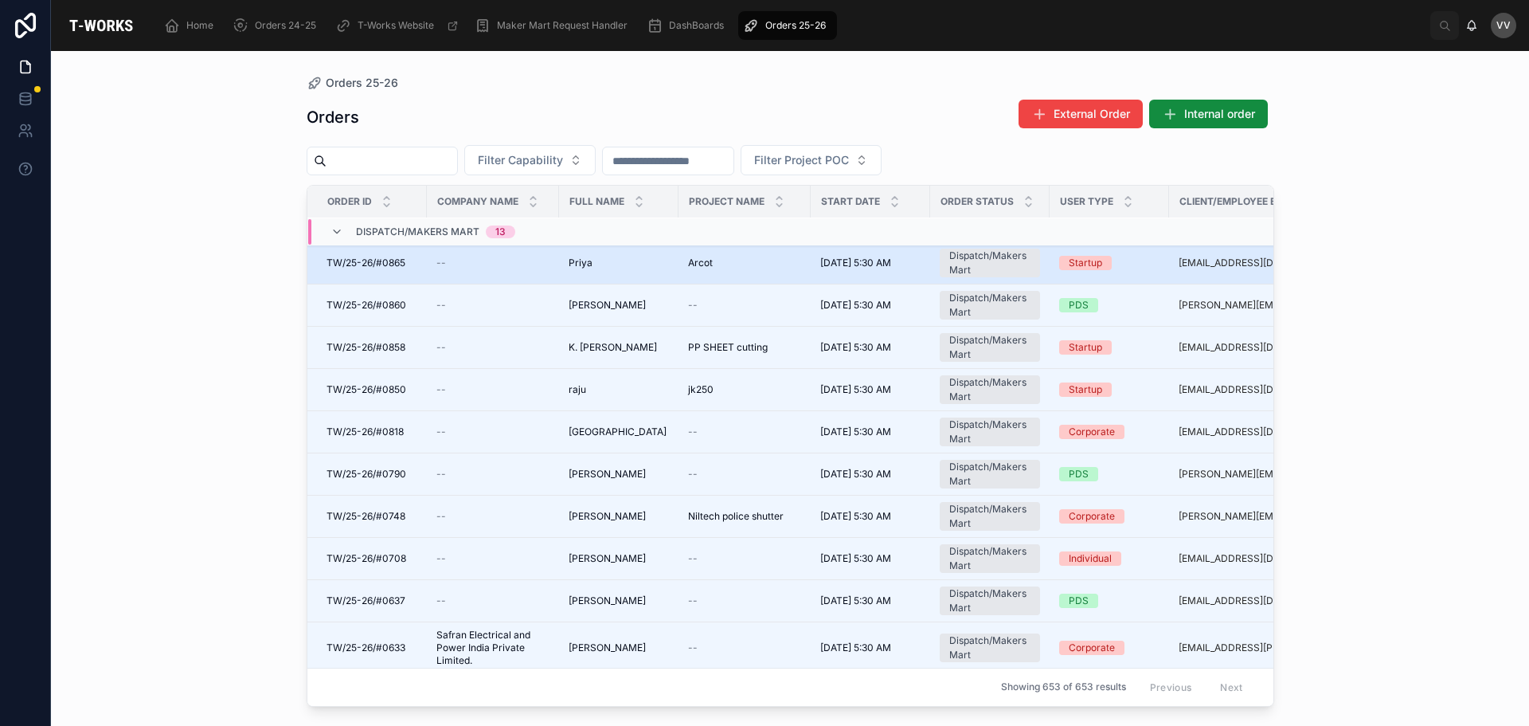
click at [601, 268] on div "[PERSON_NAME]" at bounding box center [619, 262] width 100 height 13
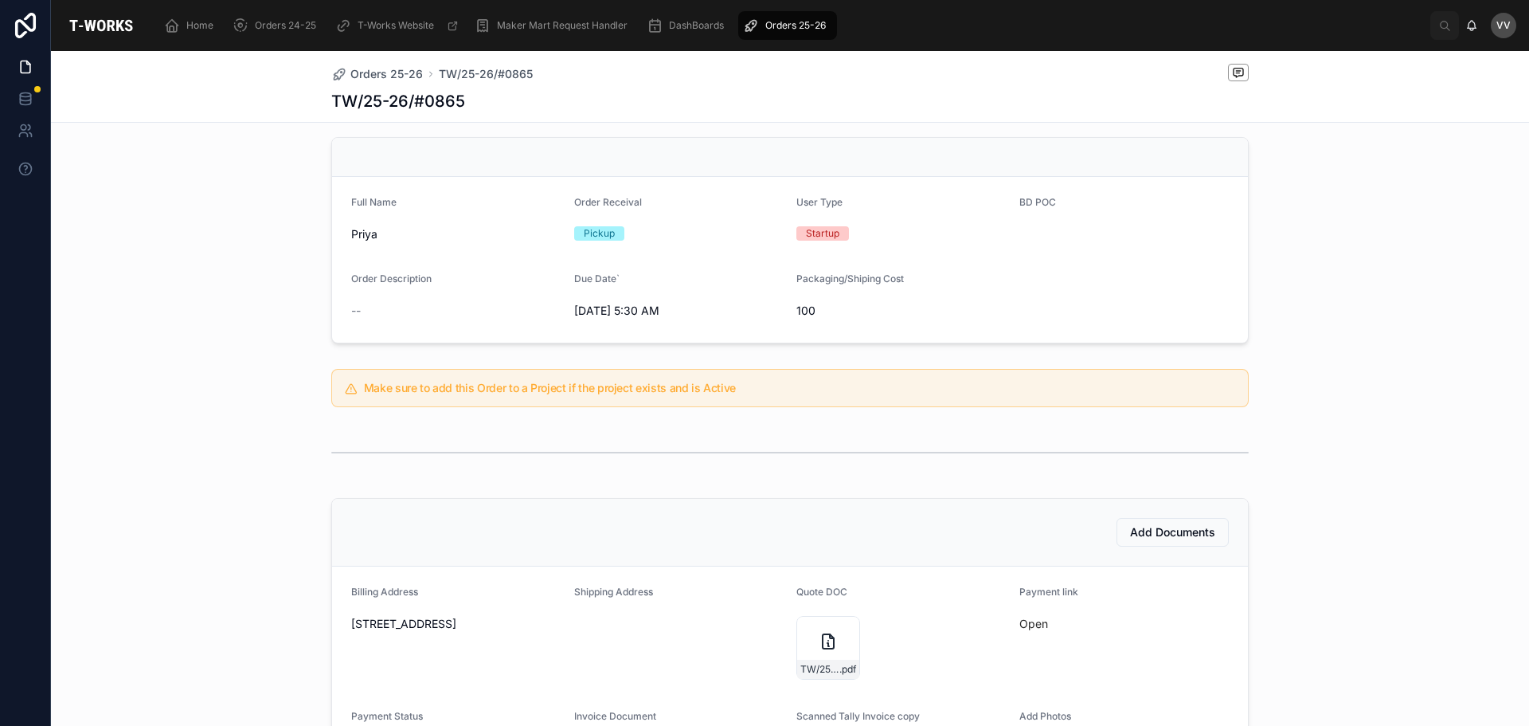
scroll to position [319, 0]
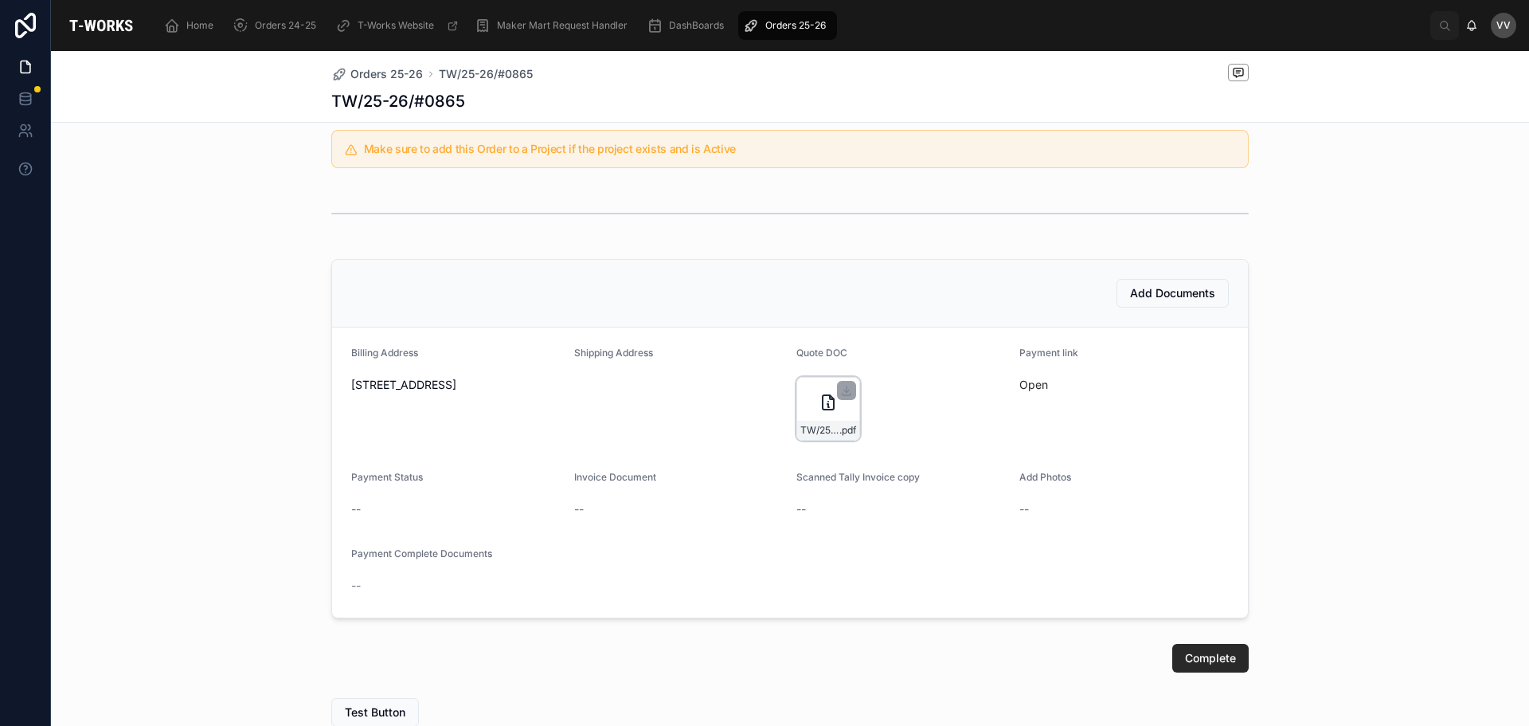
click at [808, 390] on div "TW/25-26/#0865 .pdf" at bounding box center [829, 409] width 64 height 64
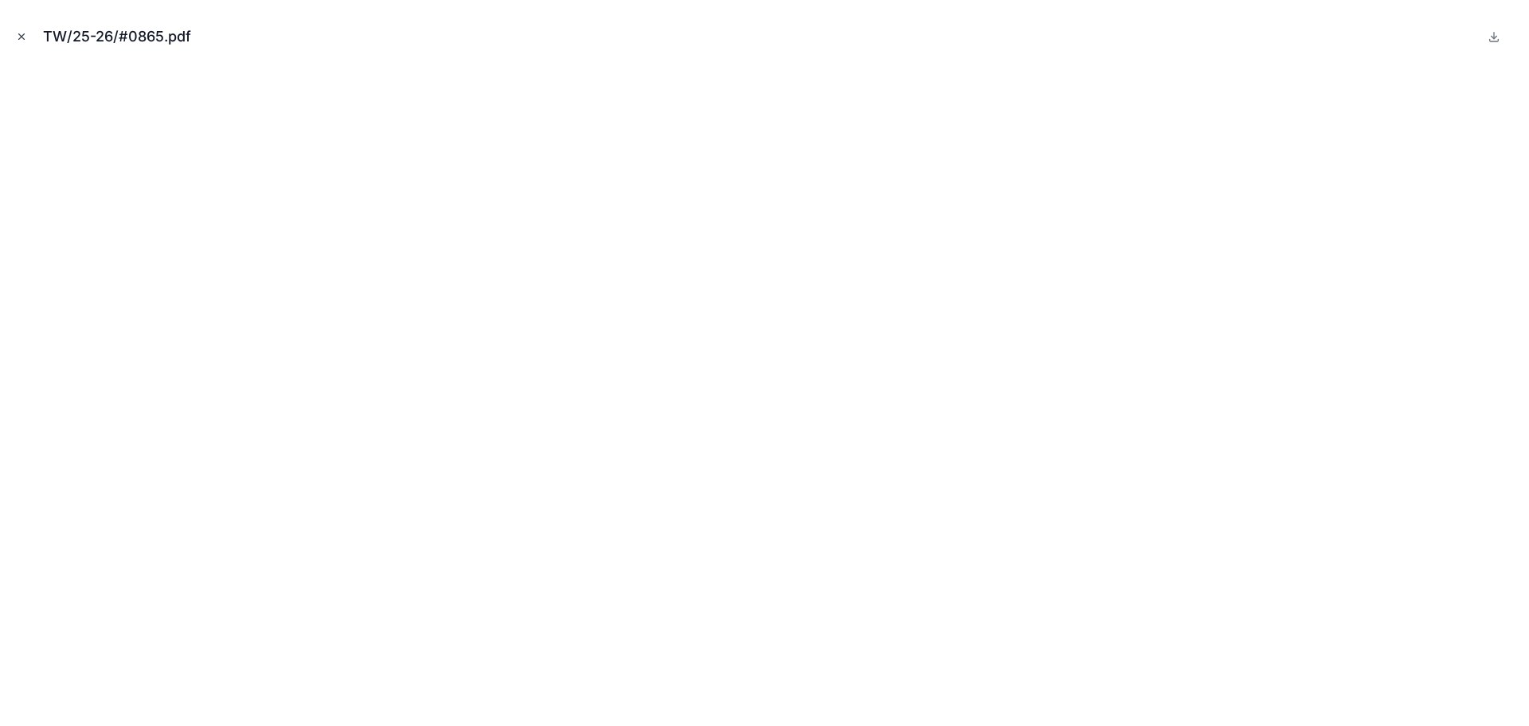
click at [20, 33] on icon "Close modal" at bounding box center [21, 36] width 11 height 11
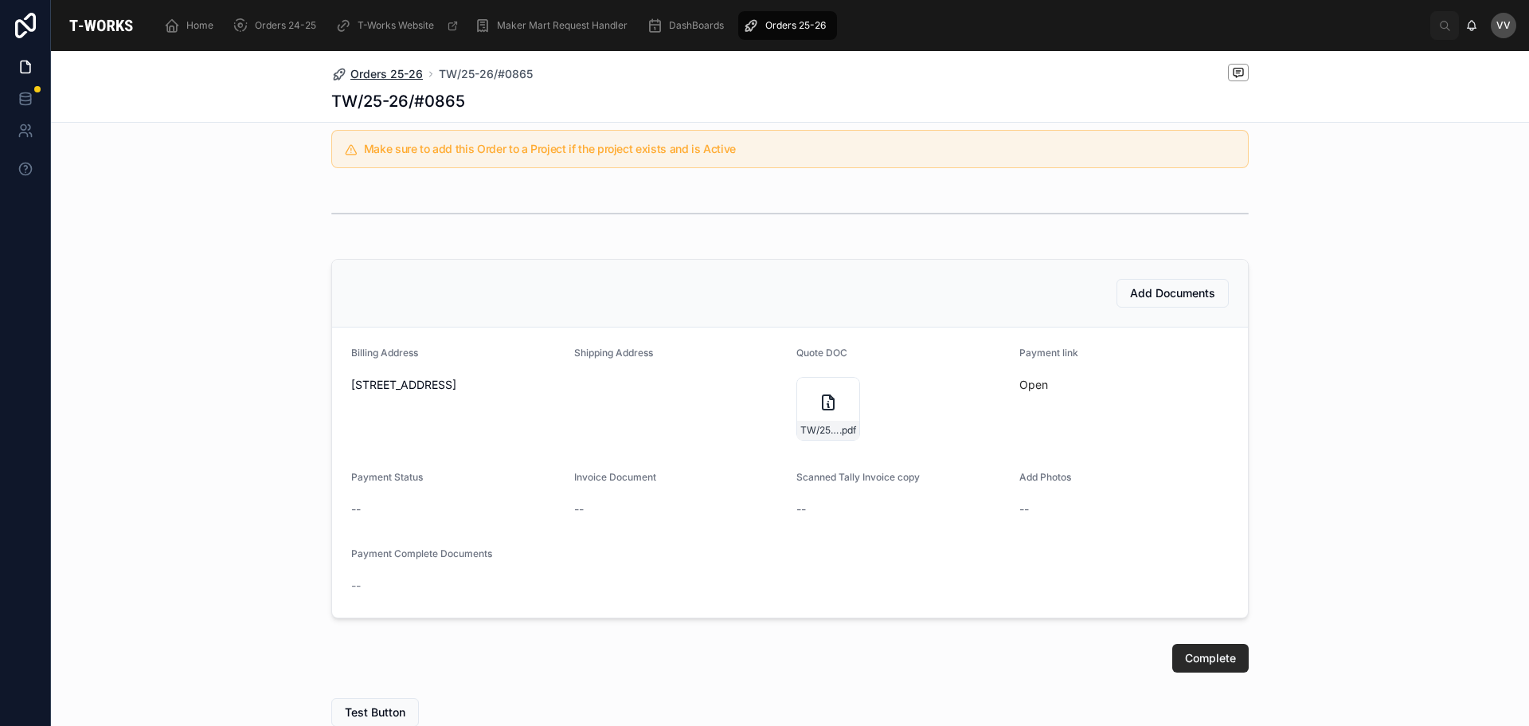
click at [372, 75] on span "Orders 25-26" at bounding box center [386, 74] width 72 height 16
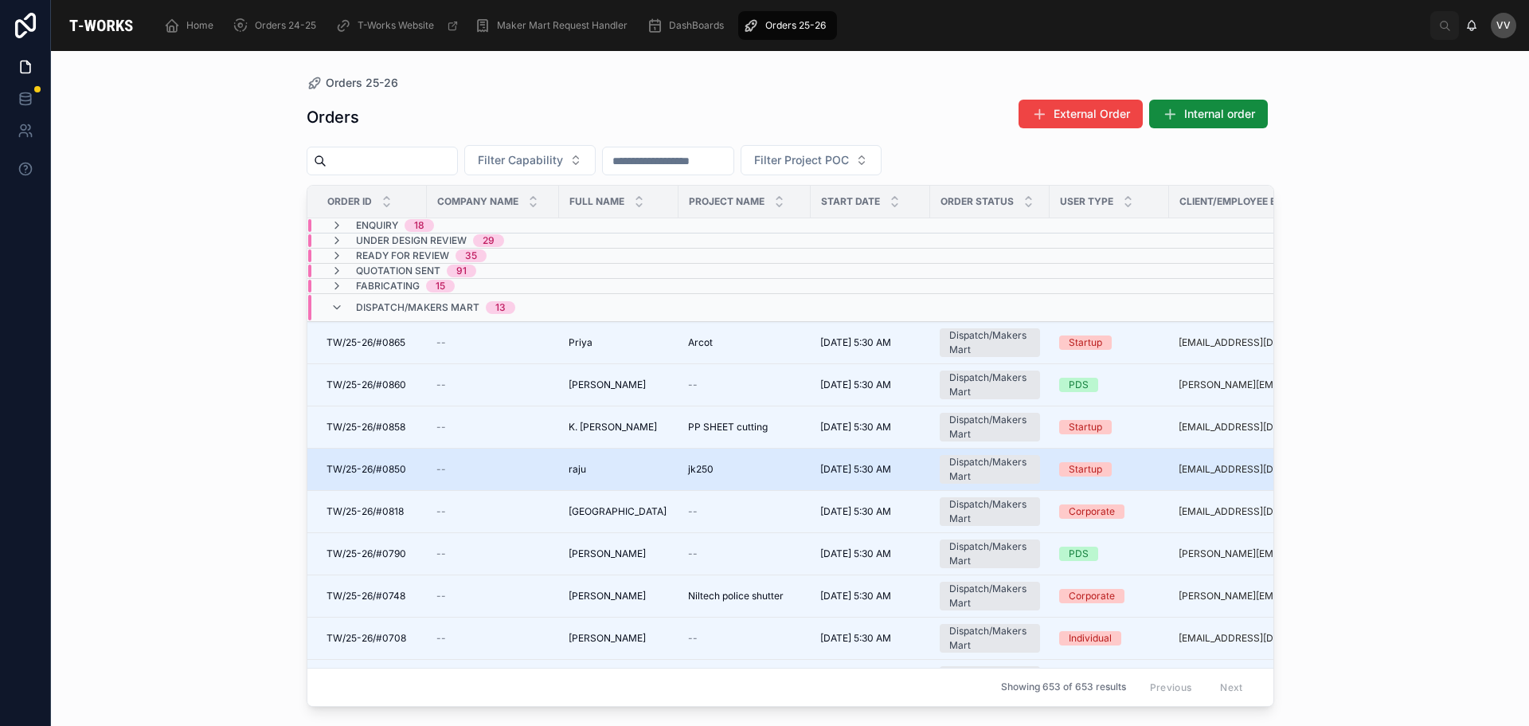
click at [597, 469] on div "[PERSON_NAME]" at bounding box center [619, 469] width 100 height 13
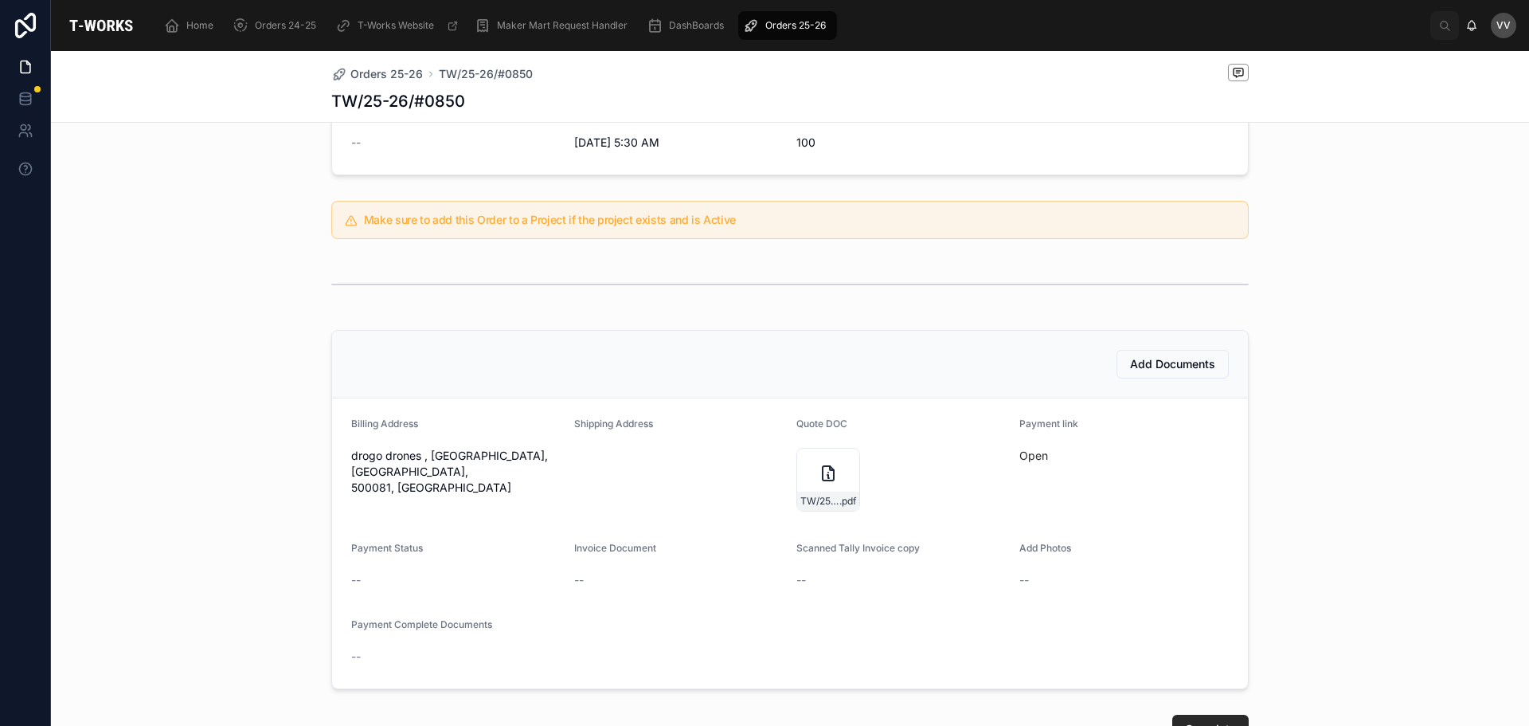
scroll to position [319, 0]
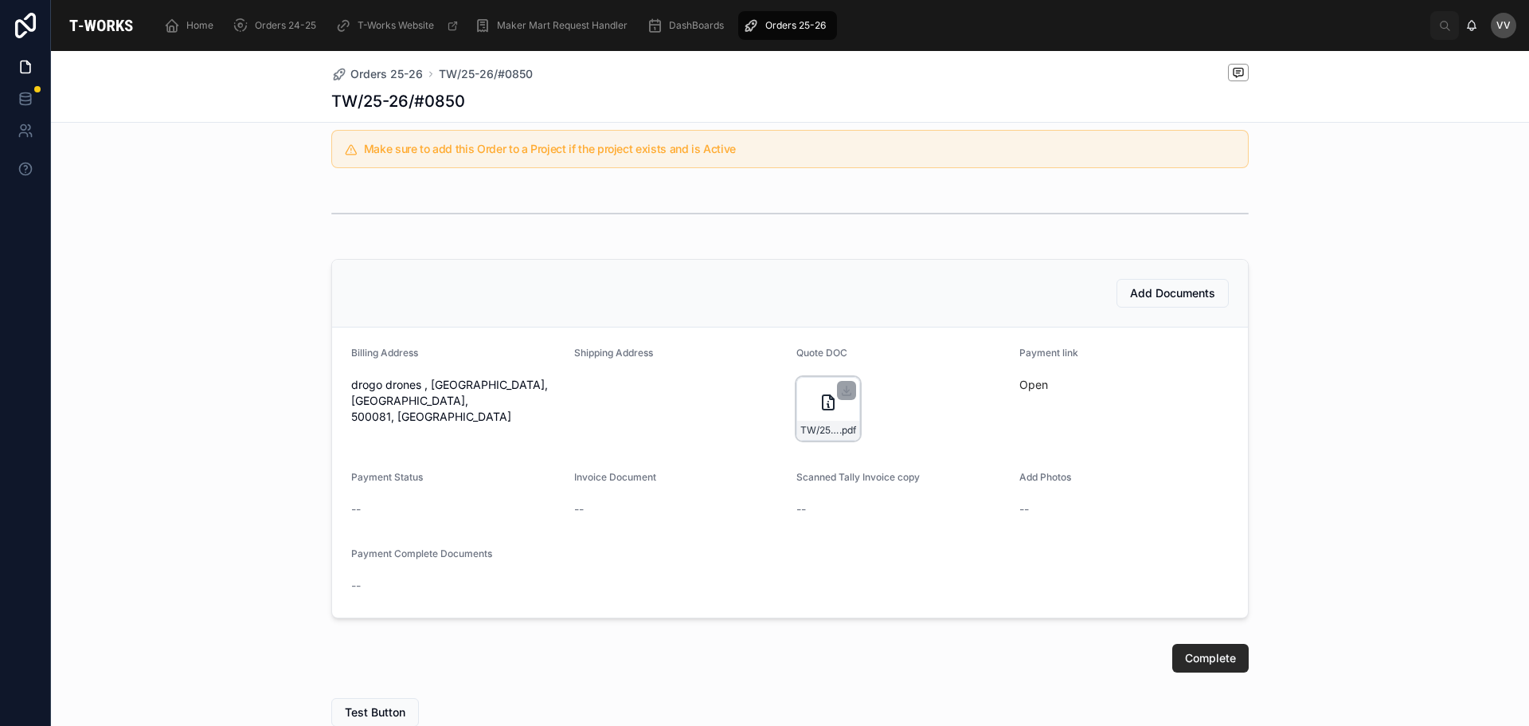
click at [803, 398] on div "TW/25-26/#0850 .pdf" at bounding box center [829, 409] width 64 height 64
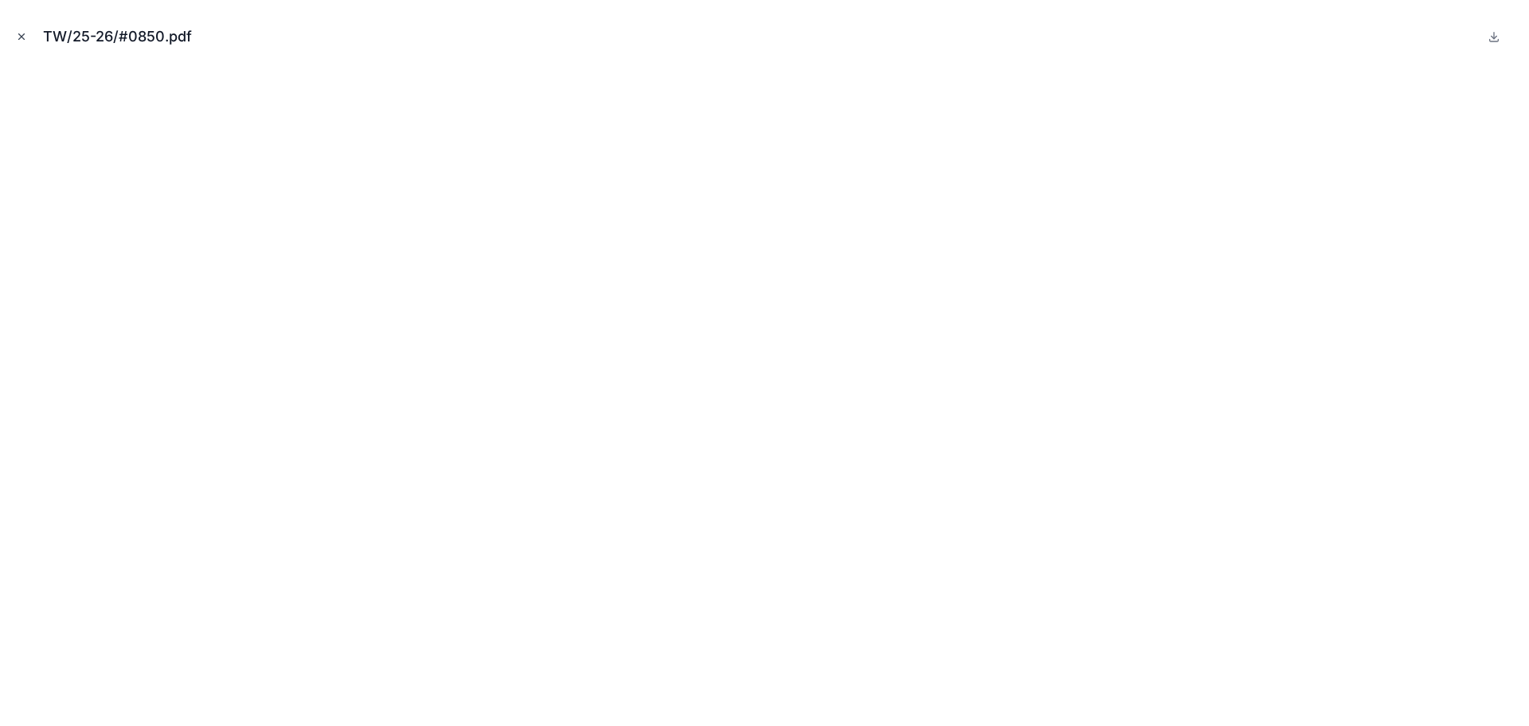
click at [18, 39] on icon "Close modal" at bounding box center [21, 36] width 11 height 11
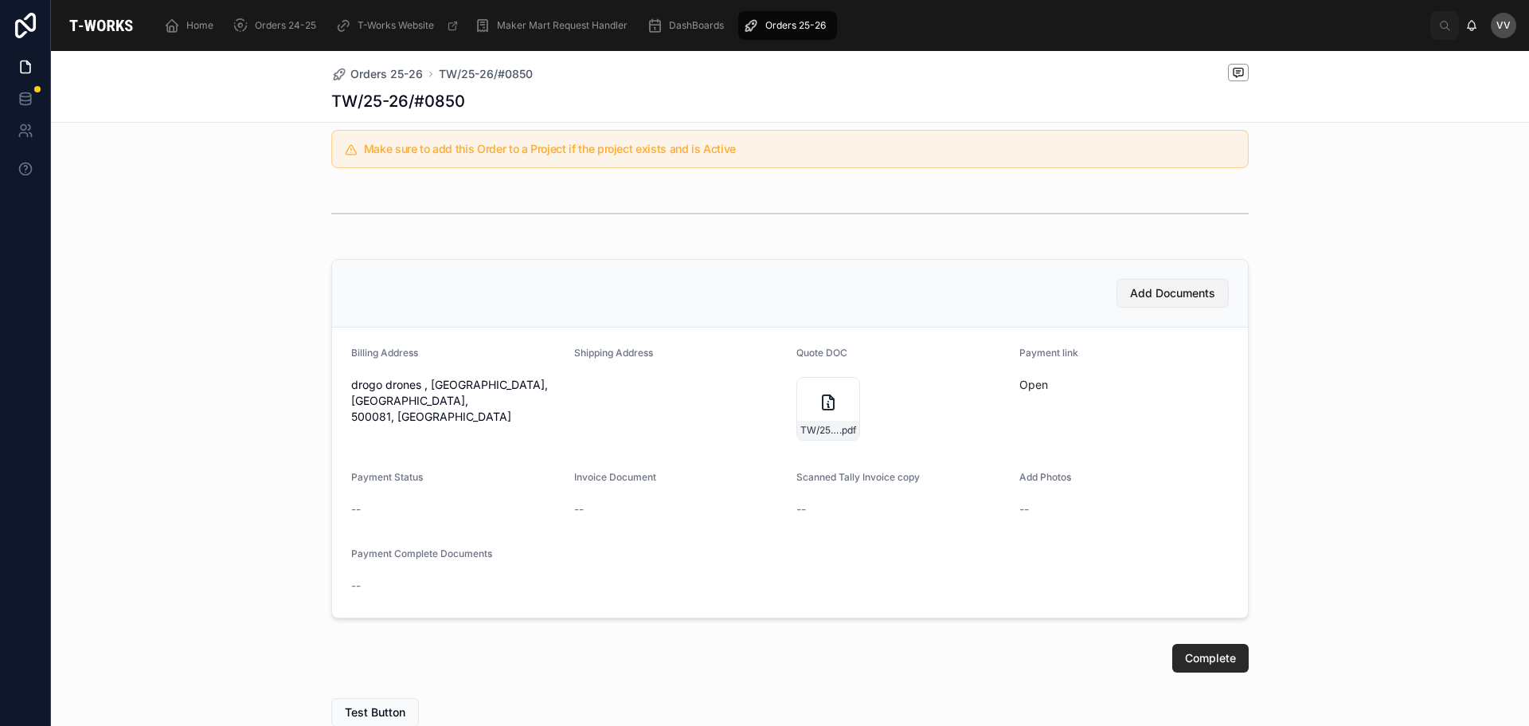
click at [1174, 296] on span "Add Documents" at bounding box center [1172, 293] width 85 height 16
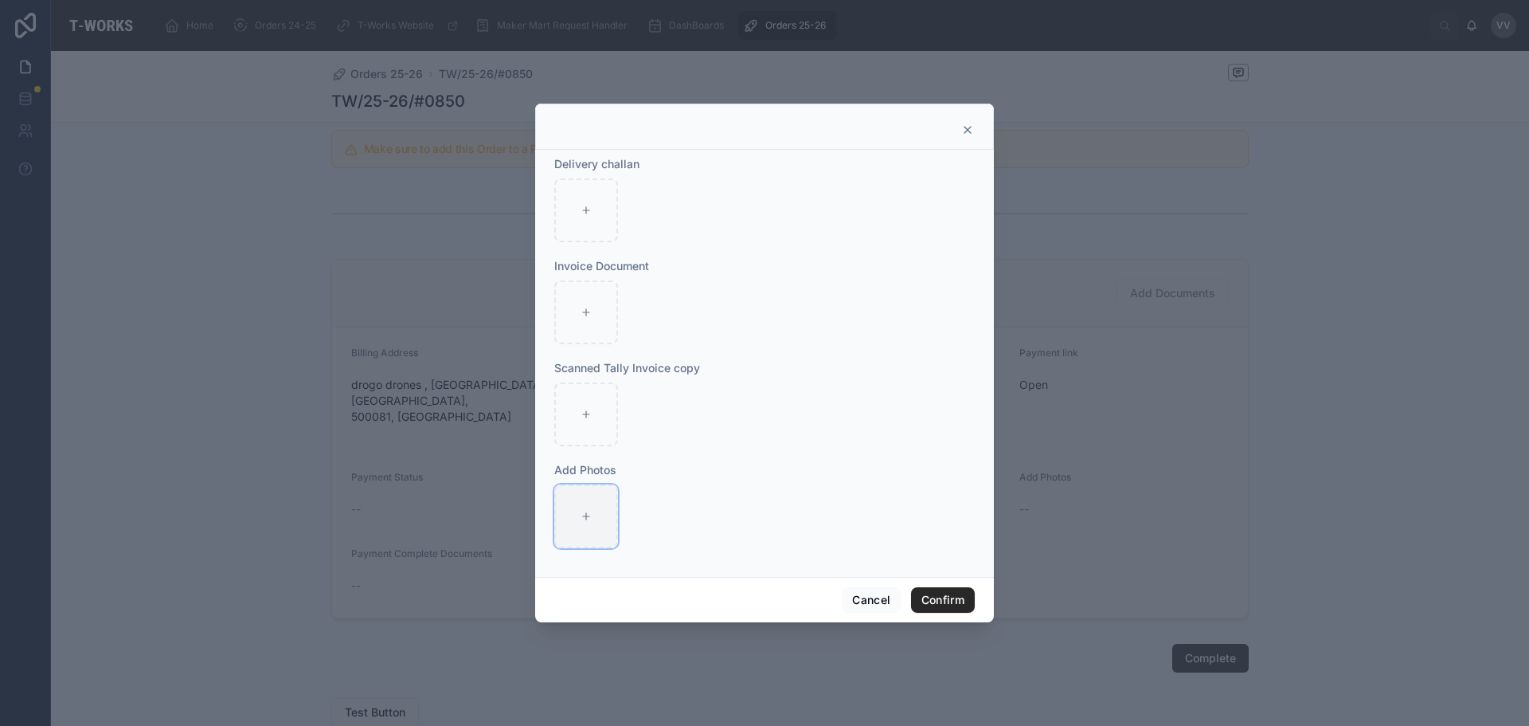
click at [582, 518] on icon at bounding box center [586, 516] width 11 height 11
click at [589, 307] on icon at bounding box center [586, 312] width 11 height 11
type input "**********"
click at [591, 521] on icon at bounding box center [586, 516] width 11 height 11
type input "**********"
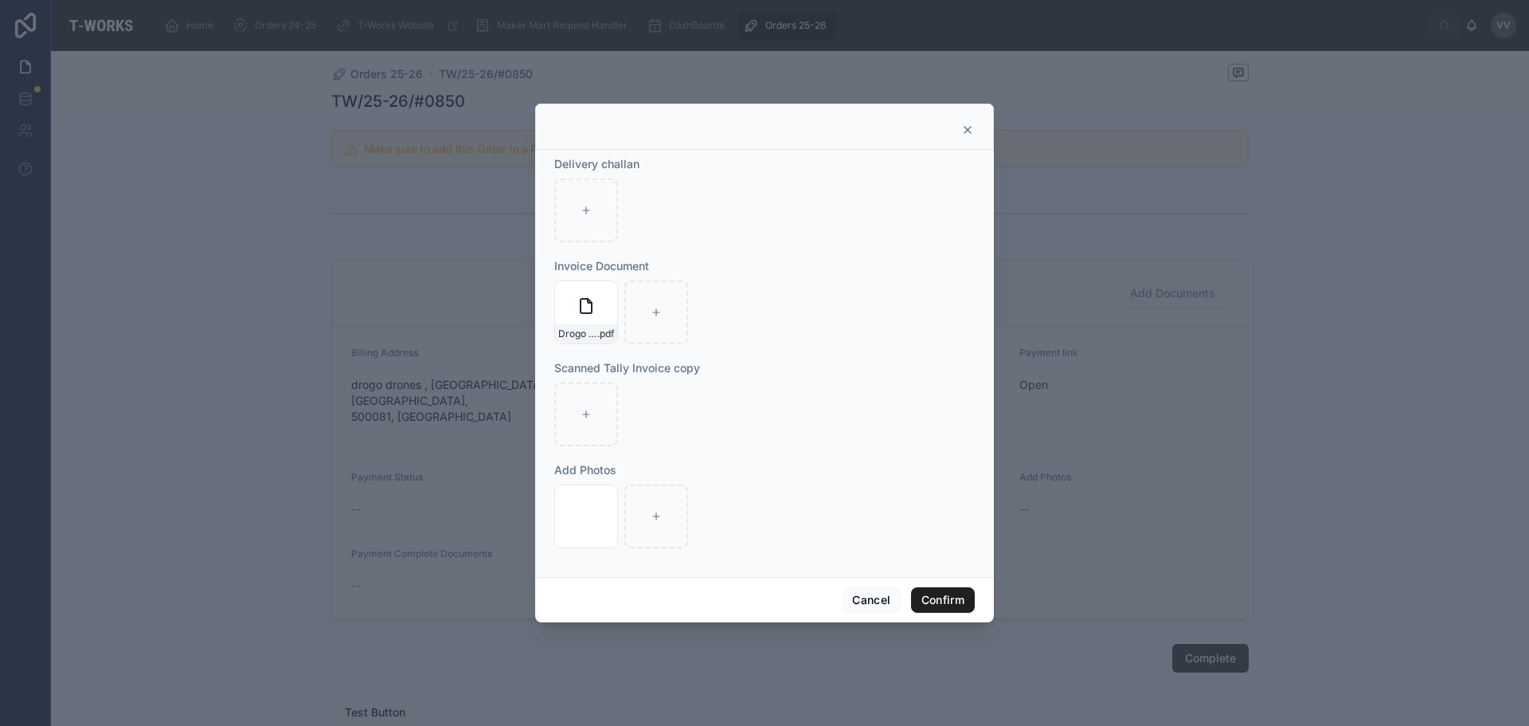
click at [932, 597] on button "Confirm" at bounding box center [943, 599] width 64 height 25
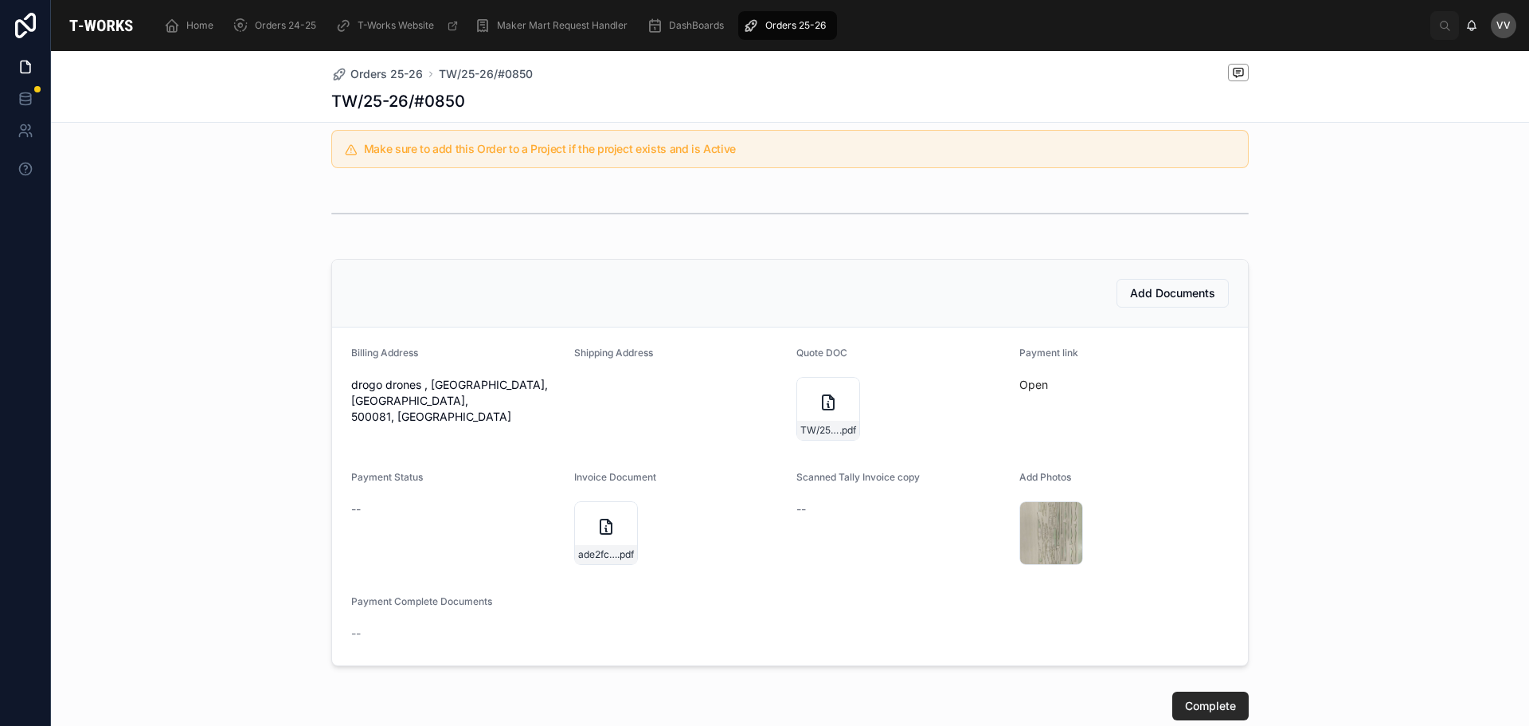
click at [1192, 654] on form "Billing Address drogo drones , [GEOGRAPHIC_DATA], [GEOGRAPHIC_DATA] Shipping Ad…" at bounding box center [790, 496] width 916 height 338
click at [1197, 702] on span "Complete" at bounding box center [1210, 706] width 51 height 16
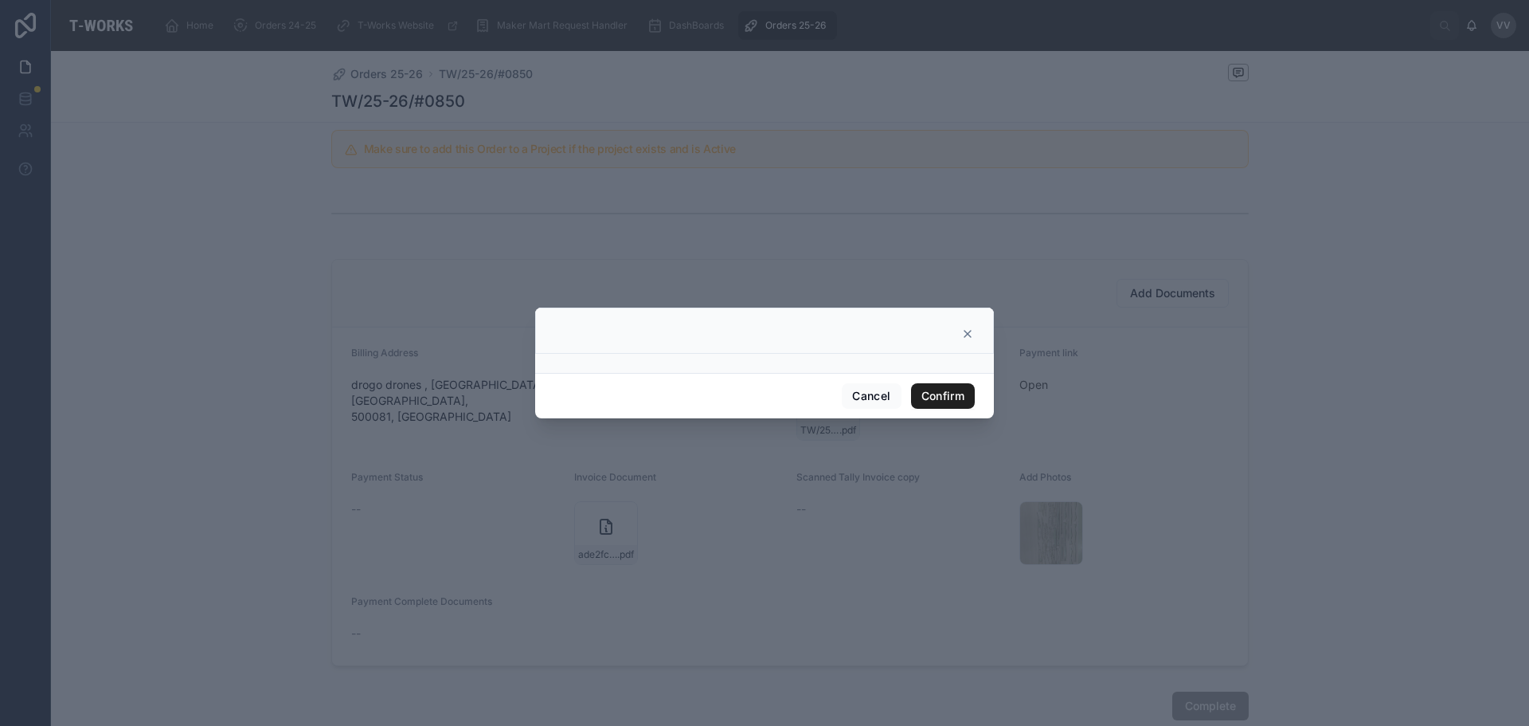
click at [961, 399] on button "Confirm" at bounding box center [943, 395] width 64 height 25
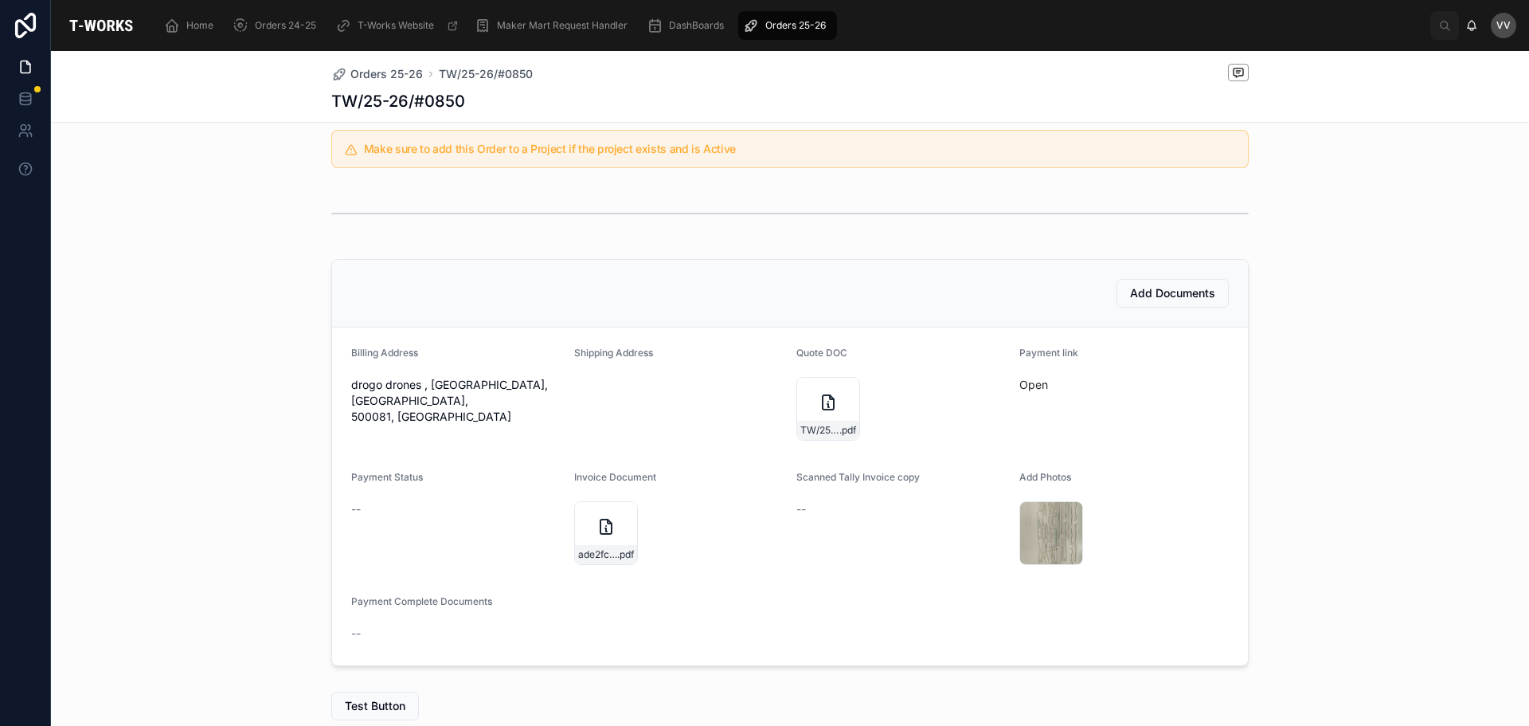
scroll to position [421, 0]
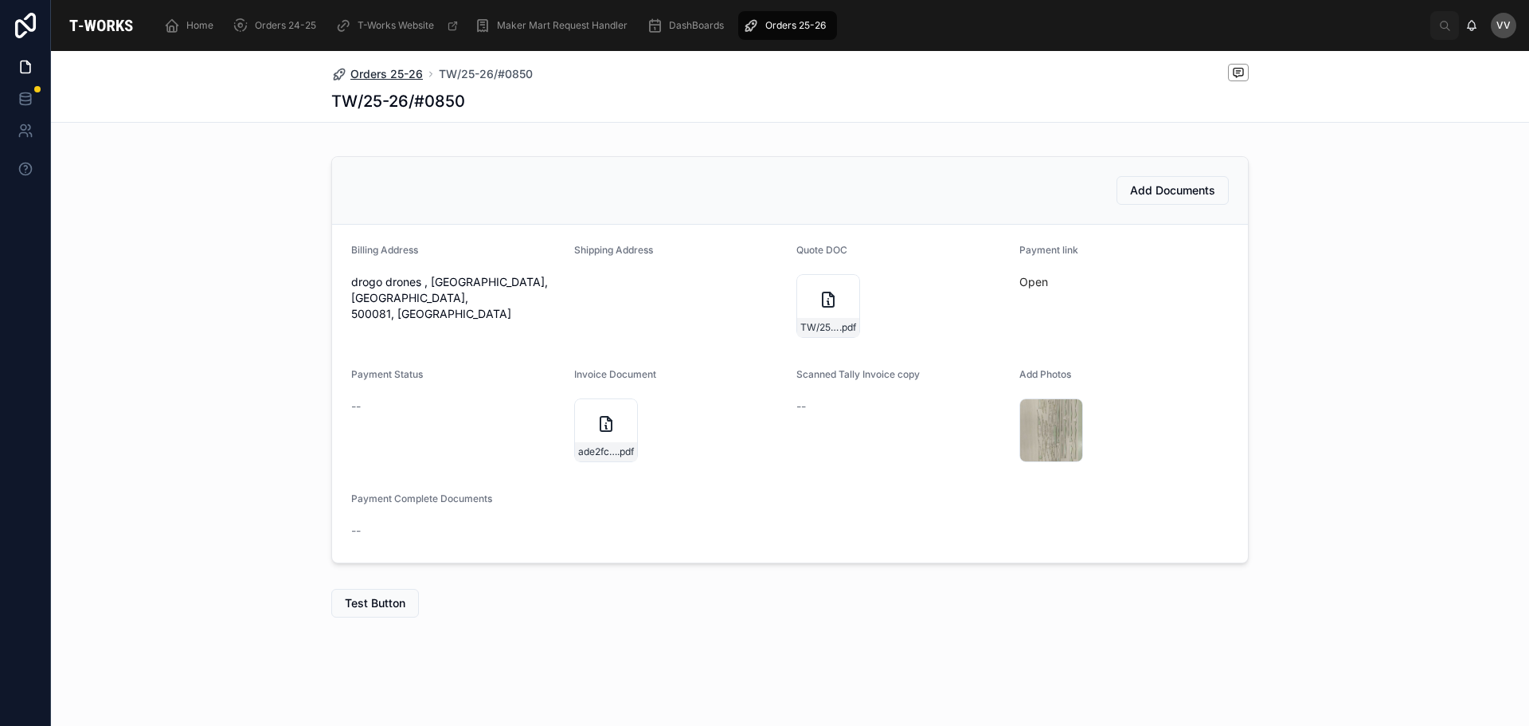
click at [360, 72] on span "Orders 25-26" at bounding box center [386, 74] width 72 height 16
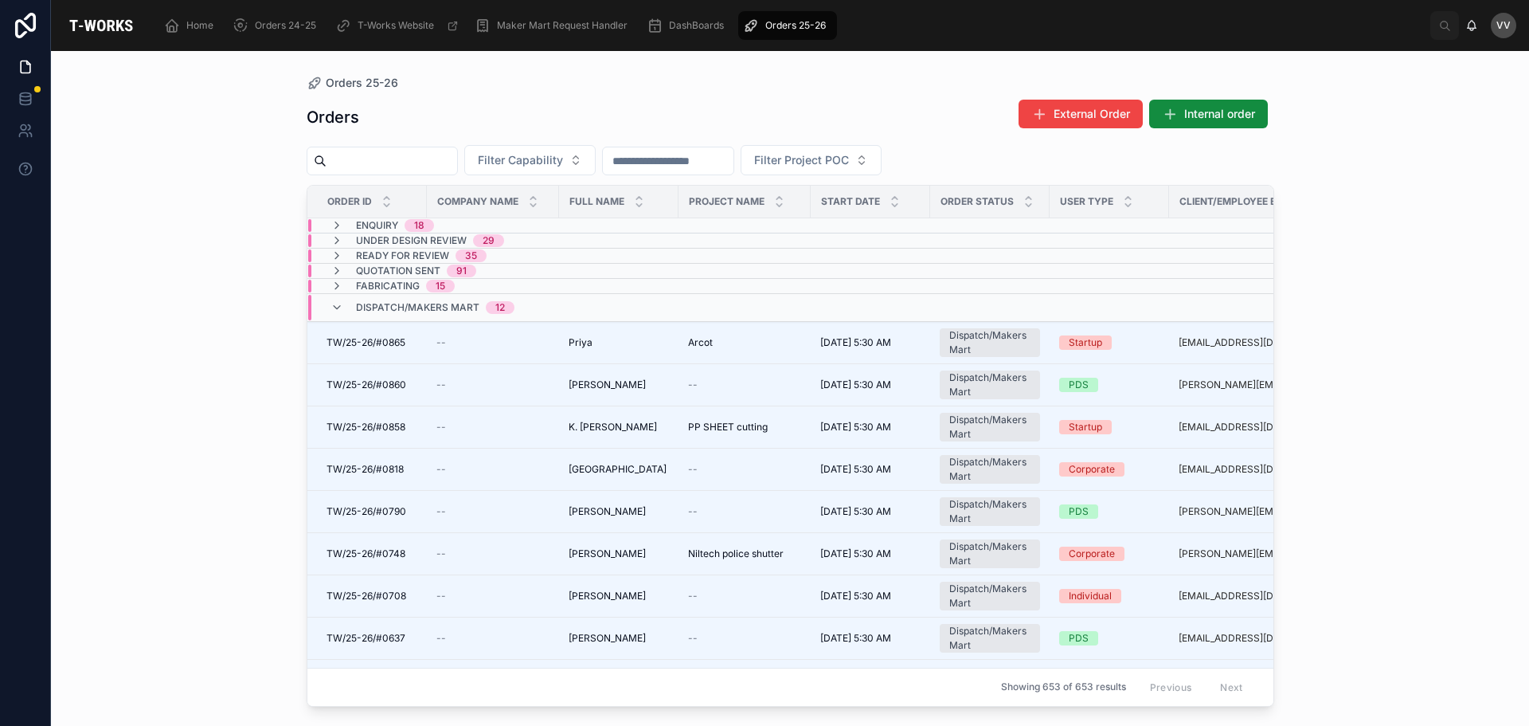
click at [248, 438] on div "Orders 25-26 Orders External Order Internal order Filter Capability Filter Proj…" at bounding box center [790, 388] width 1478 height 675
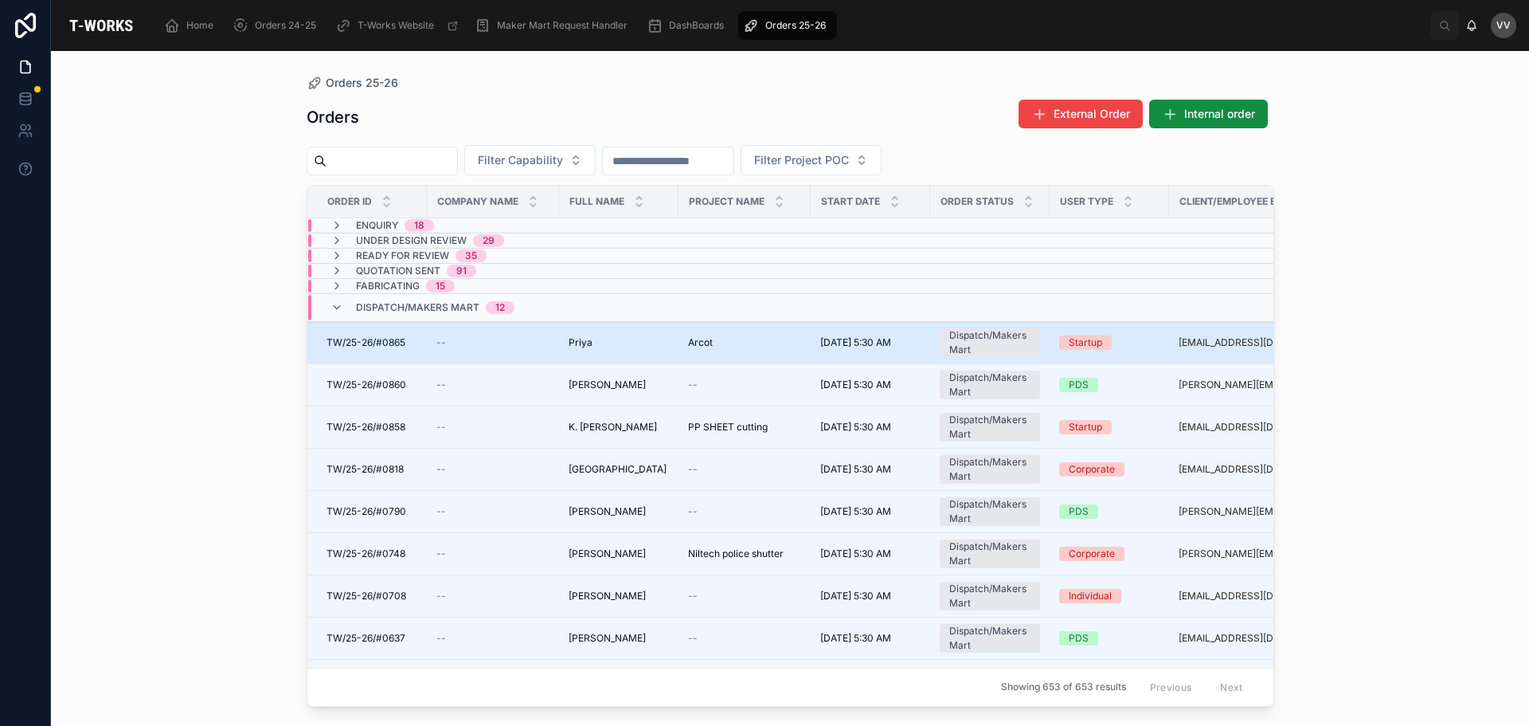
click at [522, 336] on div "--" at bounding box center [493, 342] width 113 height 13
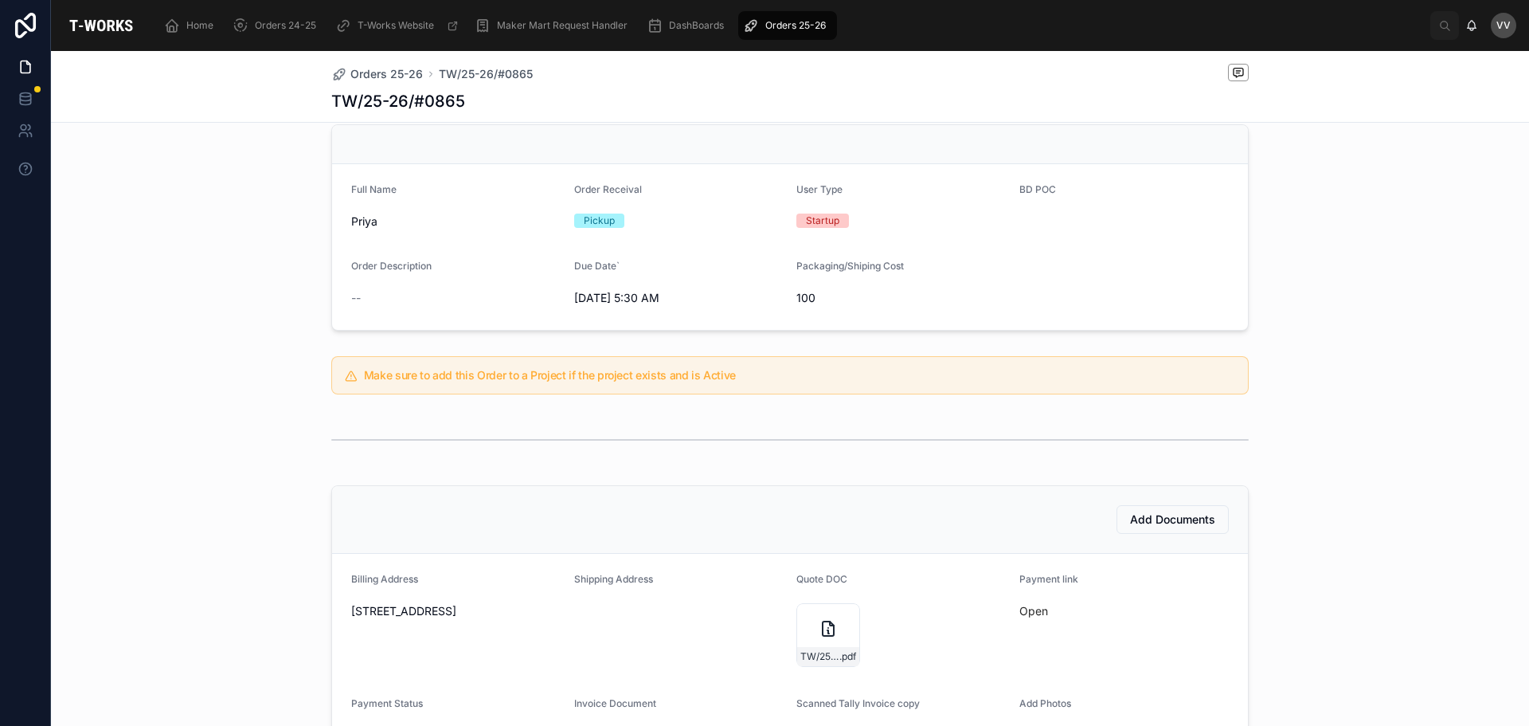
scroll to position [239, 0]
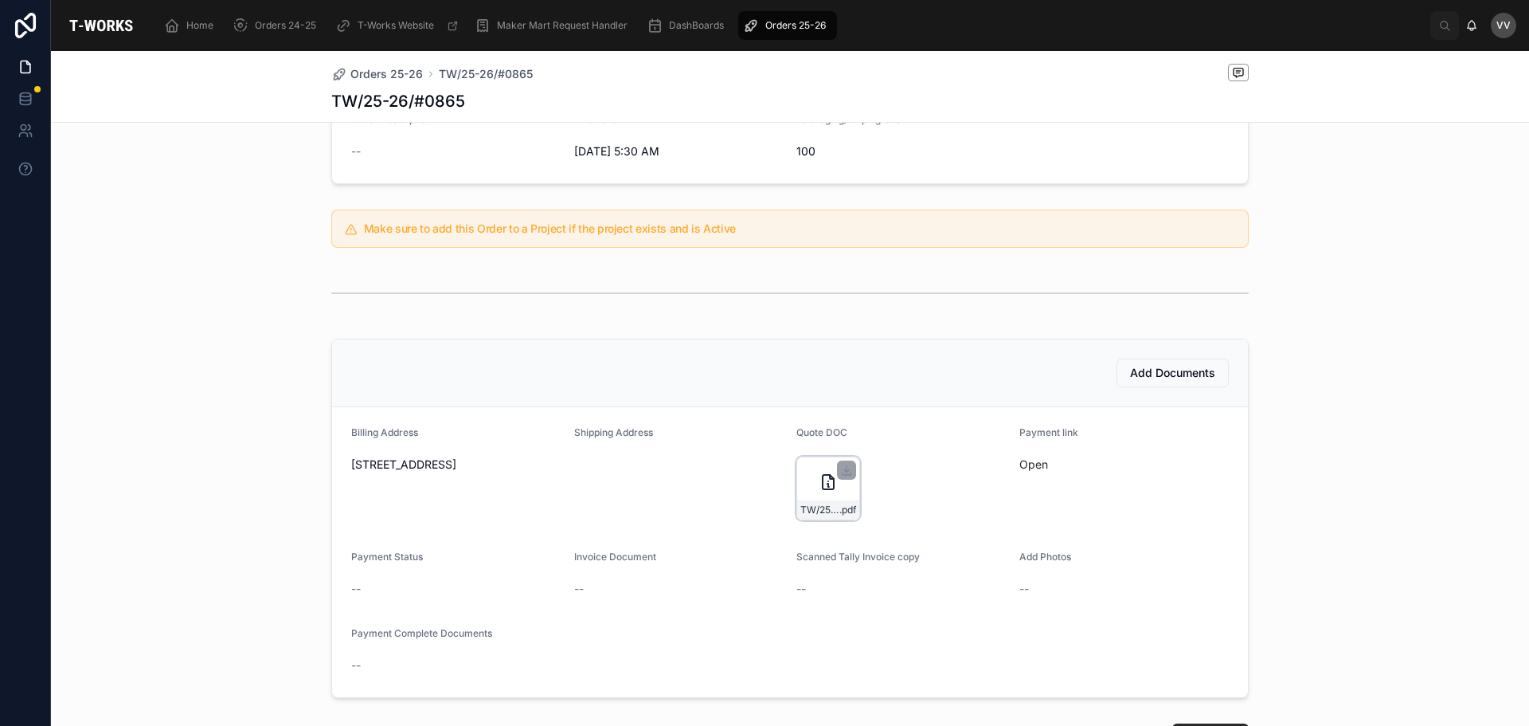
click at [827, 468] on div "TW/25-26/#0865 .pdf" at bounding box center [829, 488] width 64 height 64
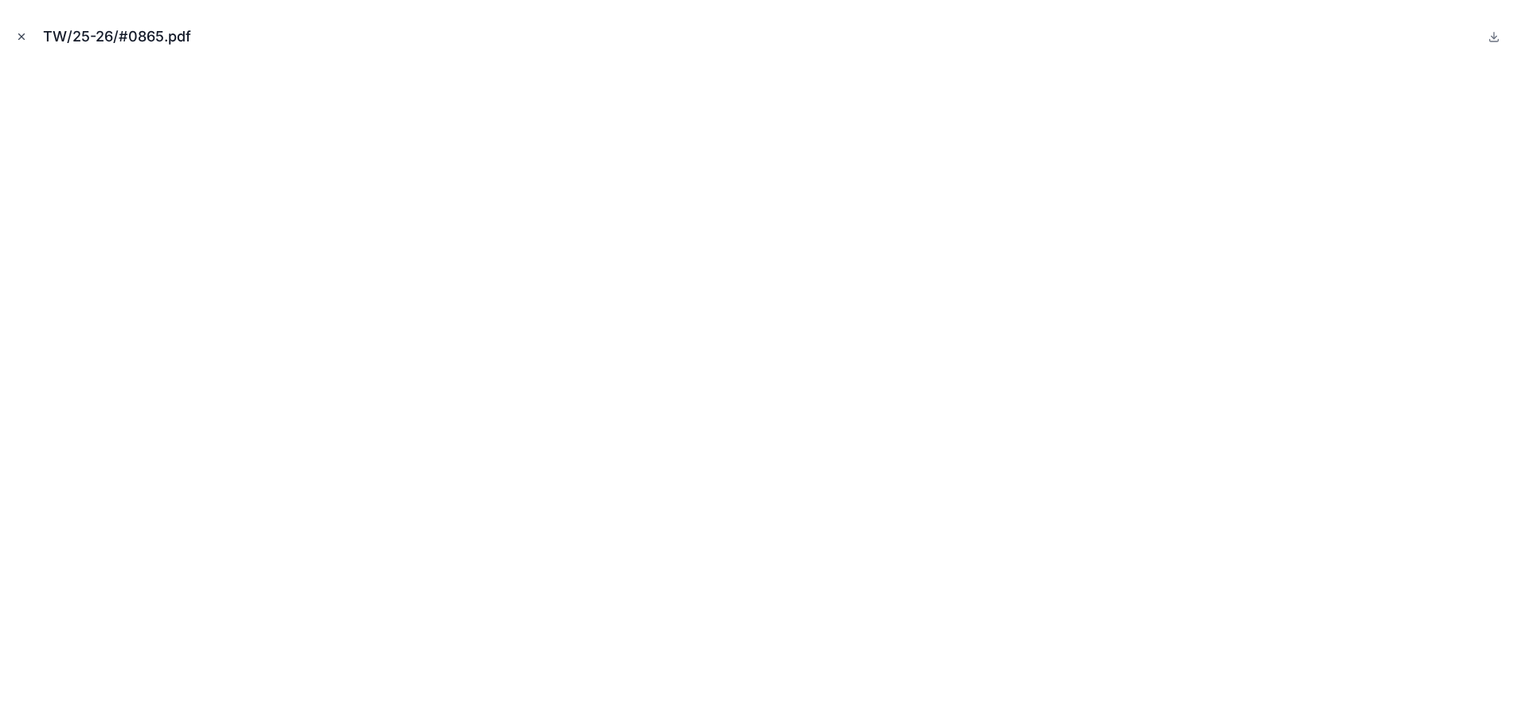
click at [27, 39] on button "Close modal" at bounding box center [22, 37] width 18 height 18
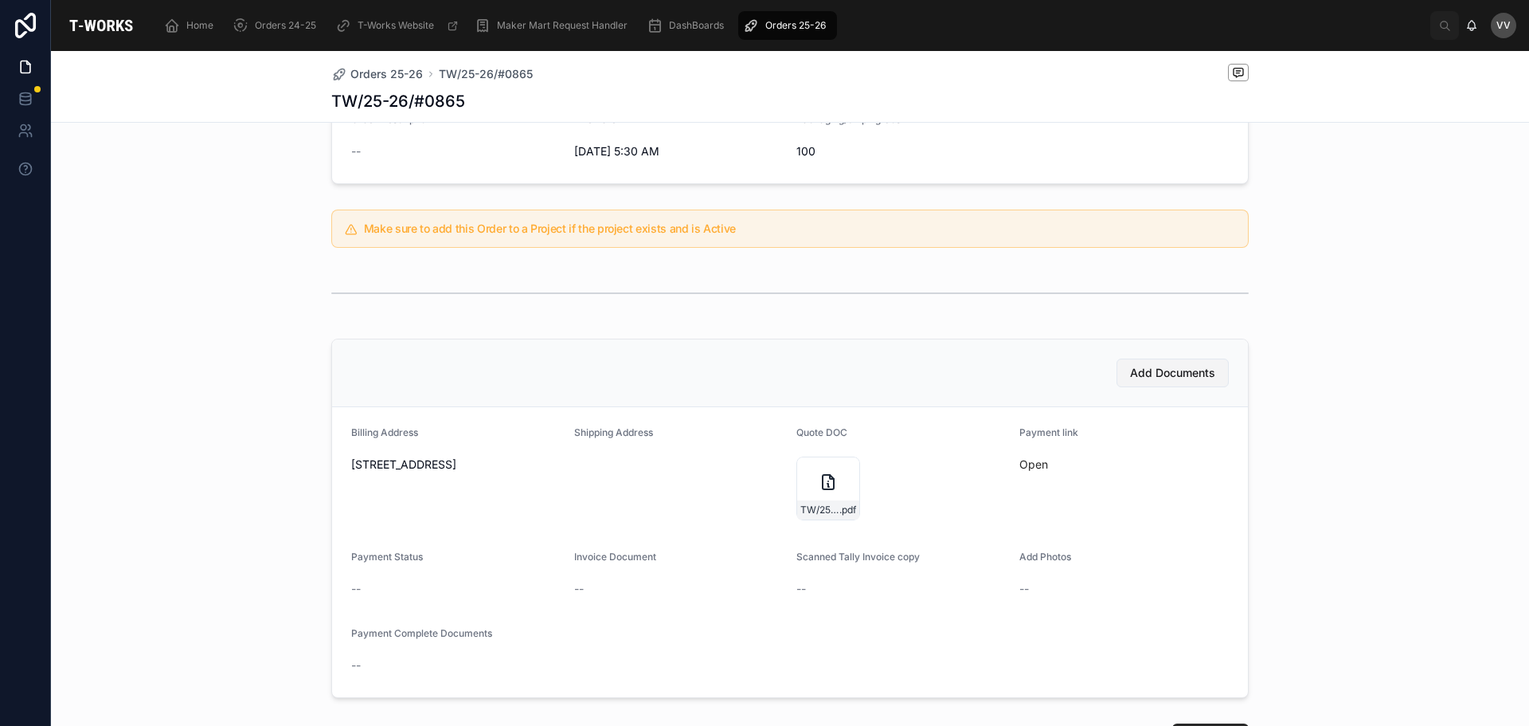
click at [1130, 373] on span "Add Documents" at bounding box center [1172, 373] width 85 height 16
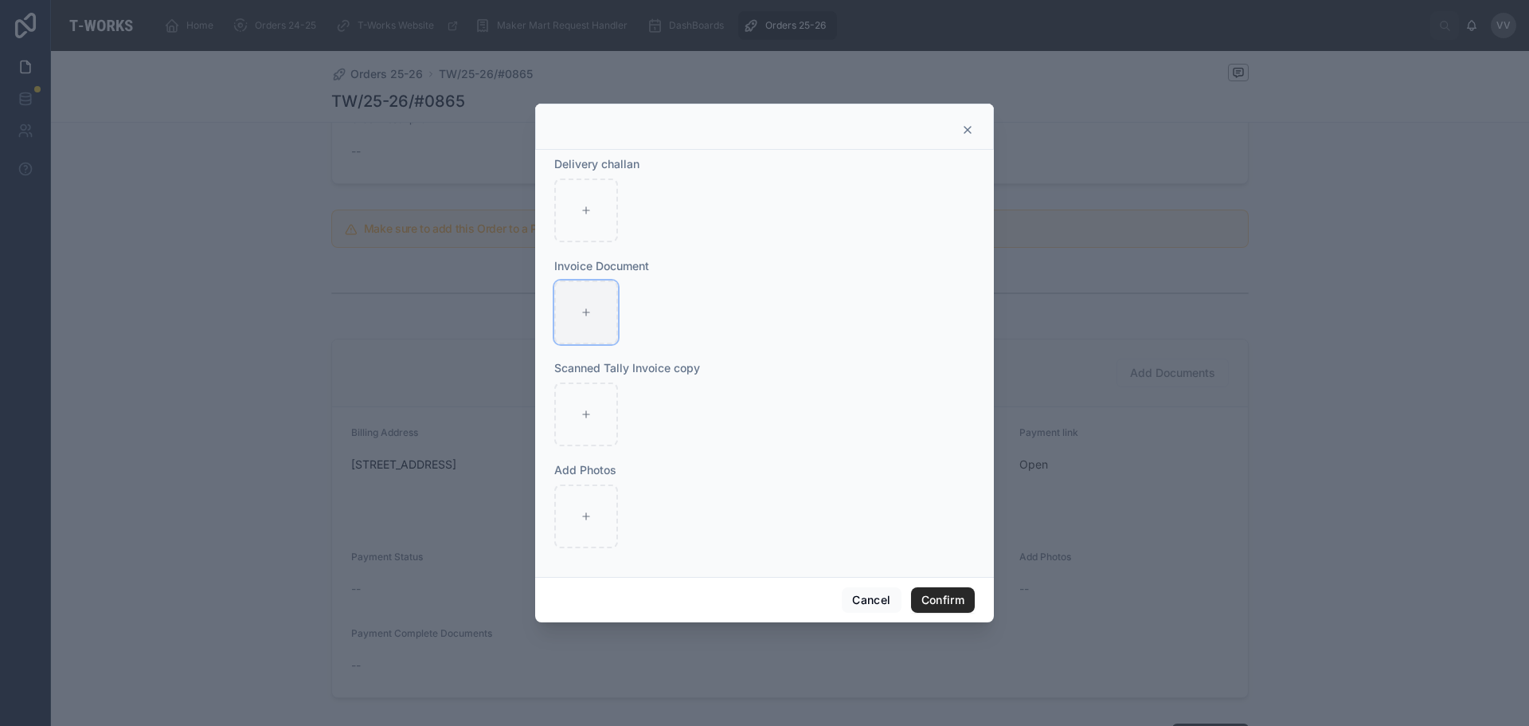
click at [578, 320] on div at bounding box center [586, 312] width 64 height 64
type input "**********"
click at [948, 601] on button "Confirm" at bounding box center [943, 599] width 64 height 25
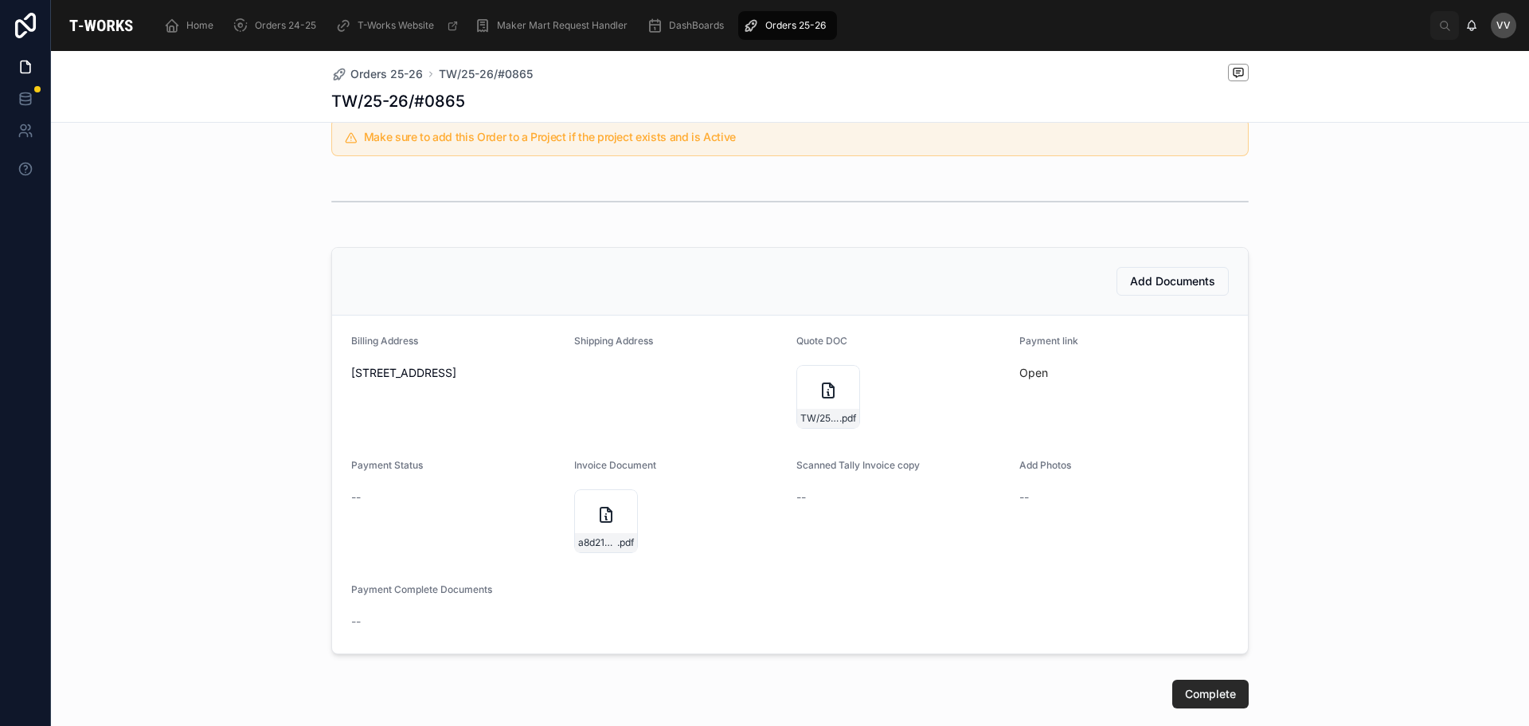
scroll to position [476, 0]
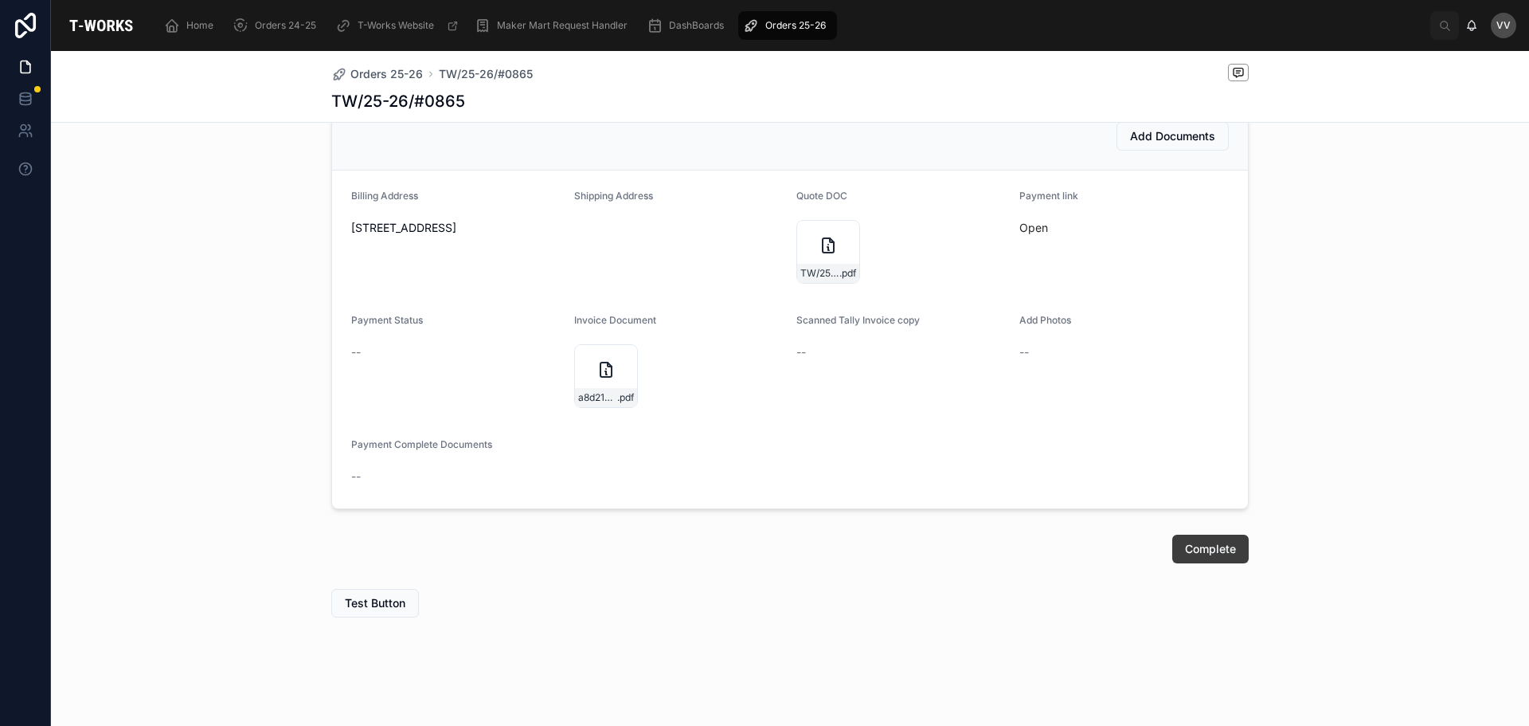
click at [1201, 545] on span "Complete" at bounding box center [1210, 549] width 51 height 16
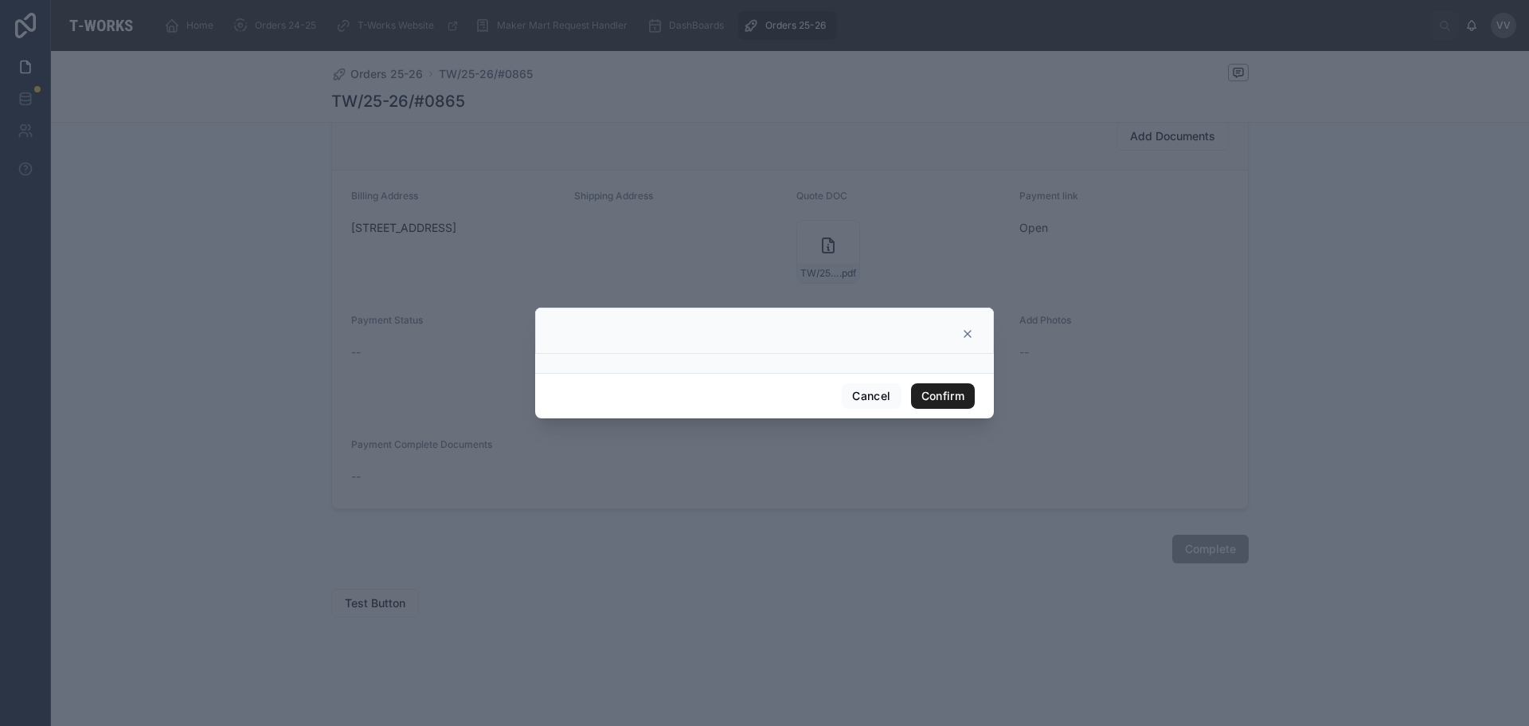
click at [924, 397] on button "Confirm" at bounding box center [943, 395] width 64 height 25
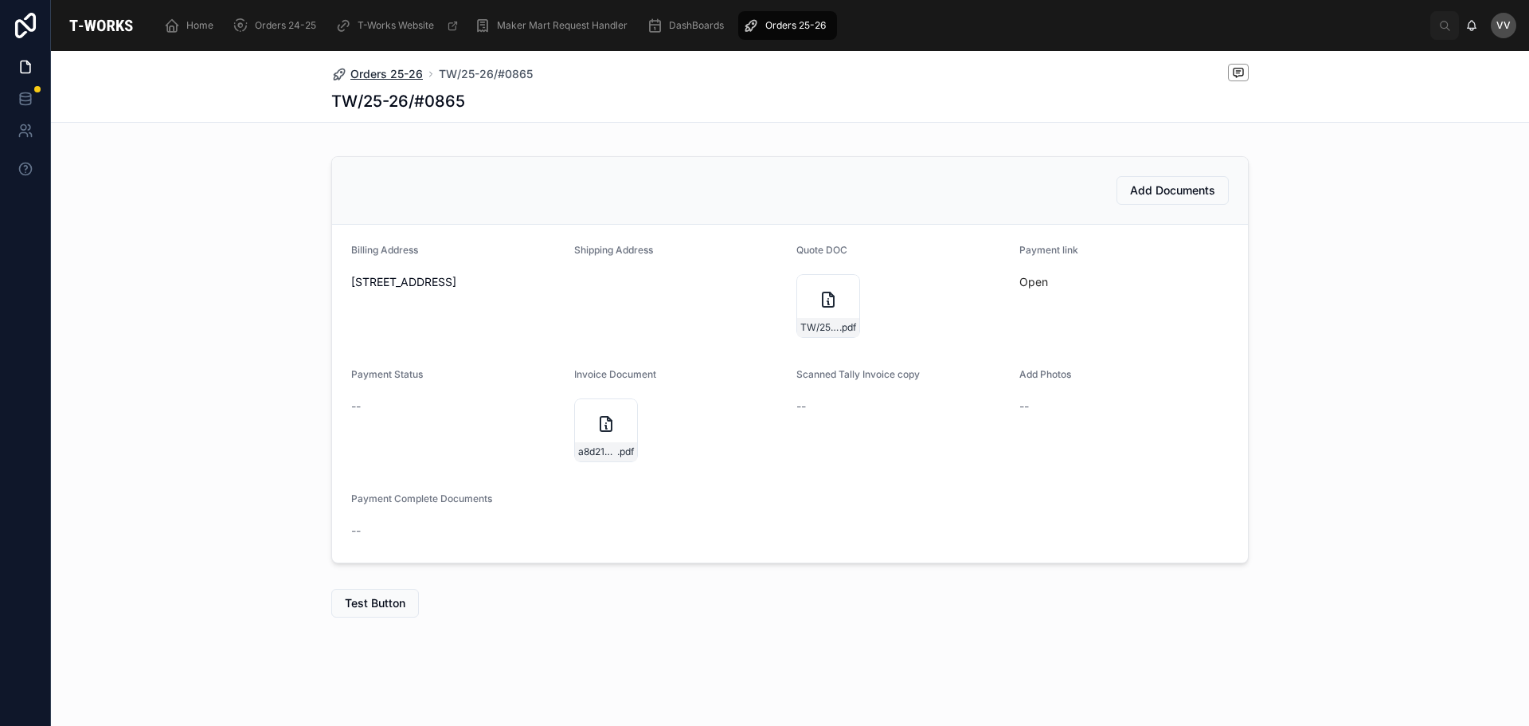
click at [370, 69] on span "Orders 25-26" at bounding box center [386, 74] width 72 height 16
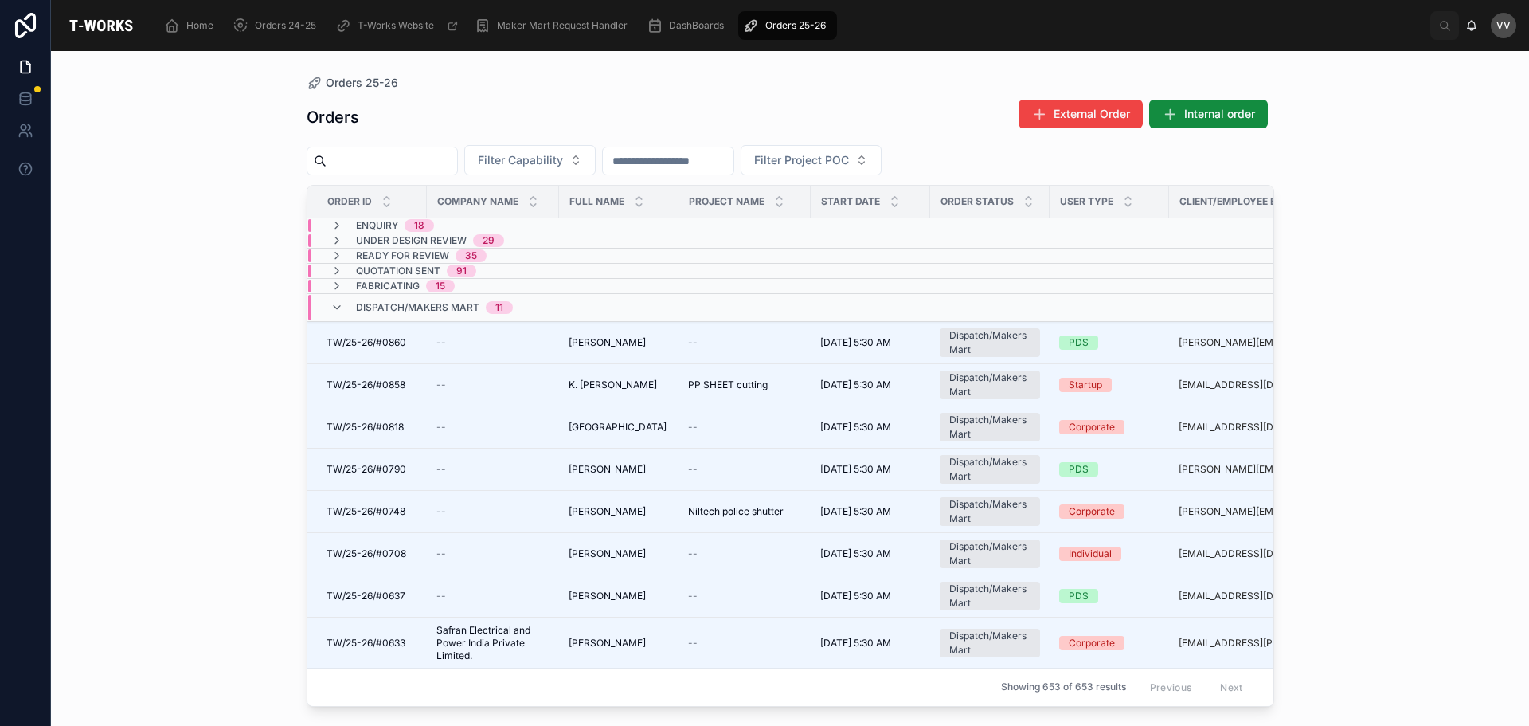
click at [160, 482] on div "Orders 25-26 Orders External Order Internal order Filter Capability Filter Proj…" at bounding box center [790, 388] width 1478 height 675
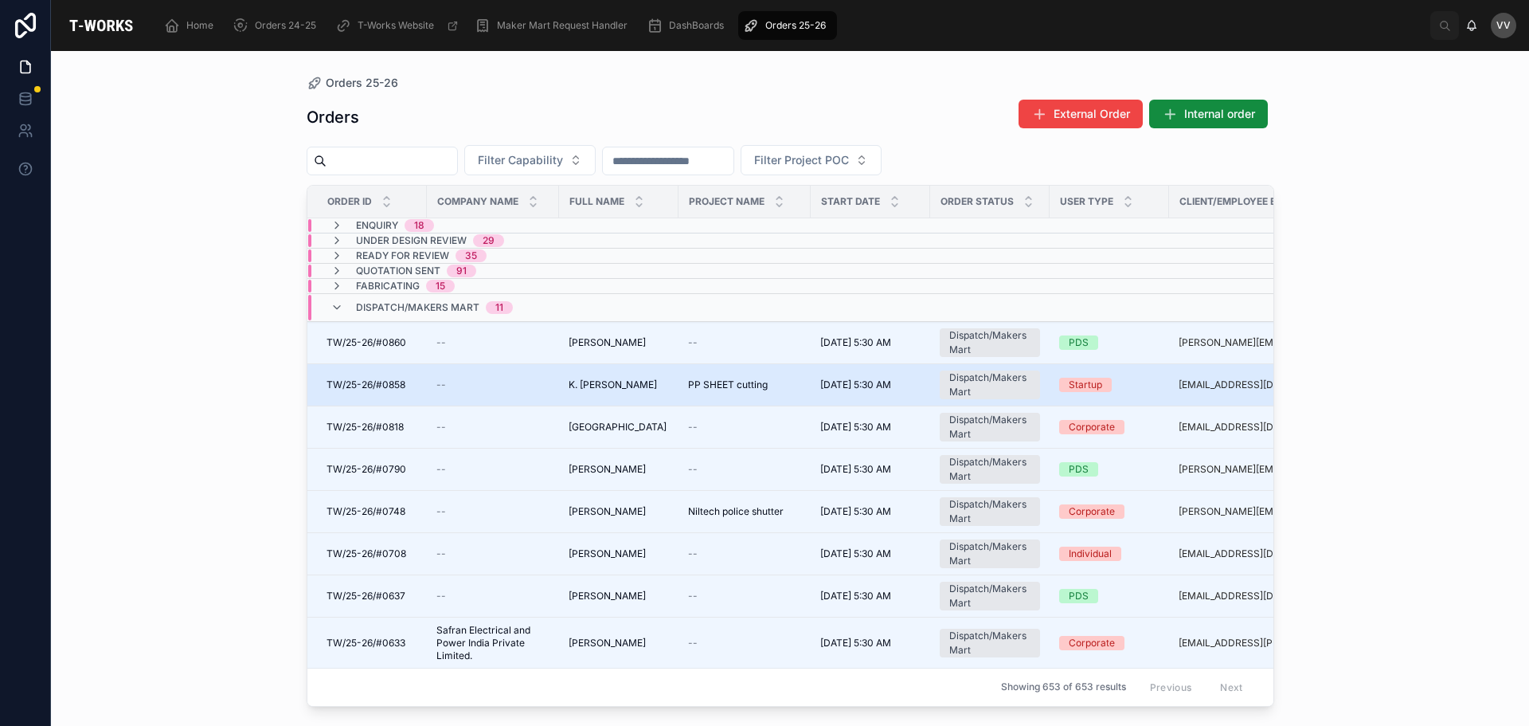
click at [653, 388] on div "K. [PERSON_NAME] [PERSON_NAME]" at bounding box center [619, 384] width 100 height 13
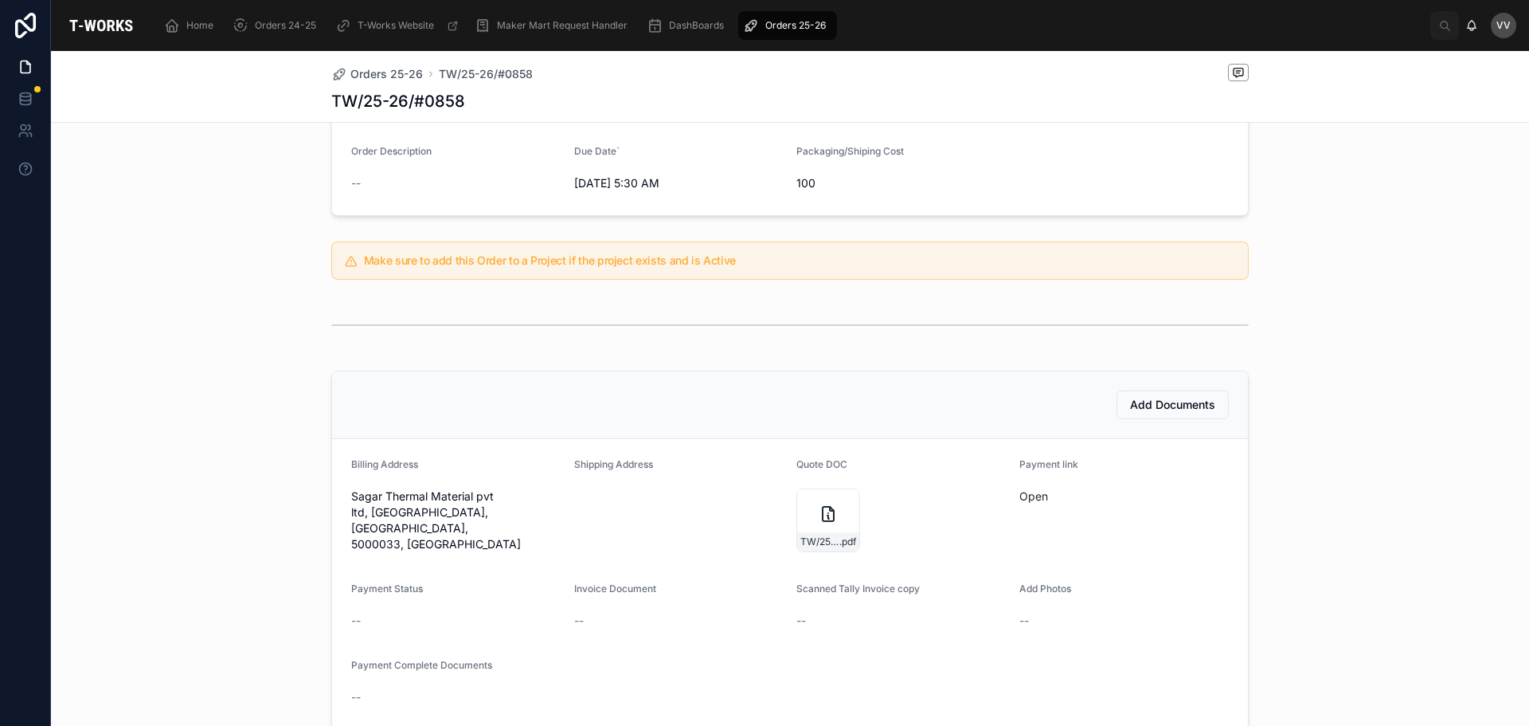
scroll to position [398, 0]
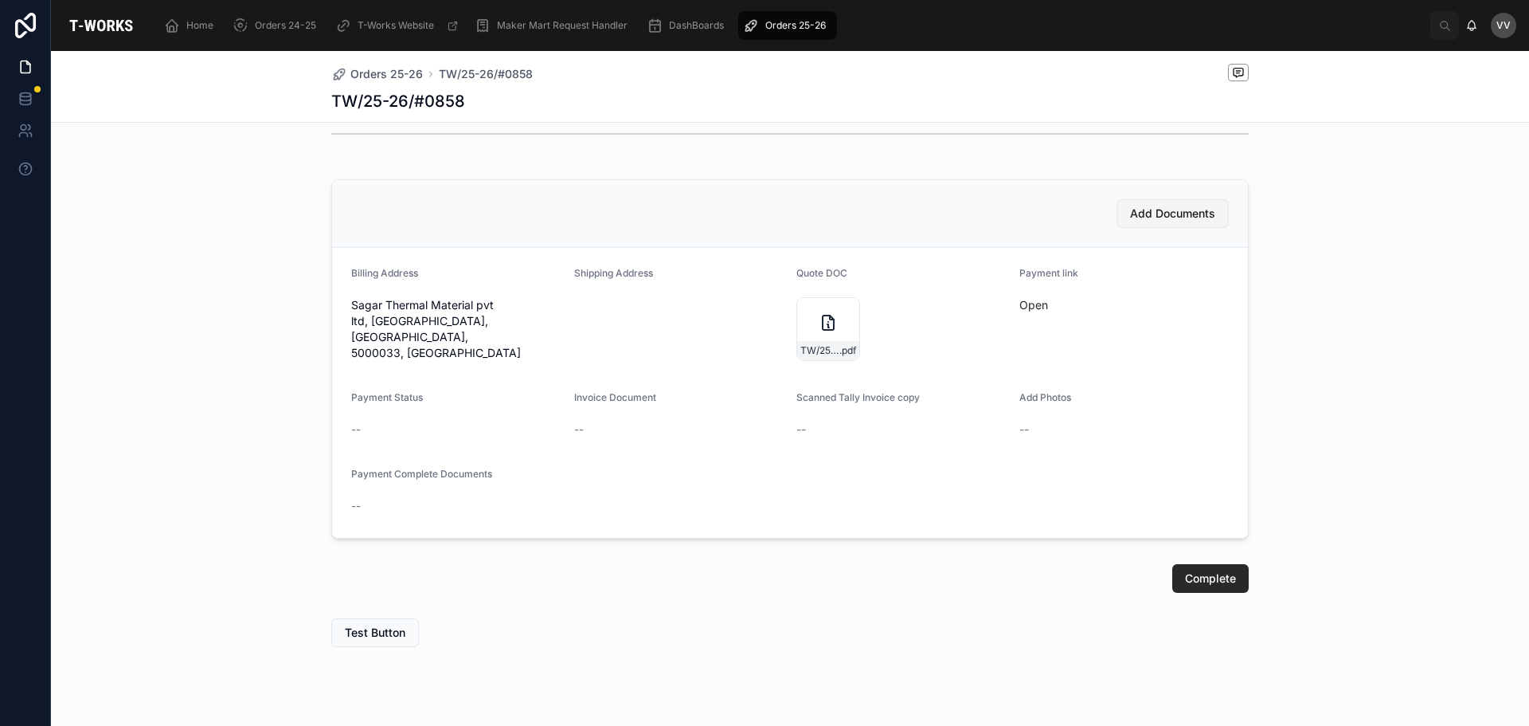
click at [1138, 210] on span "Add Documents" at bounding box center [1172, 214] width 85 height 16
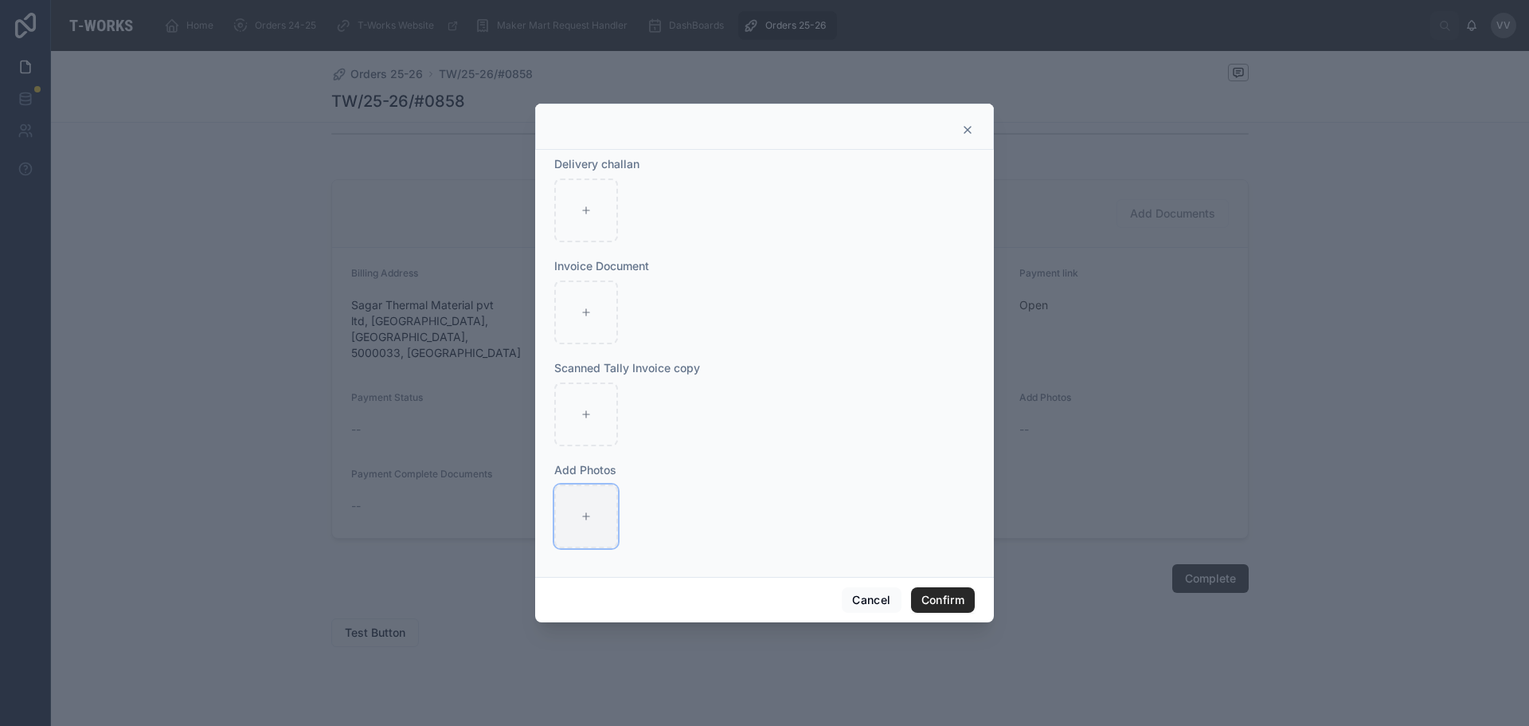
click at [593, 514] on div at bounding box center [586, 516] width 64 height 64
type input "**********"
click at [589, 496] on icon "button" at bounding box center [588, 497] width 13 height 13
click at [618, 471] on icon "button" at bounding box center [622, 469] width 13 height 13
click at [591, 306] on div at bounding box center [586, 312] width 64 height 64
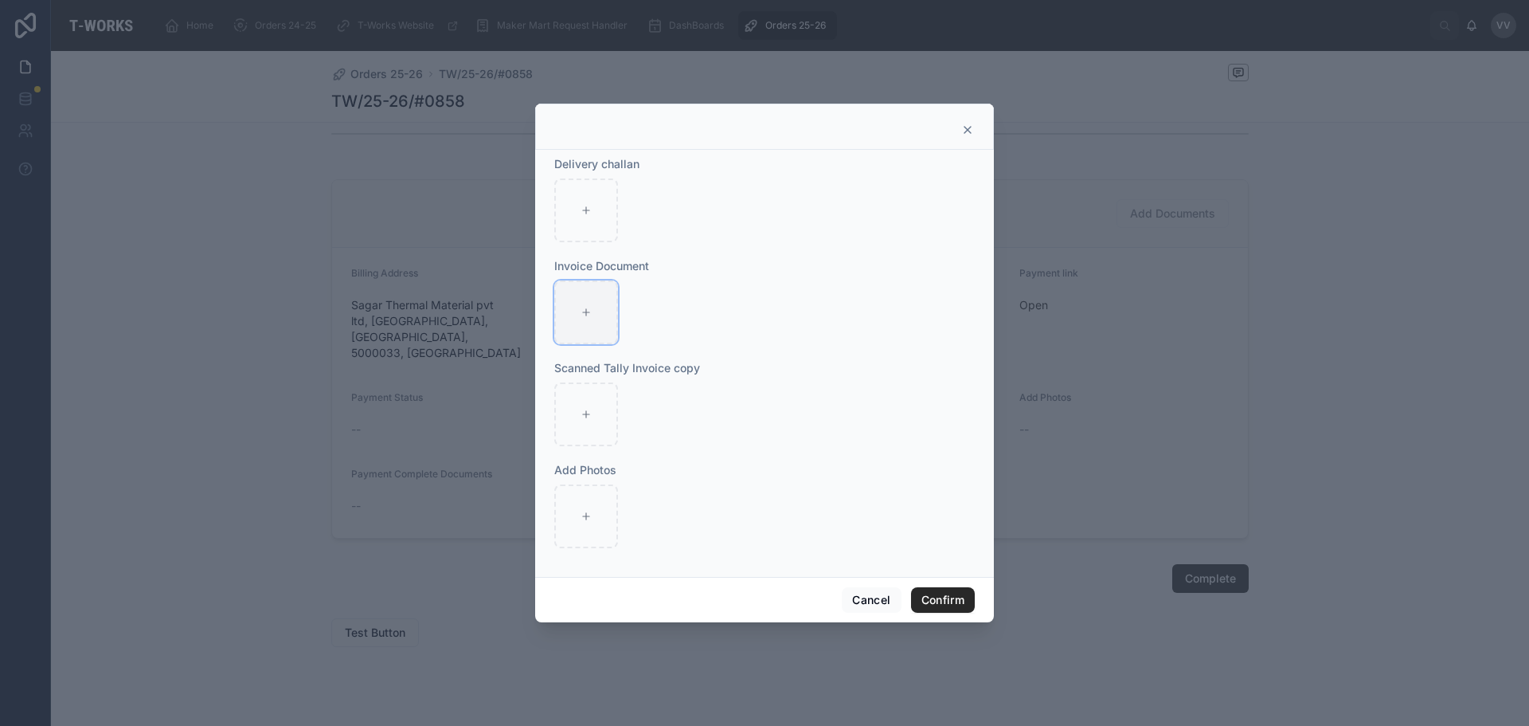
type input "**********"
click at [567, 520] on div at bounding box center [586, 516] width 64 height 64
type input "**********"
click at [949, 597] on button "Confirm" at bounding box center [943, 599] width 64 height 25
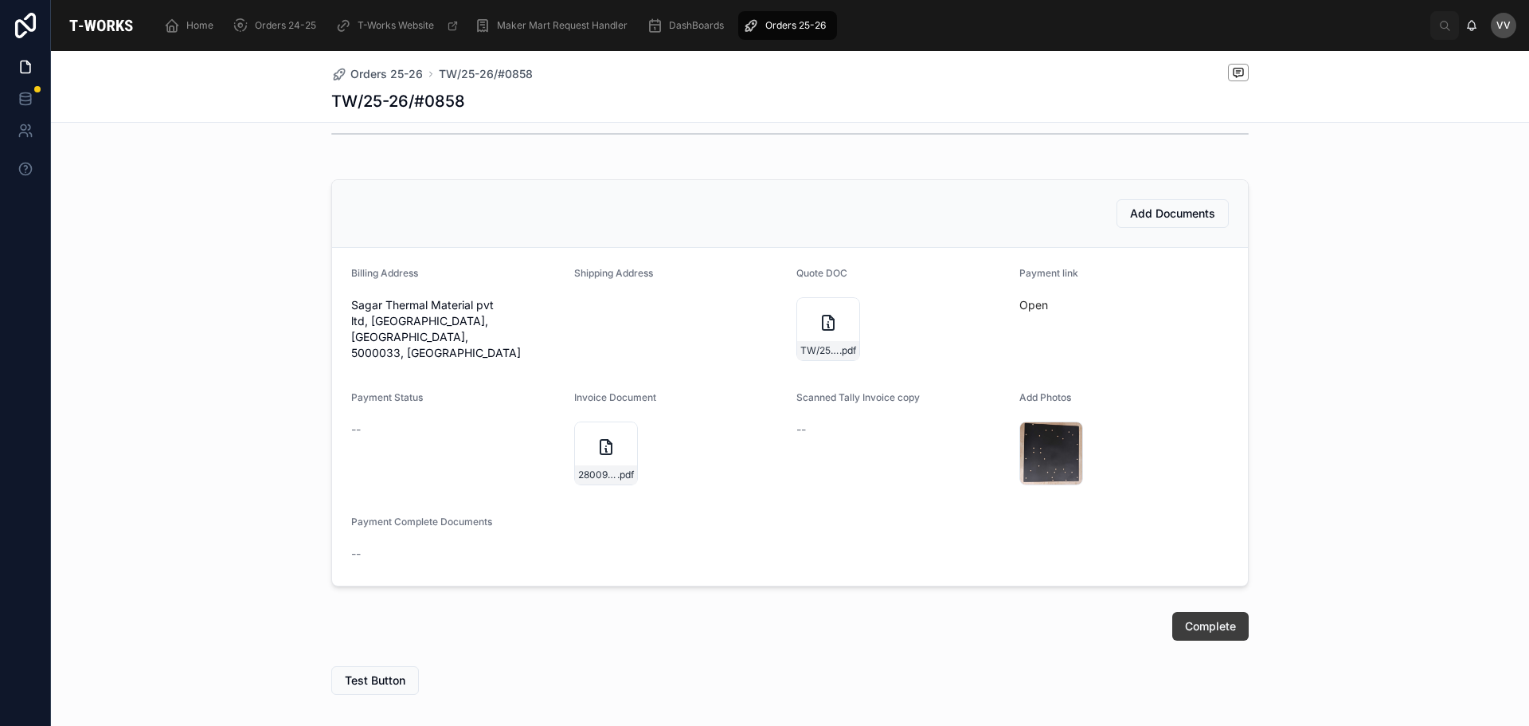
click at [1201, 628] on span "Complete" at bounding box center [1210, 626] width 51 height 16
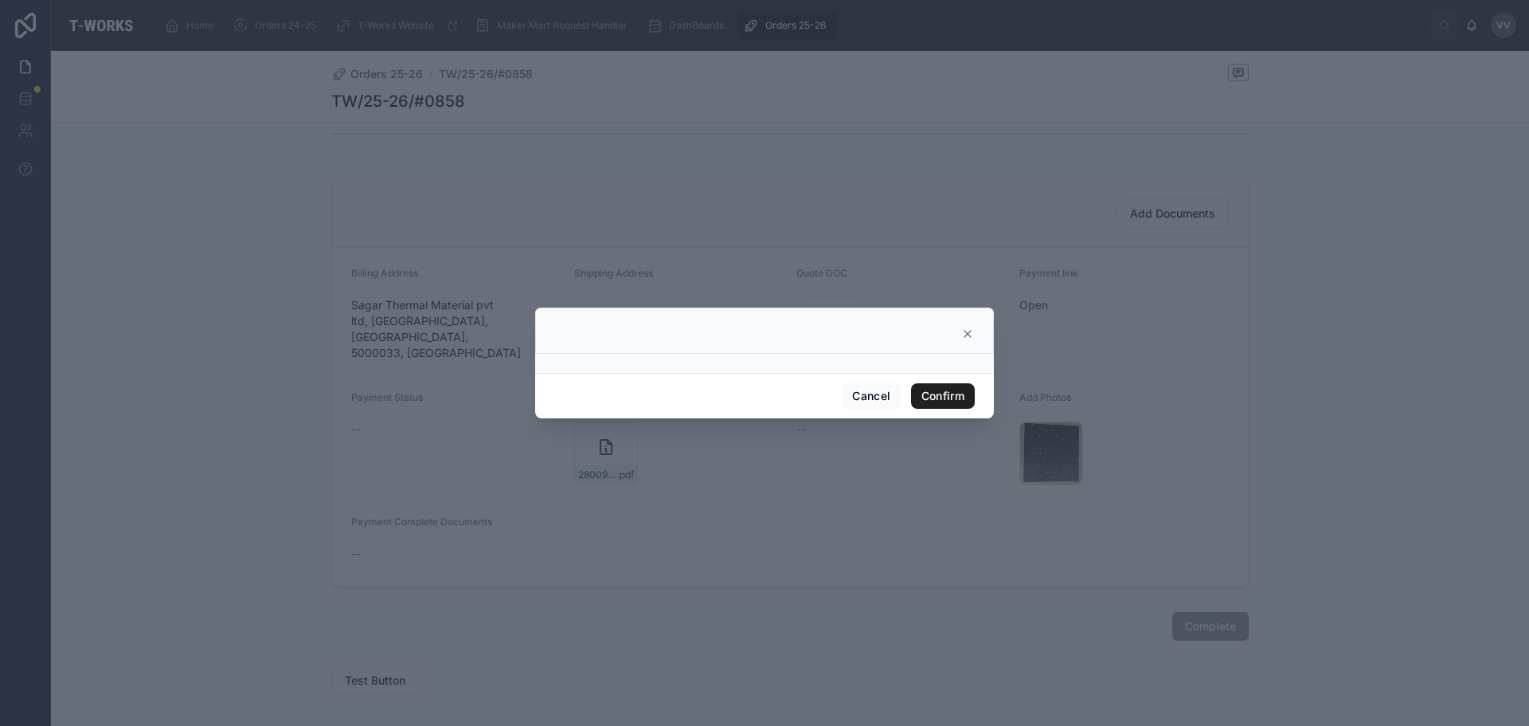
click at [940, 392] on button "Confirm" at bounding box center [943, 395] width 64 height 25
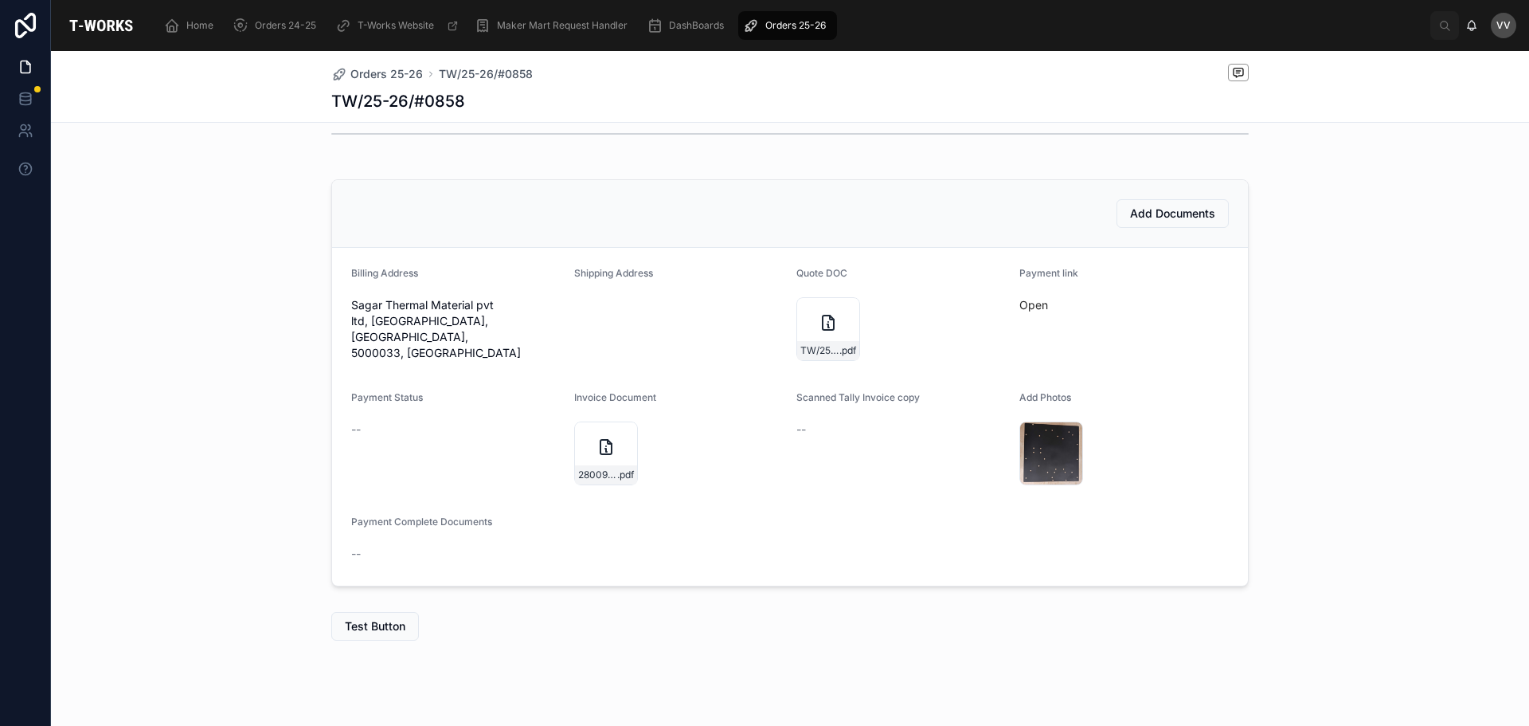
scroll to position [421, 0]
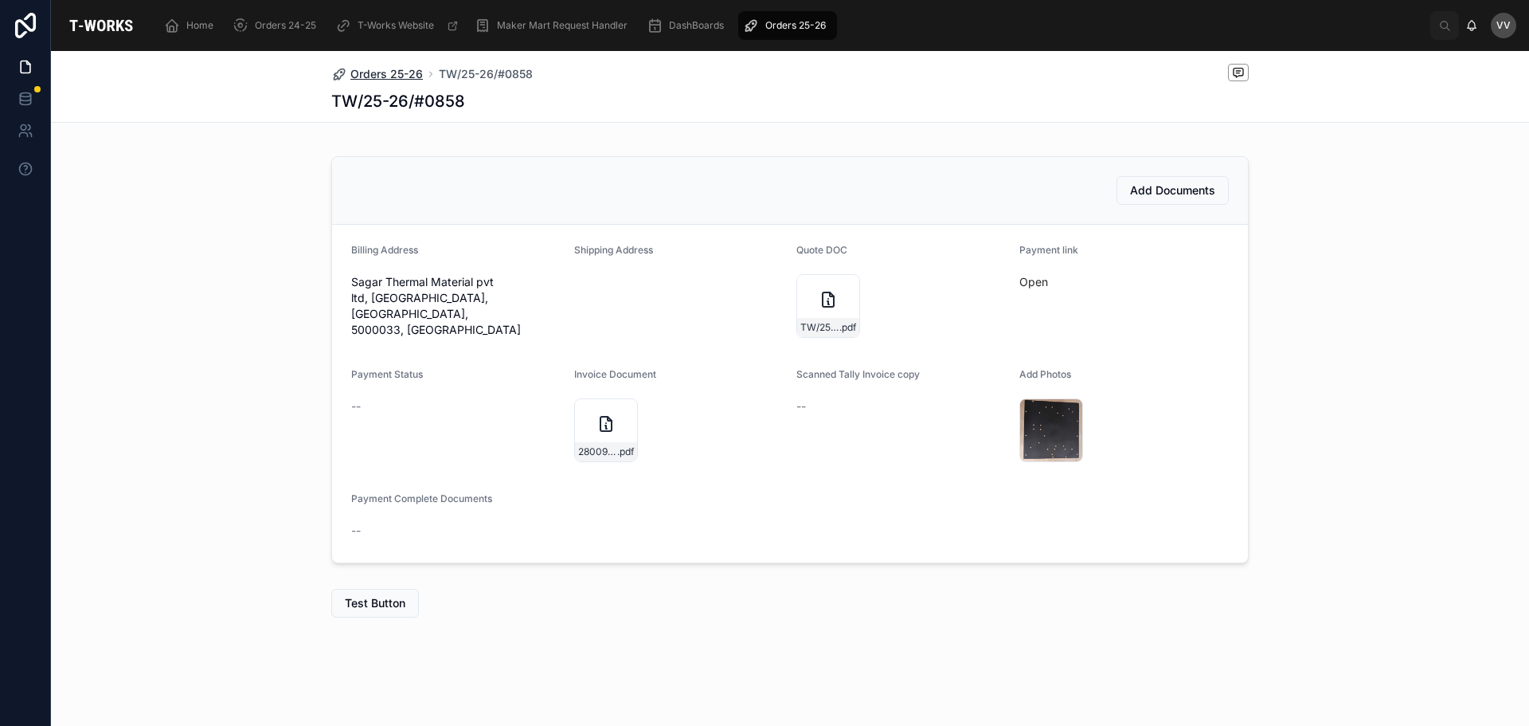
click at [385, 70] on span "Orders 25-26" at bounding box center [386, 74] width 72 height 16
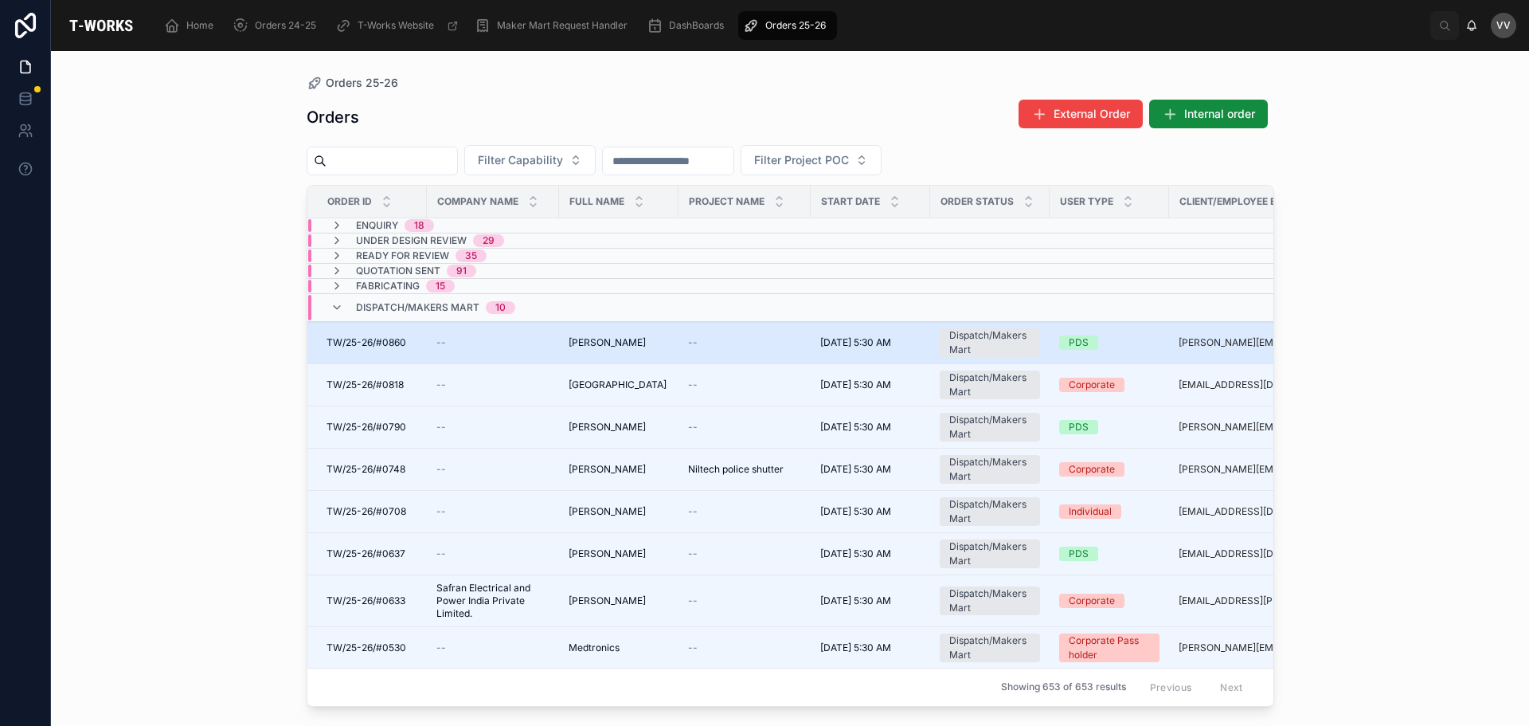
click at [625, 338] on span "[PERSON_NAME]" at bounding box center [607, 342] width 77 height 13
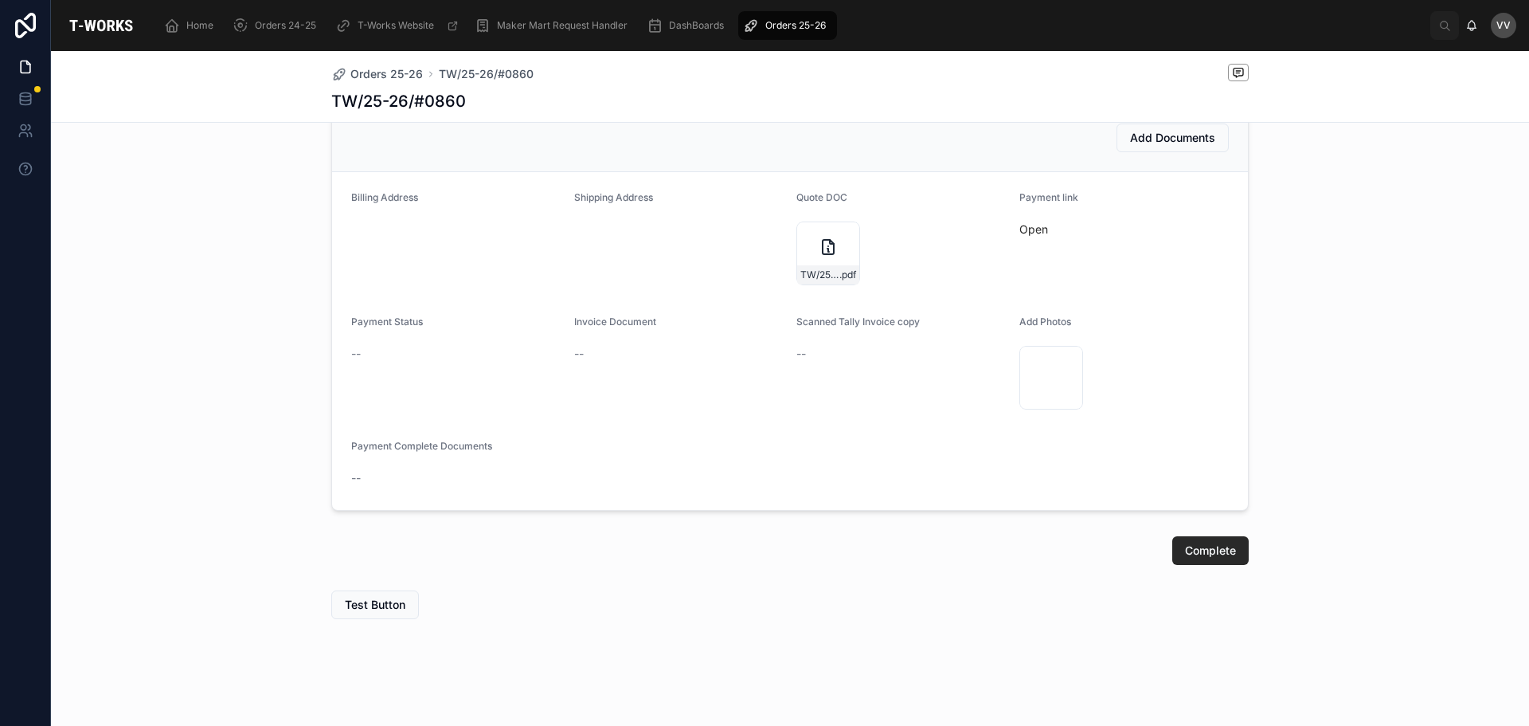
scroll to position [476, 0]
click at [1215, 553] on span "Complete" at bounding box center [1210, 549] width 51 height 16
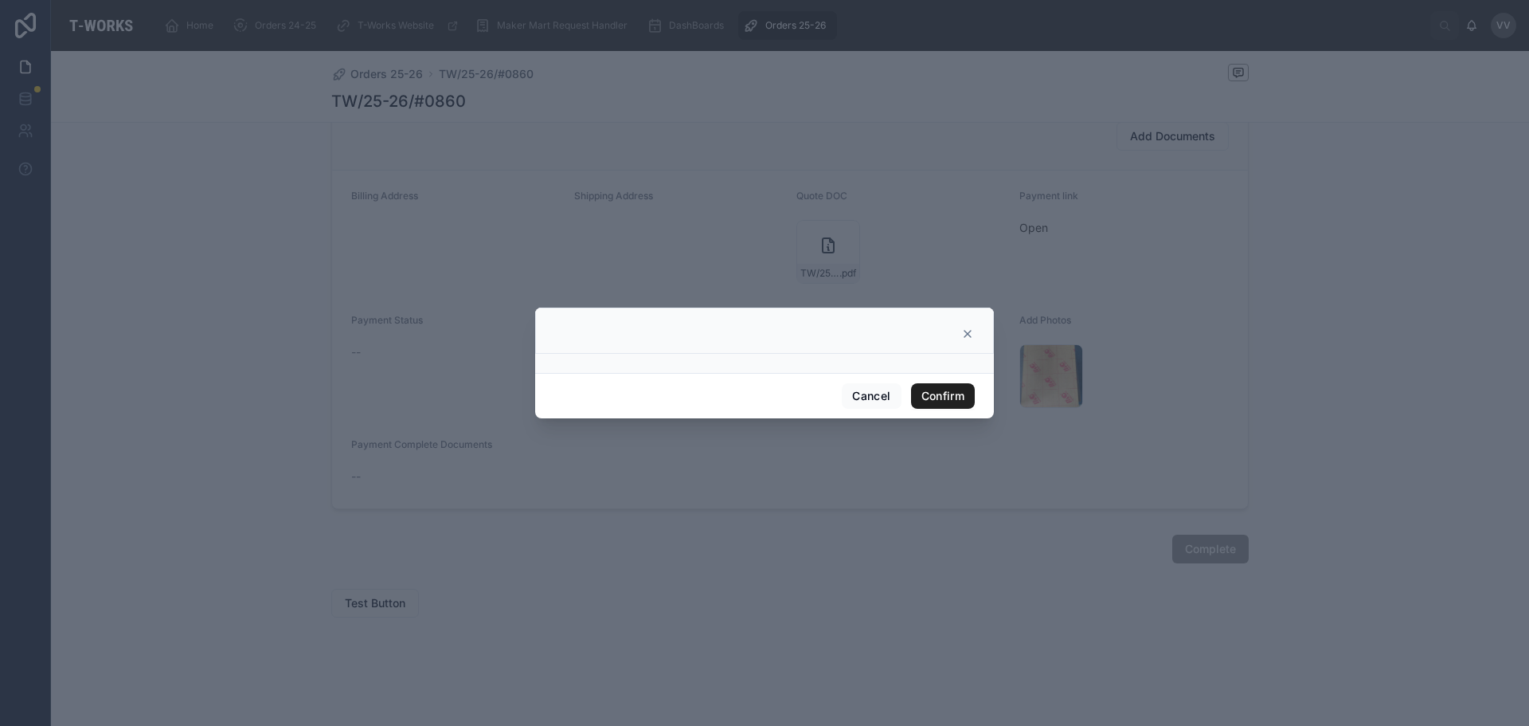
click at [951, 387] on button "Confirm" at bounding box center [943, 395] width 64 height 25
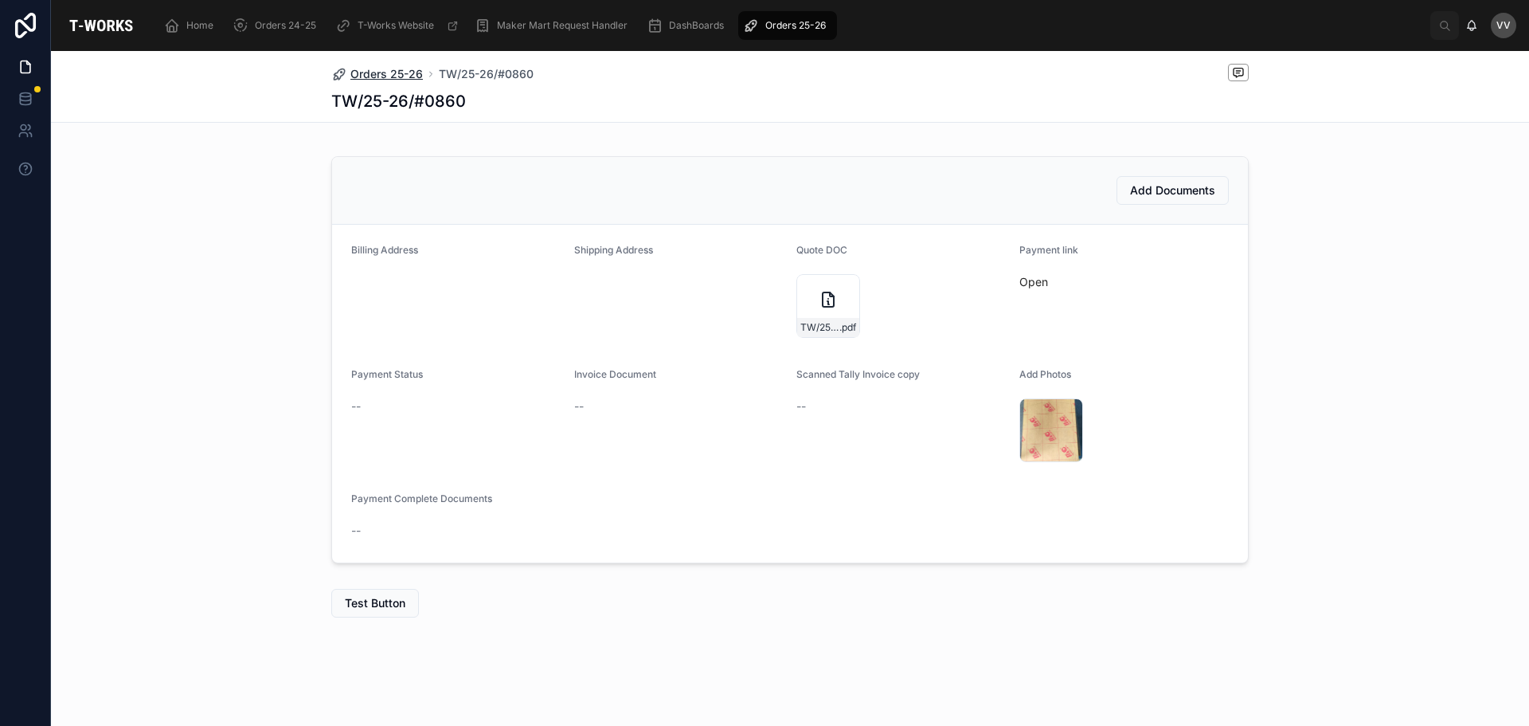
click at [387, 72] on span "Orders 25-26" at bounding box center [386, 74] width 72 height 16
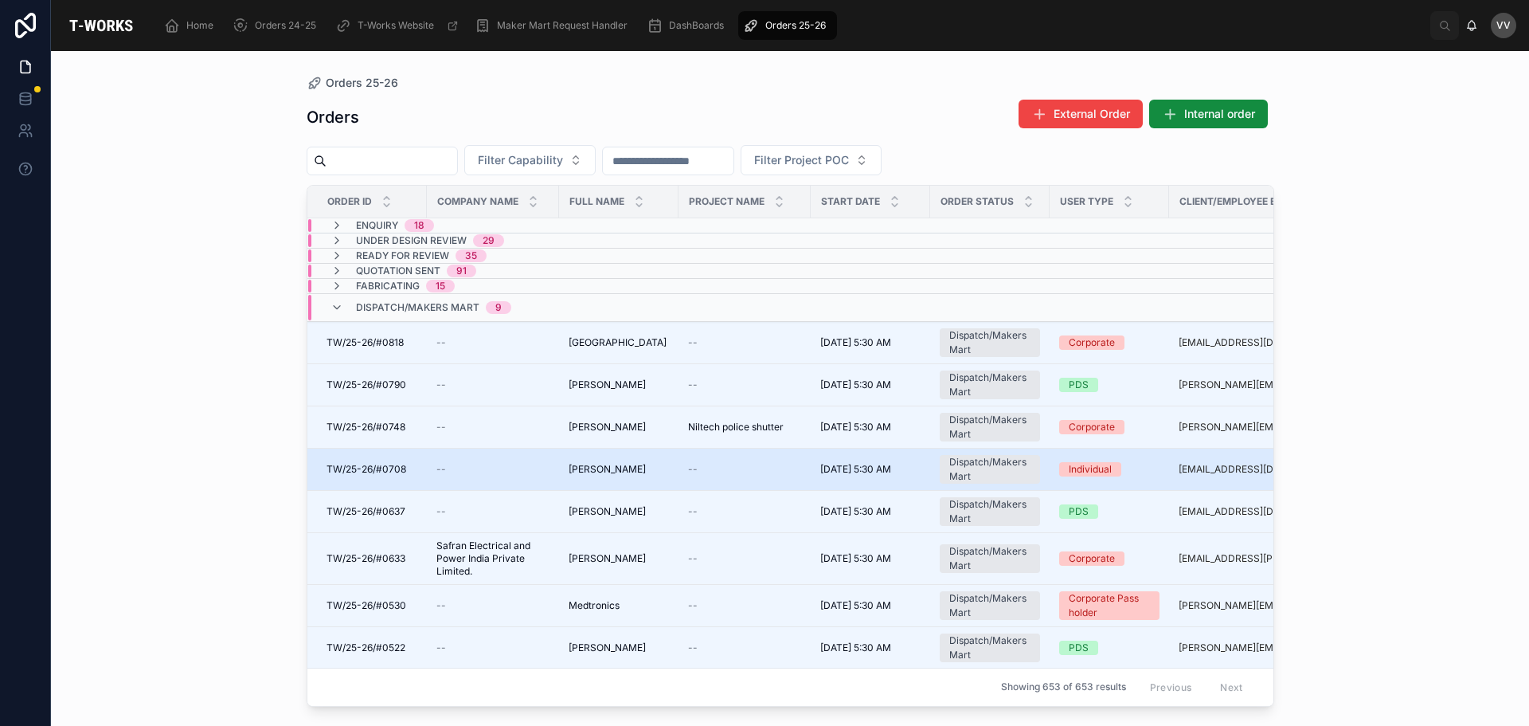
click at [608, 465] on span "[PERSON_NAME]" at bounding box center [607, 469] width 77 height 13
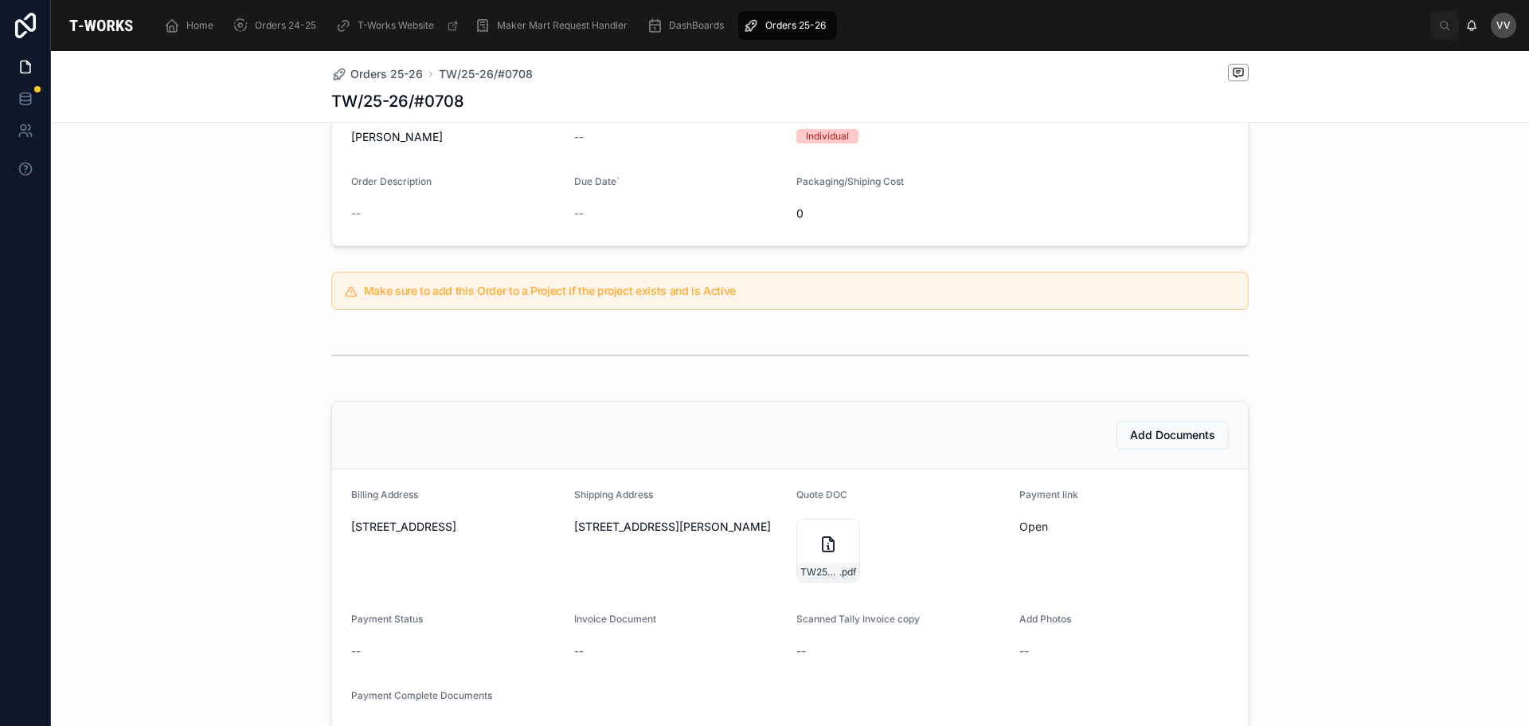
scroll to position [319, 0]
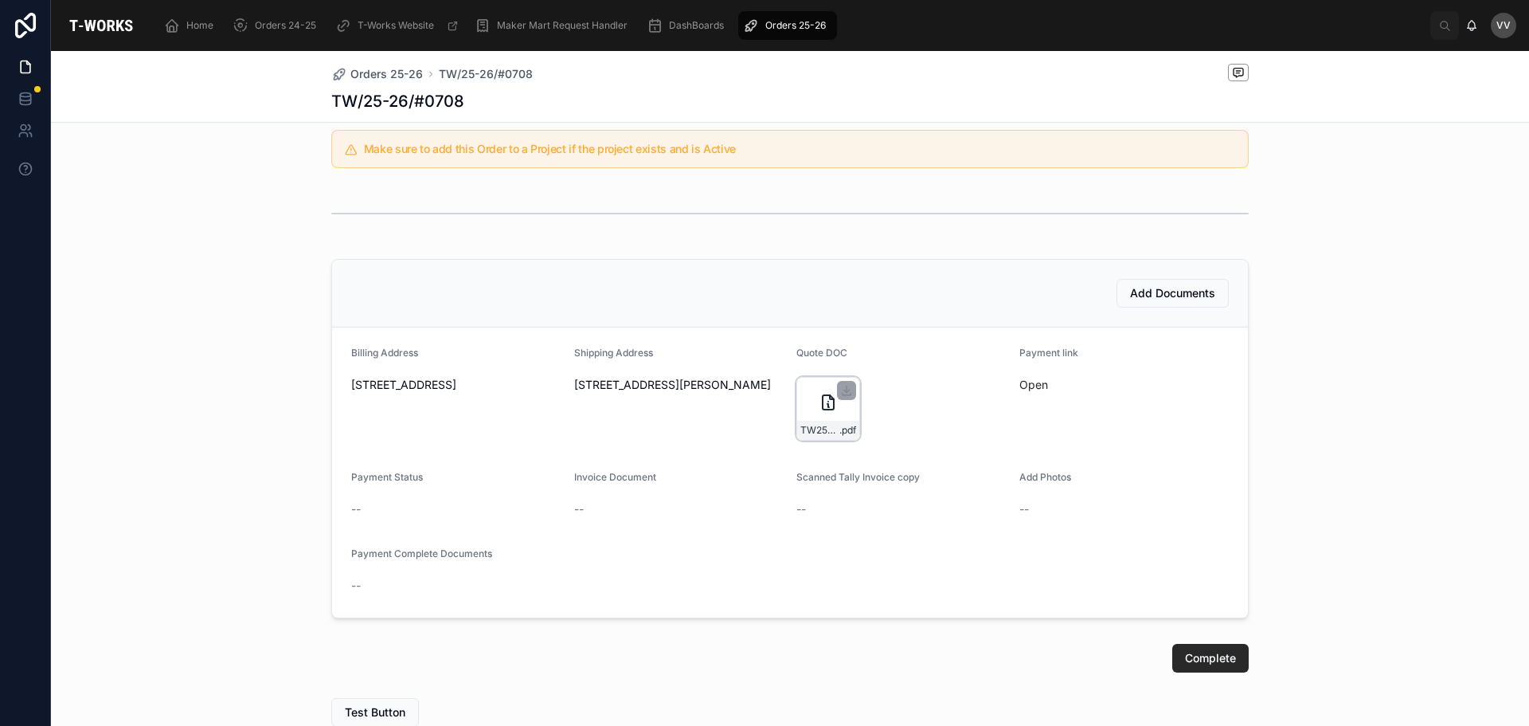
click at [808, 399] on div "TW25-26#0708 .pdf" at bounding box center [829, 409] width 64 height 64
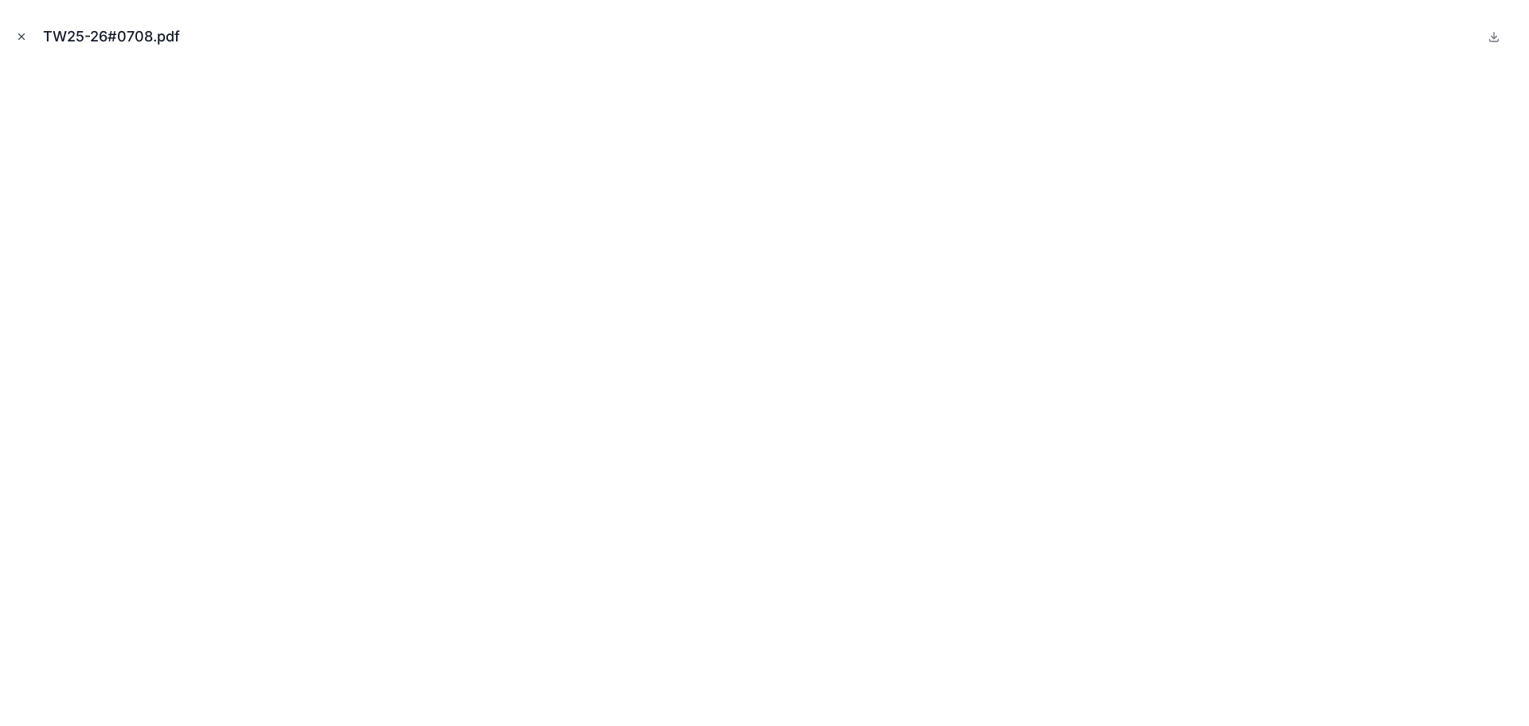
click at [21, 37] on icon "Close modal" at bounding box center [21, 36] width 11 height 11
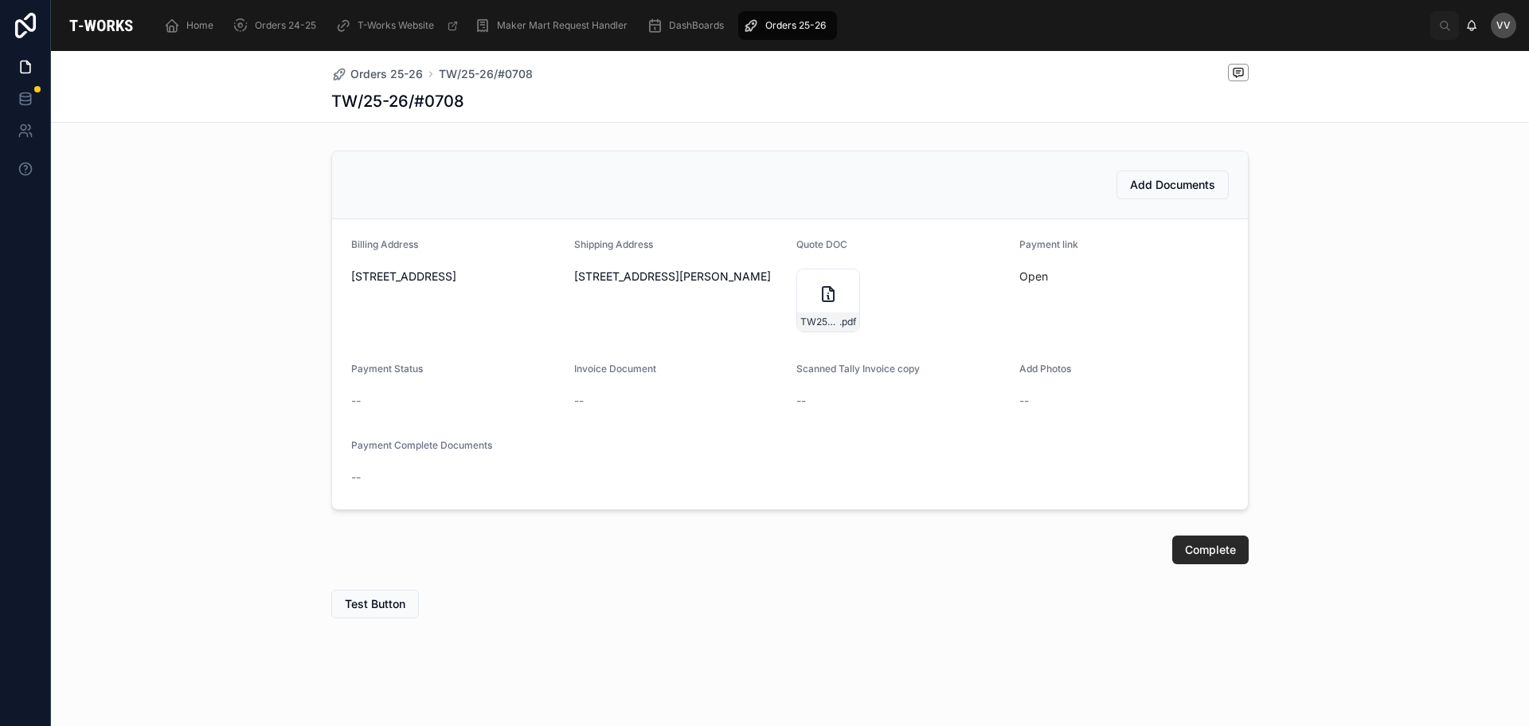
scroll to position [428, 0]
click at [819, 297] on icon at bounding box center [828, 293] width 19 height 19
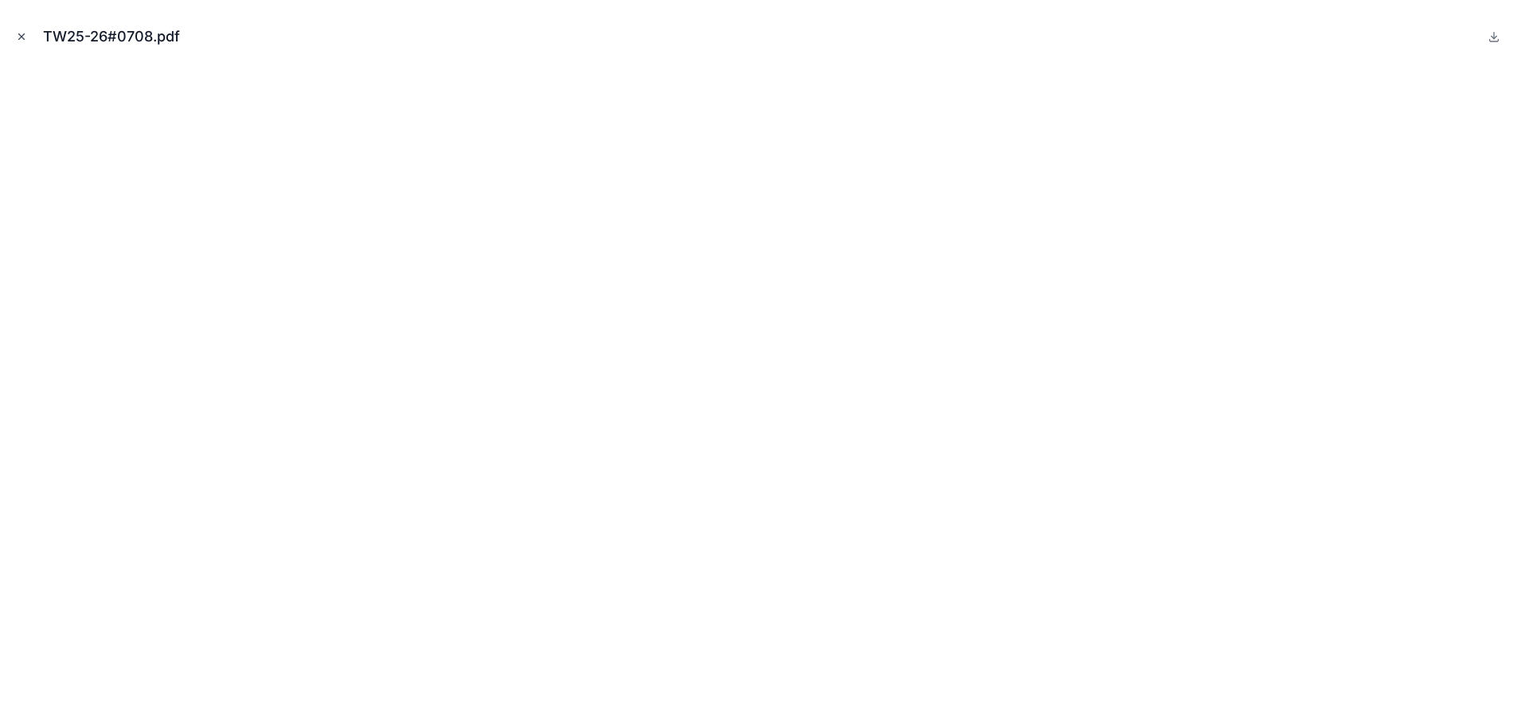
click at [20, 37] on icon "Close modal" at bounding box center [21, 36] width 11 height 11
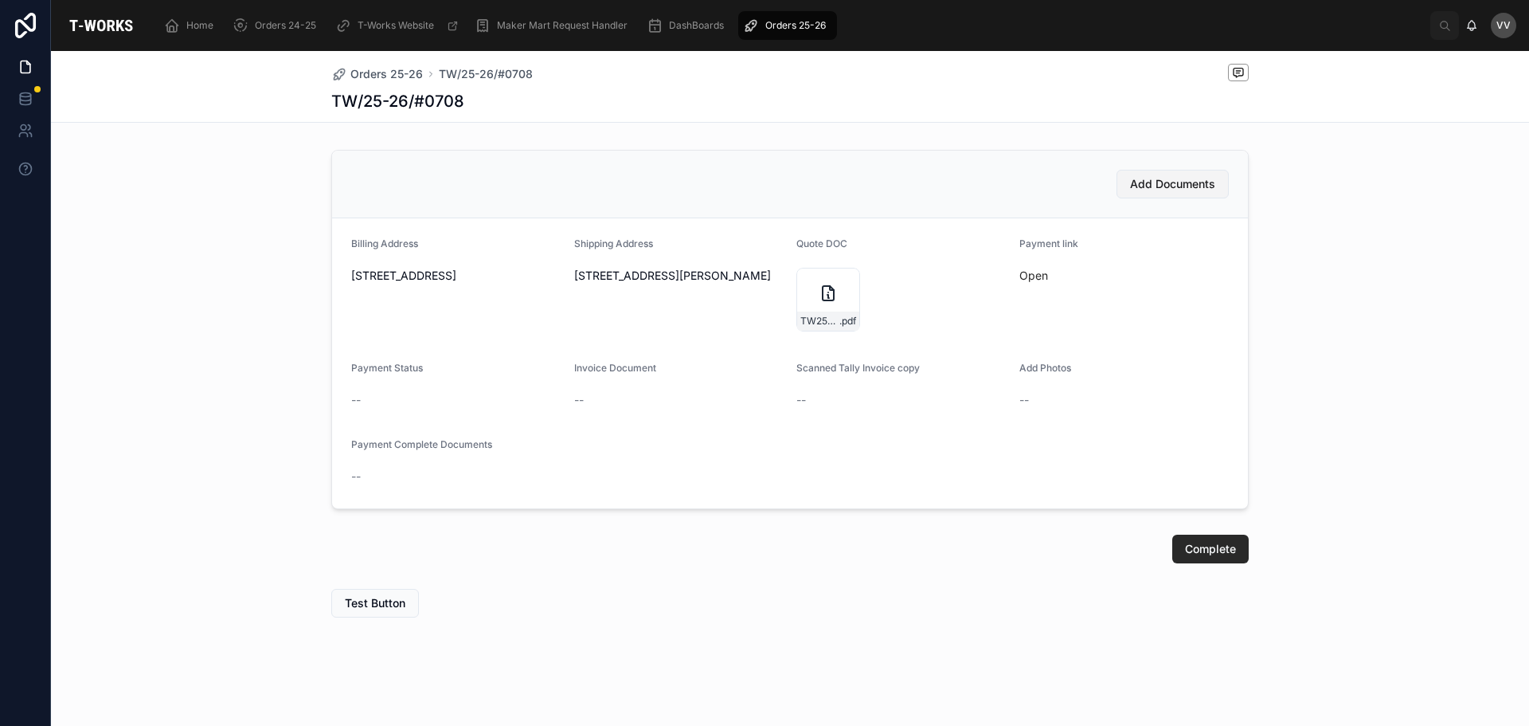
click at [1174, 186] on span "Add Documents" at bounding box center [1172, 184] width 85 height 16
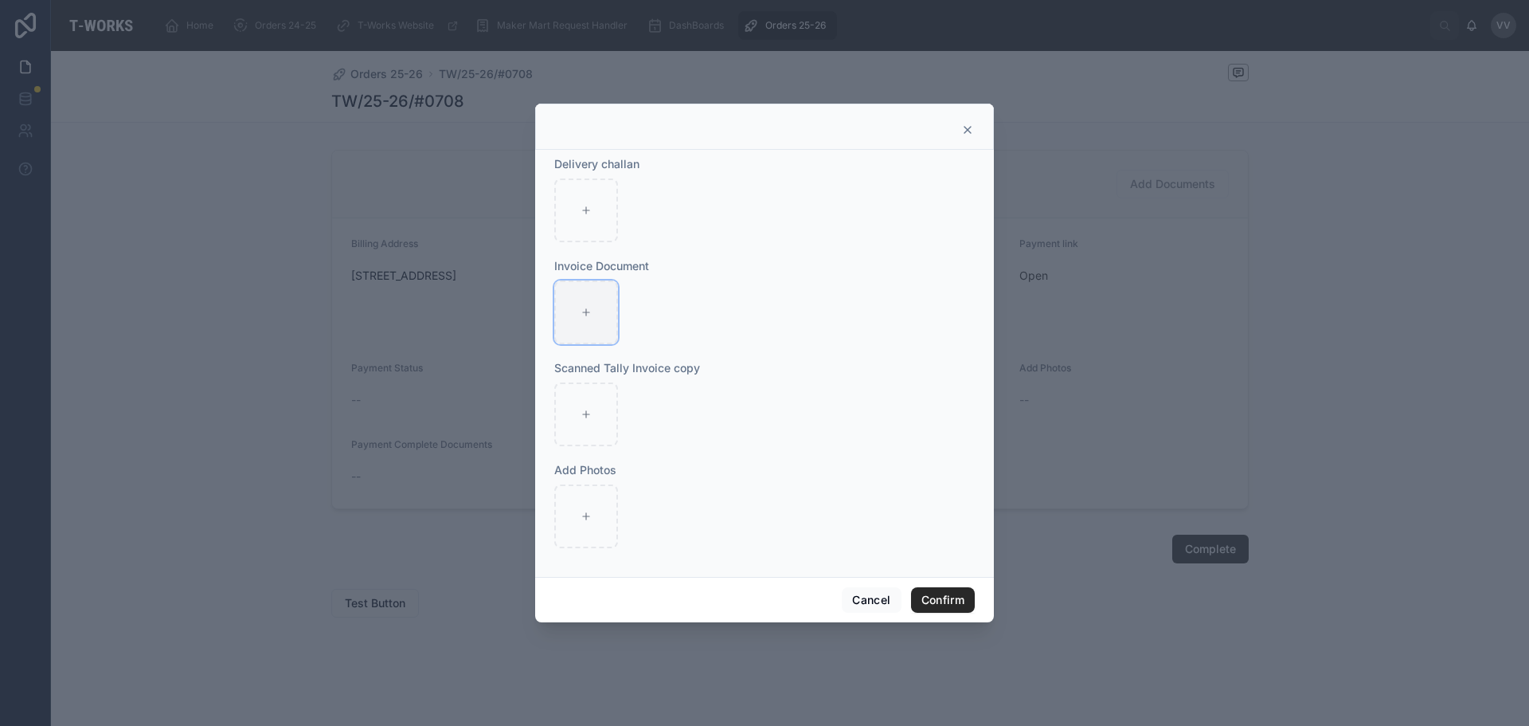
click at [581, 309] on icon at bounding box center [586, 312] width 11 height 11
type input "**********"
click at [937, 597] on button "Confirm" at bounding box center [943, 599] width 64 height 25
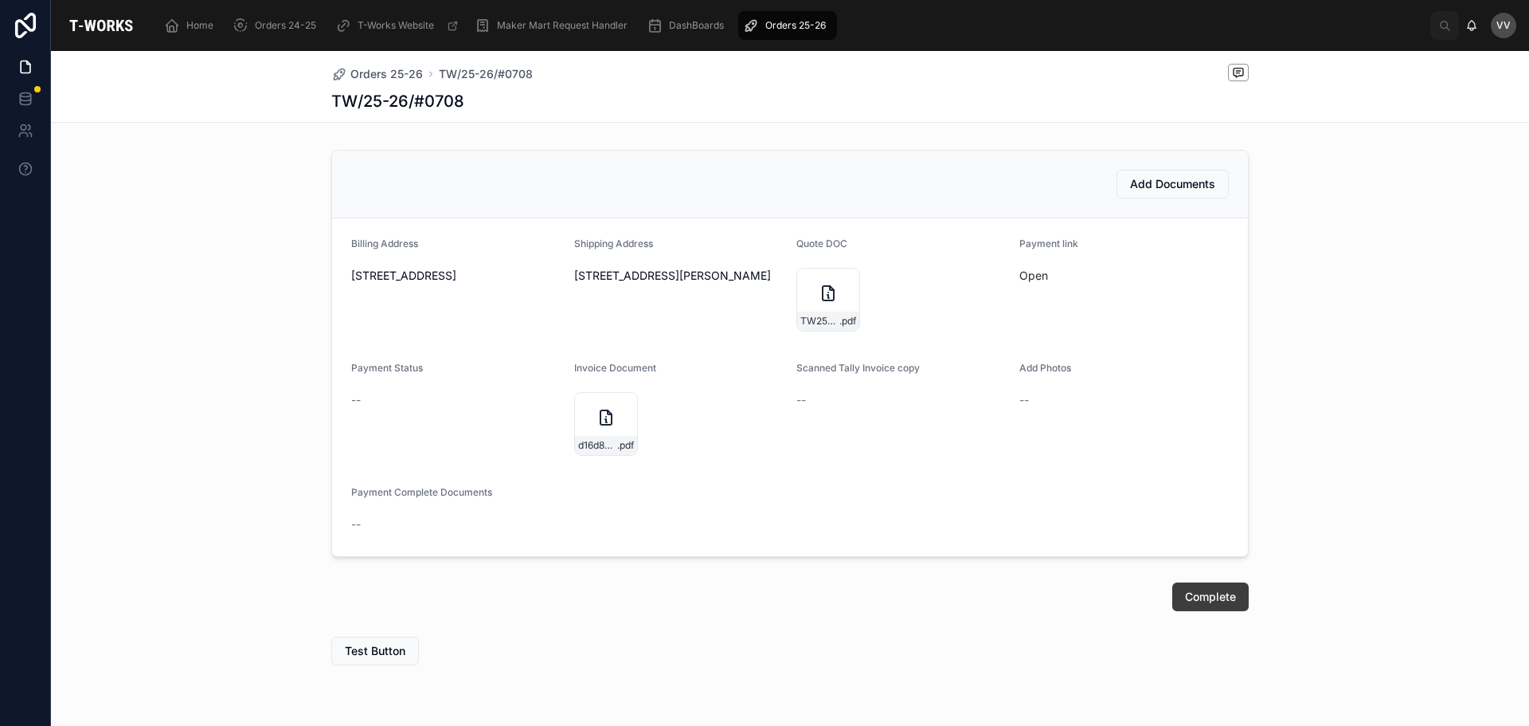
click at [1211, 595] on span "Complete" at bounding box center [1210, 597] width 51 height 16
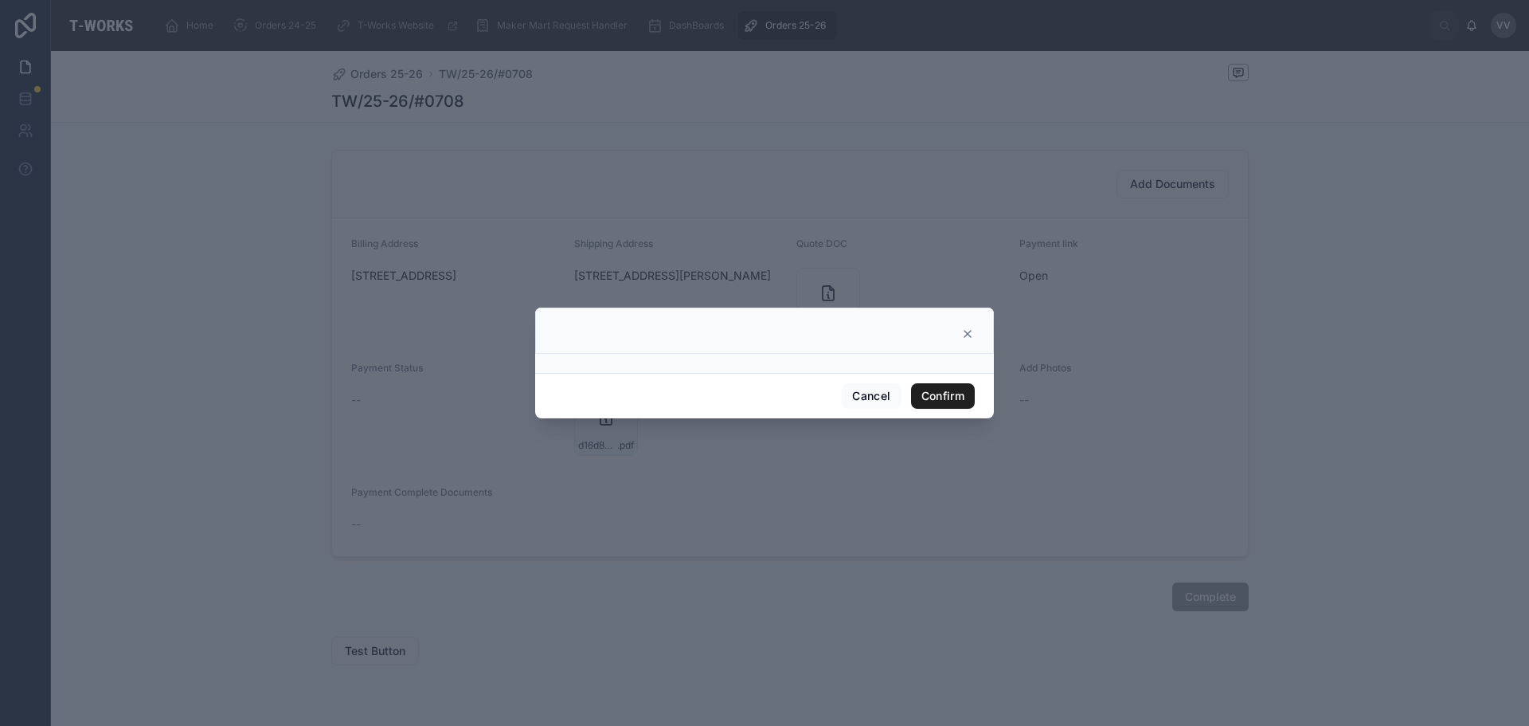
click at [934, 401] on button "Confirm" at bounding box center [943, 395] width 64 height 25
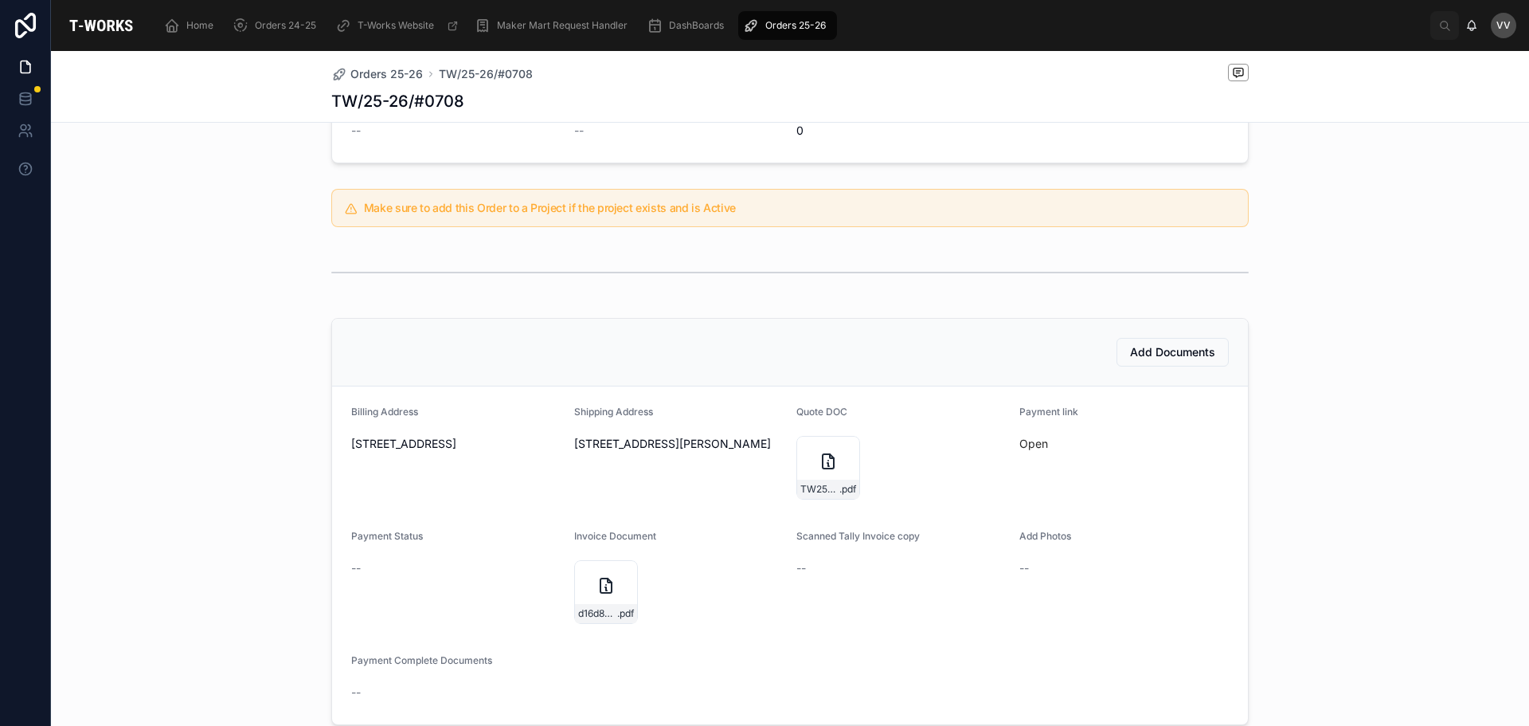
scroll to position [23, 0]
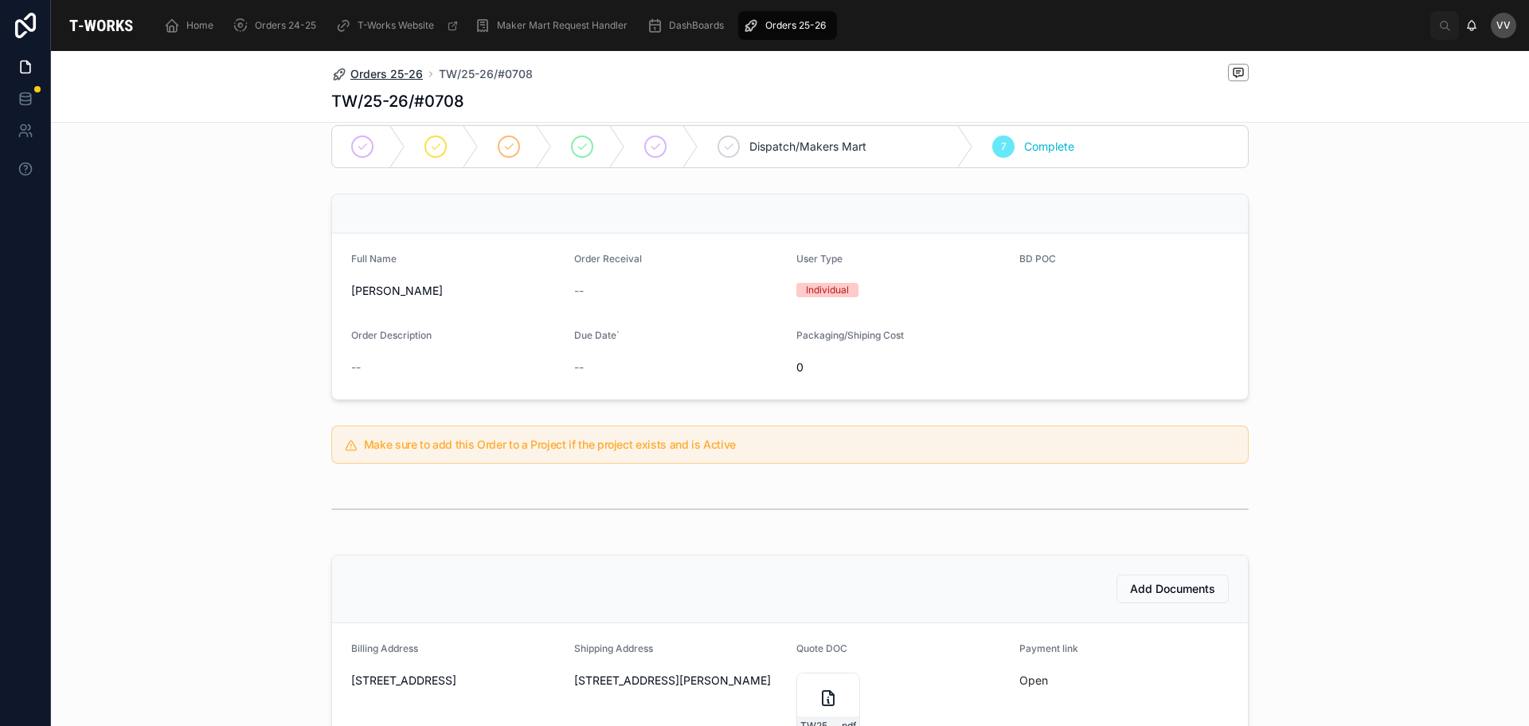
click at [399, 76] on span "Orders 25-26" at bounding box center [386, 74] width 72 height 16
